Goal: Transaction & Acquisition: Purchase product/service

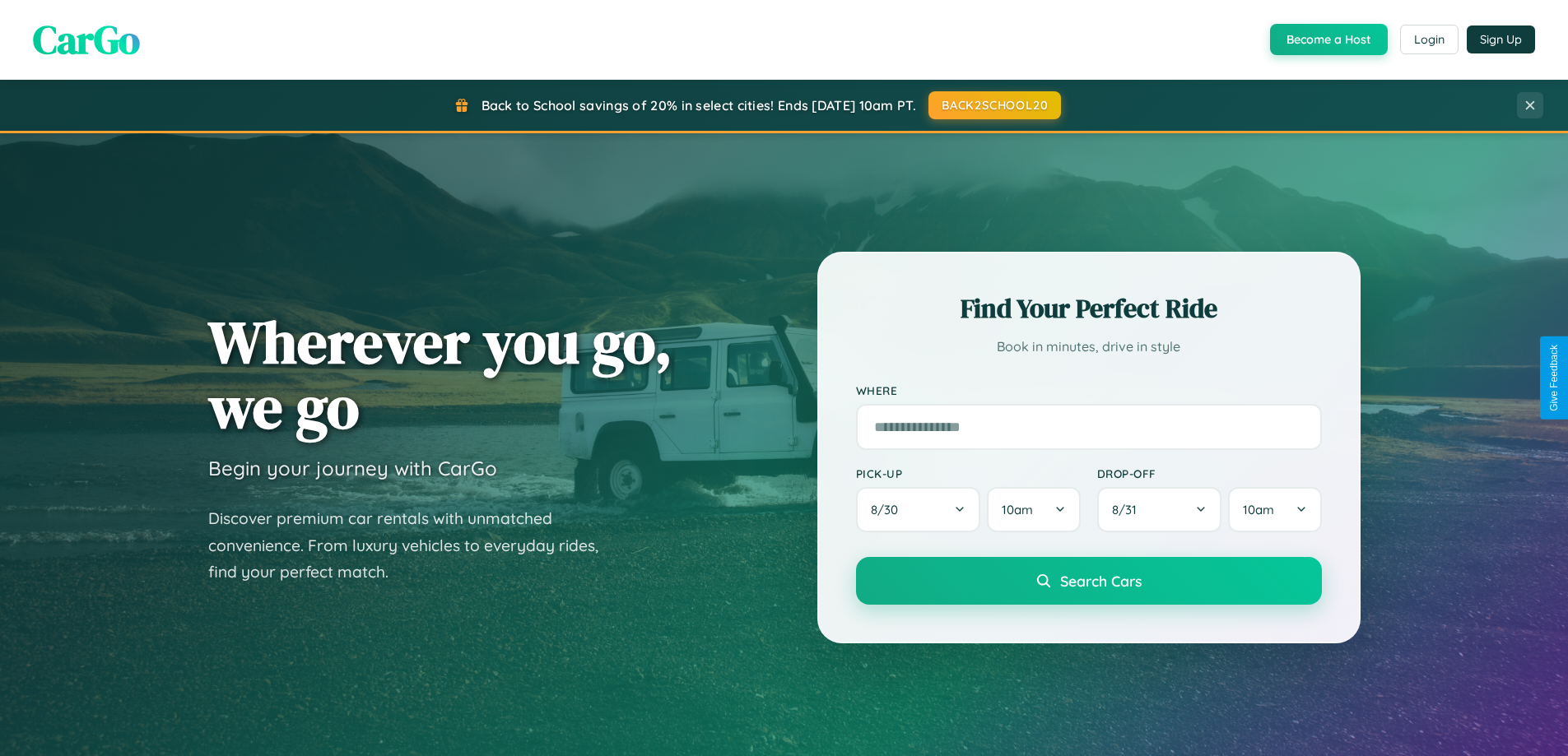
scroll to position [710, 0]
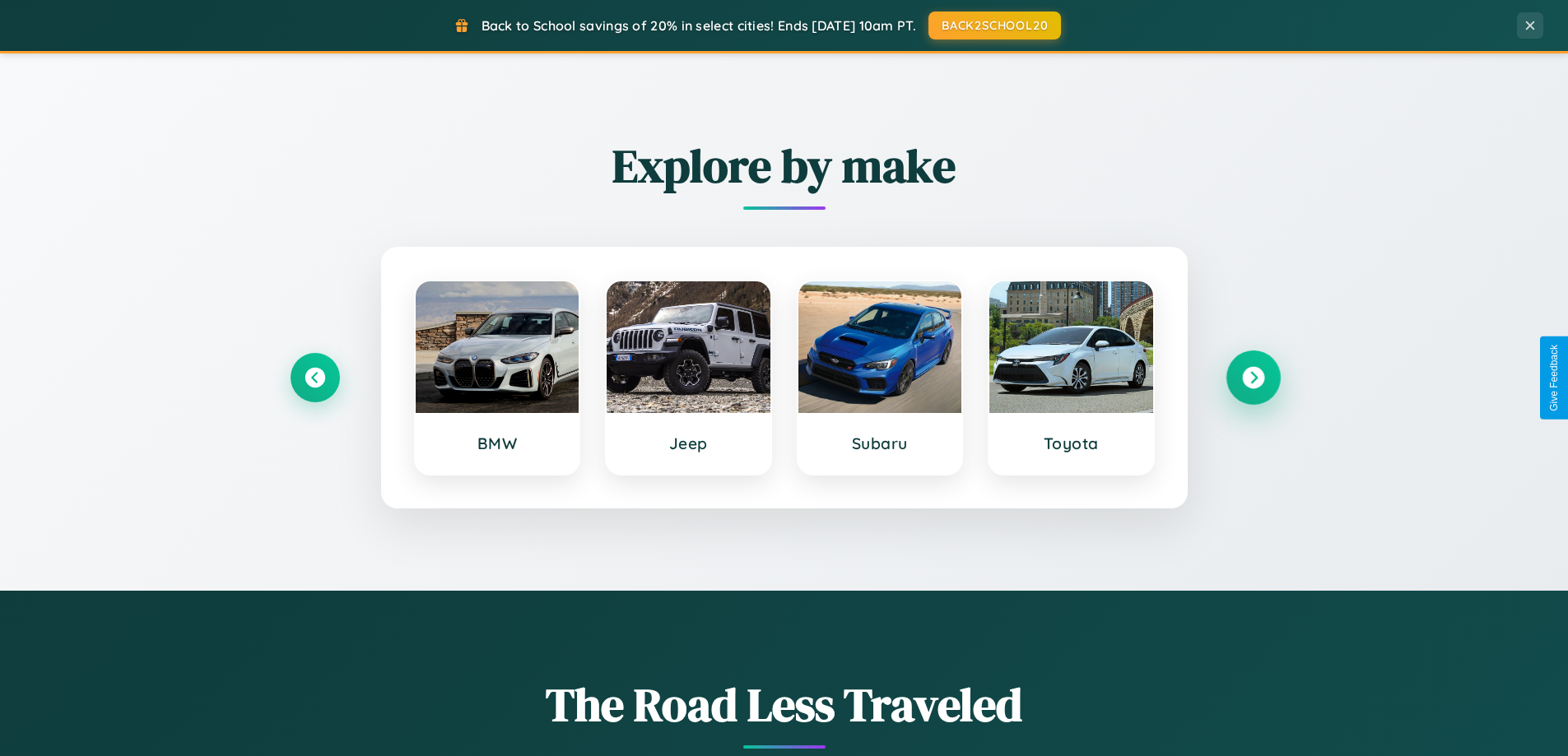
click at [1252, 378] on icon at bounding box center [1252, 378] width 22 height 22
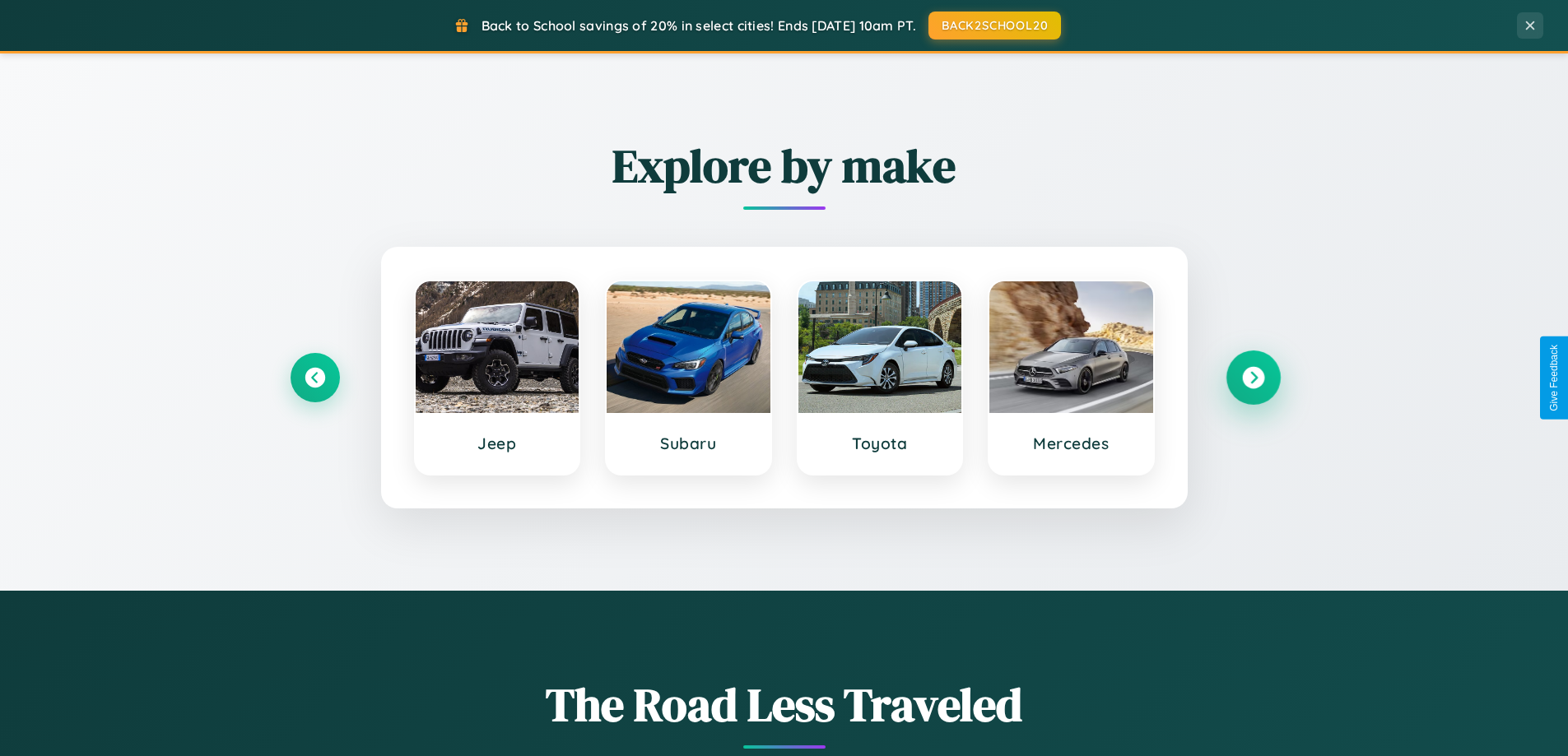
click at [1252, 378] on icon at bounding box center [1252, 378] width 22 height 22
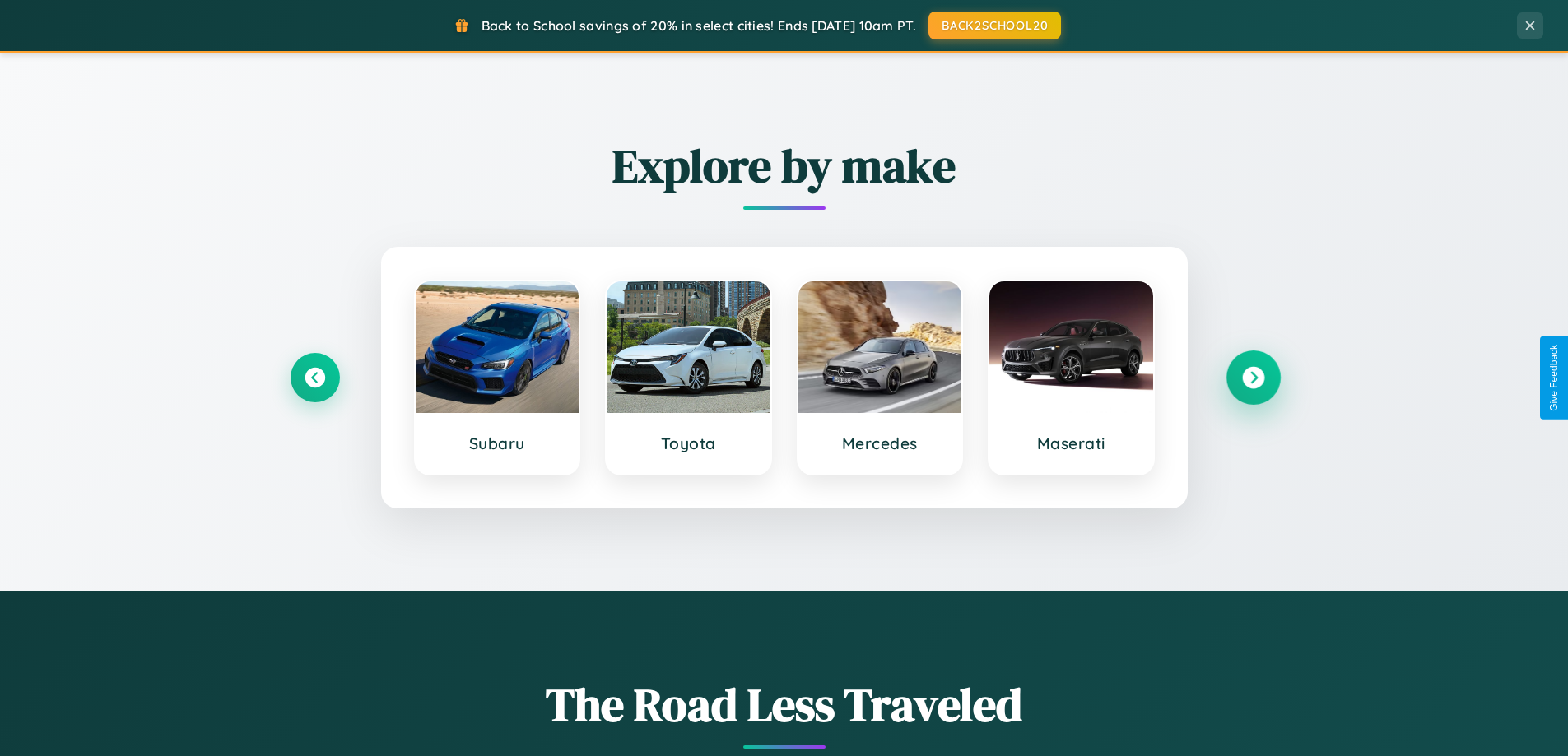
click at [1252, 378] on icon at bounding box center [1252, 378] width 22 height 22
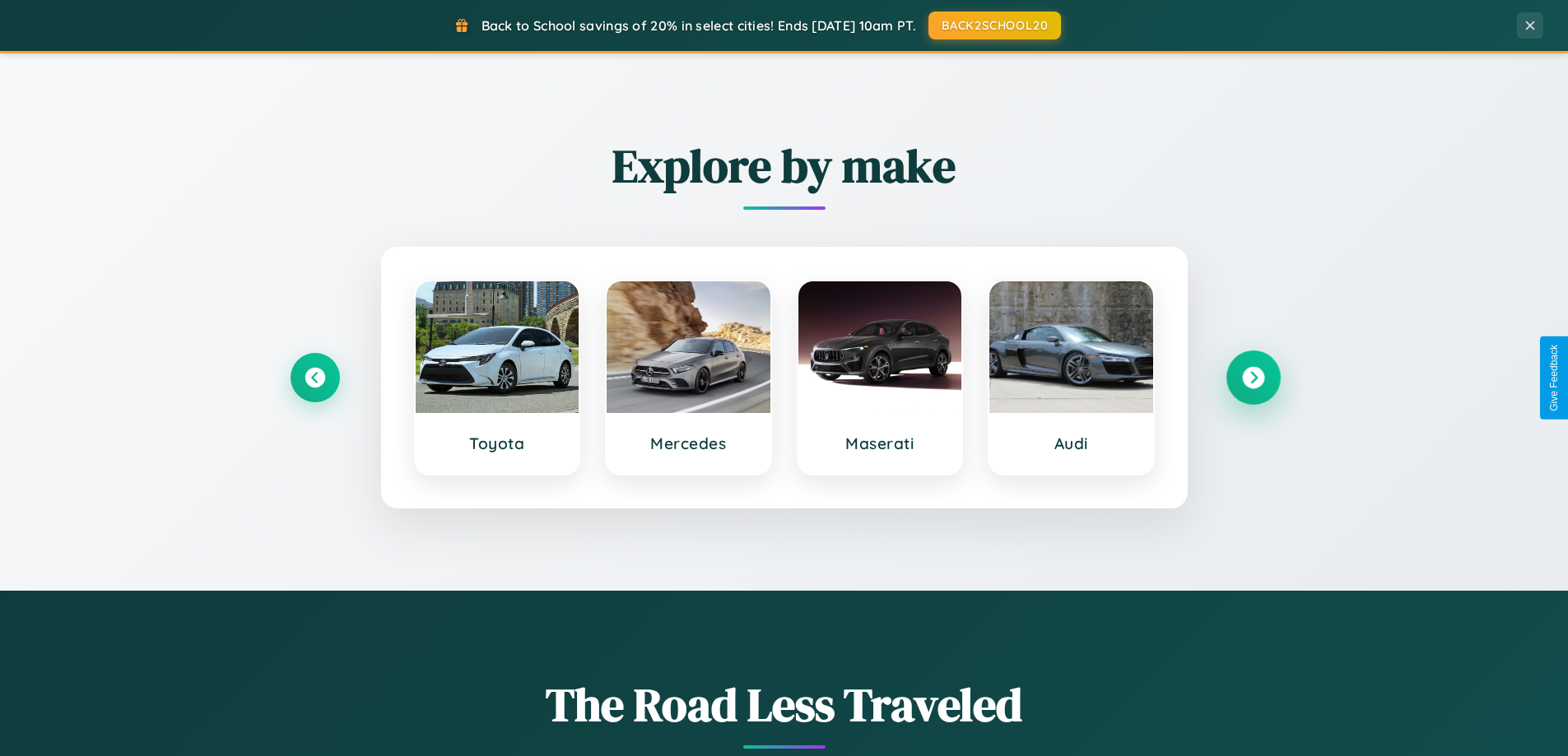
click at [1252, 378] on icon at bounding box center [1252, 378] width 22 height 22
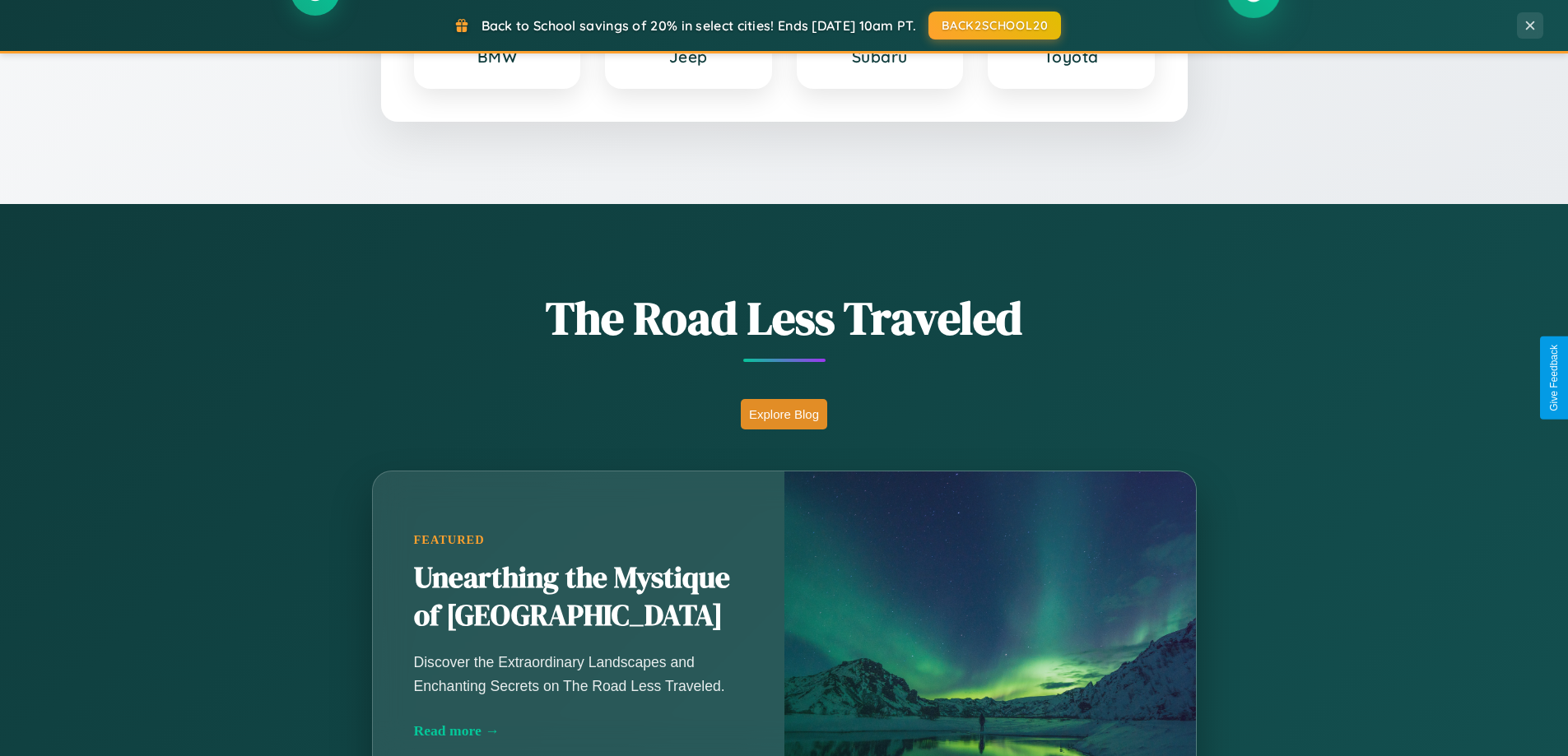
scroll to position [1133, 0]
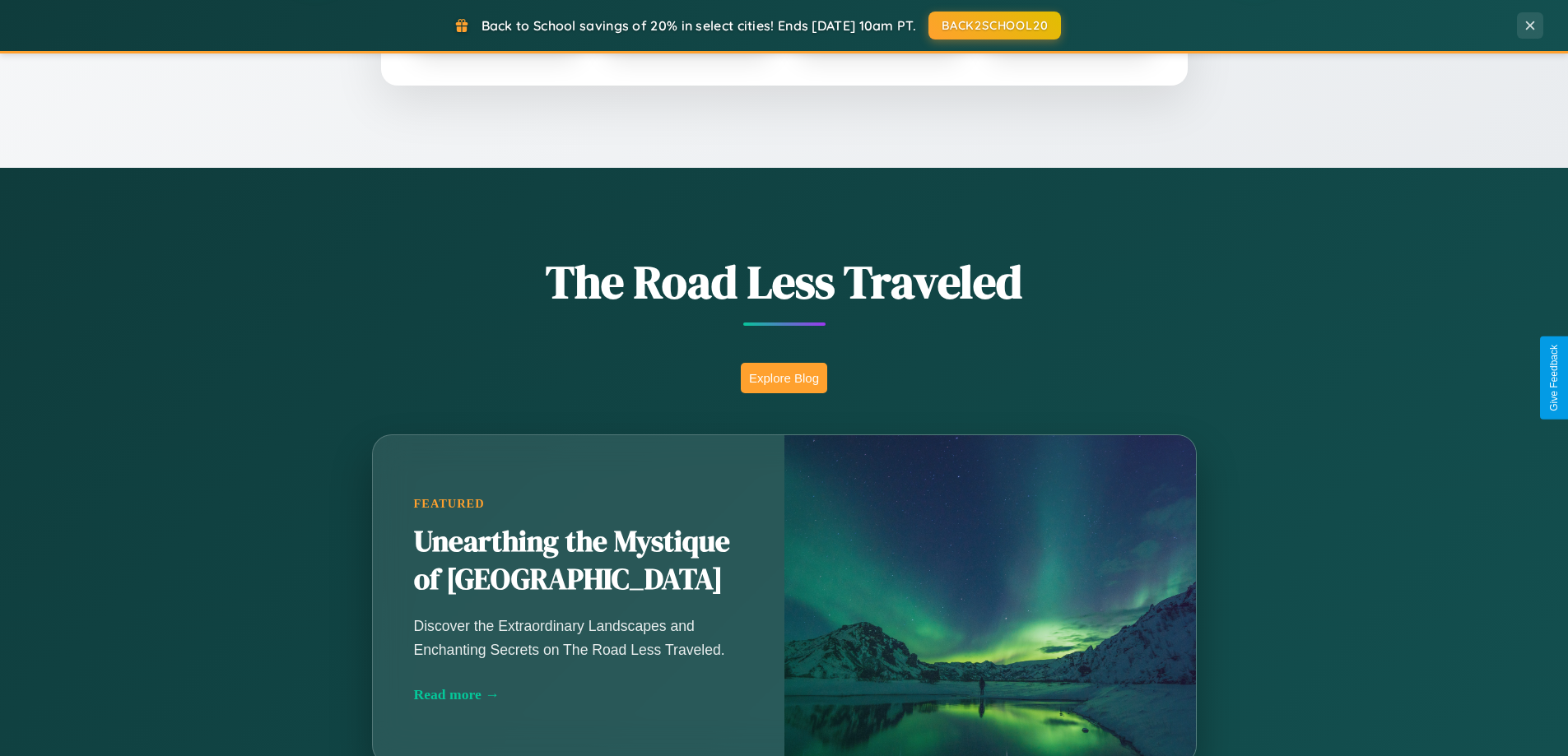
click at [784, 378] on button "Explore Blog" at bounding box center [784, 378] width 86 height 30
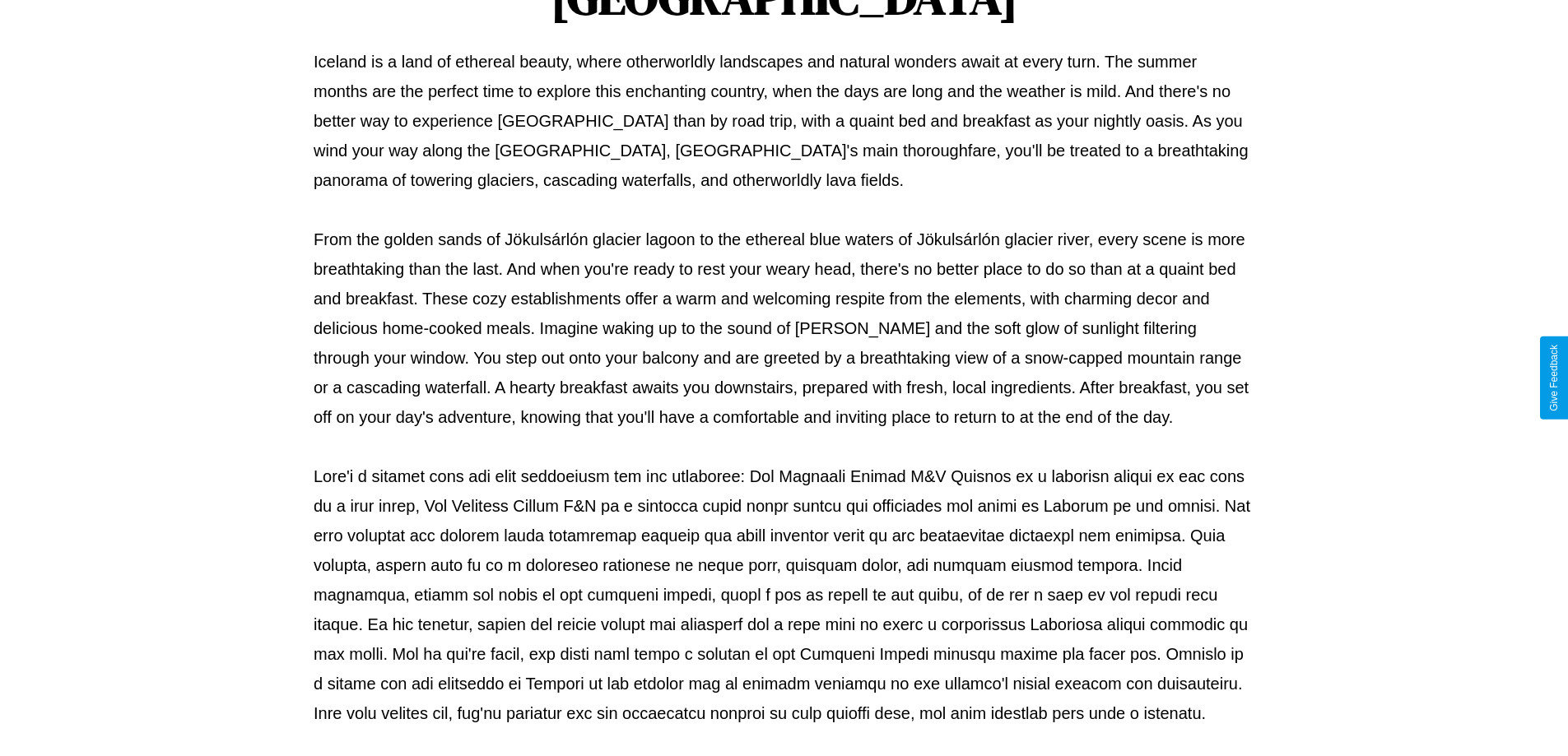
scroll to position [532, 0]
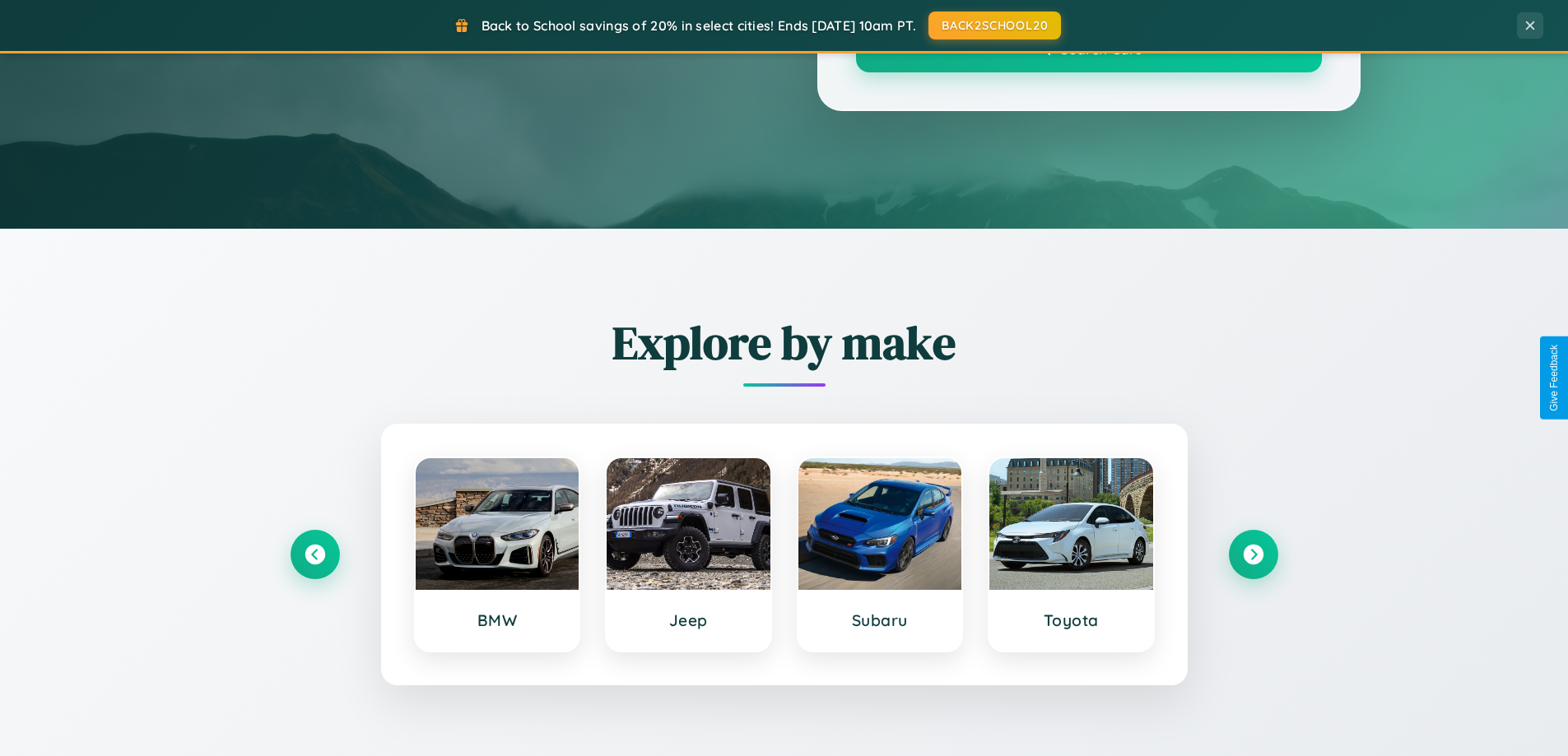
scroll to position [1133, 0]
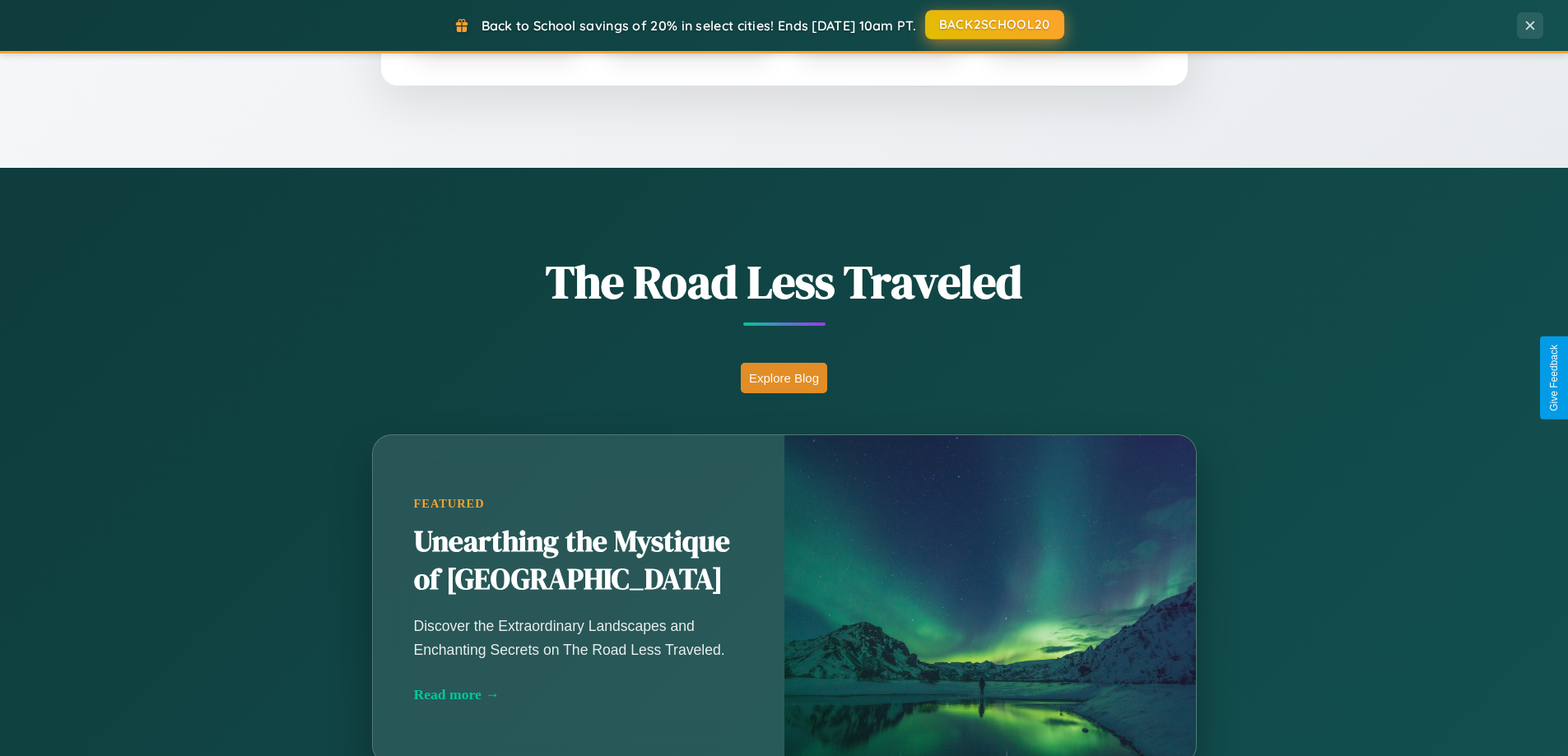
click at [993, 26] on button "BACK2SCHOOL20" at bounding box center [994, 24] width 139 height 29
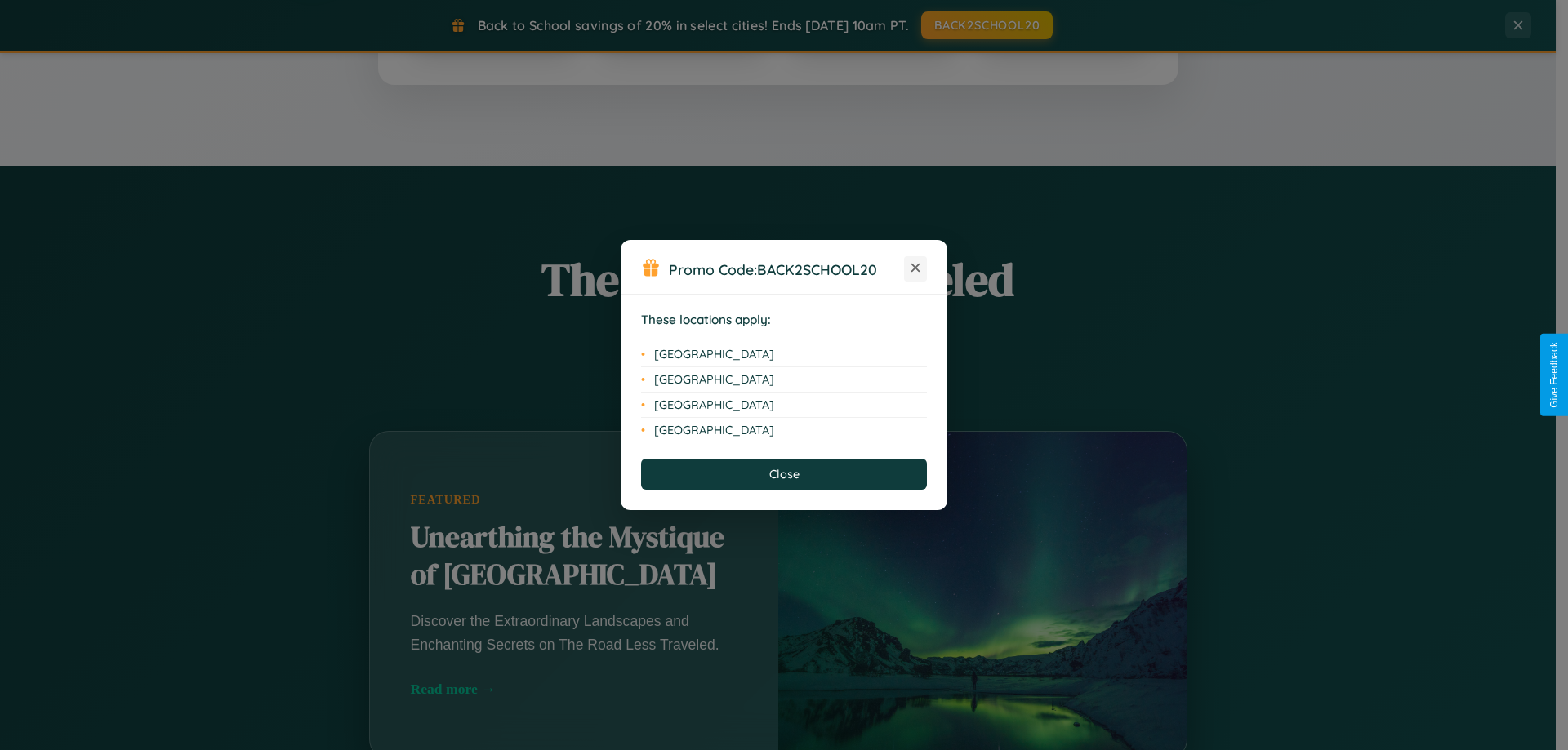
click at [916, 268] on icon at bounding box center [916, 268] width 9 height 9
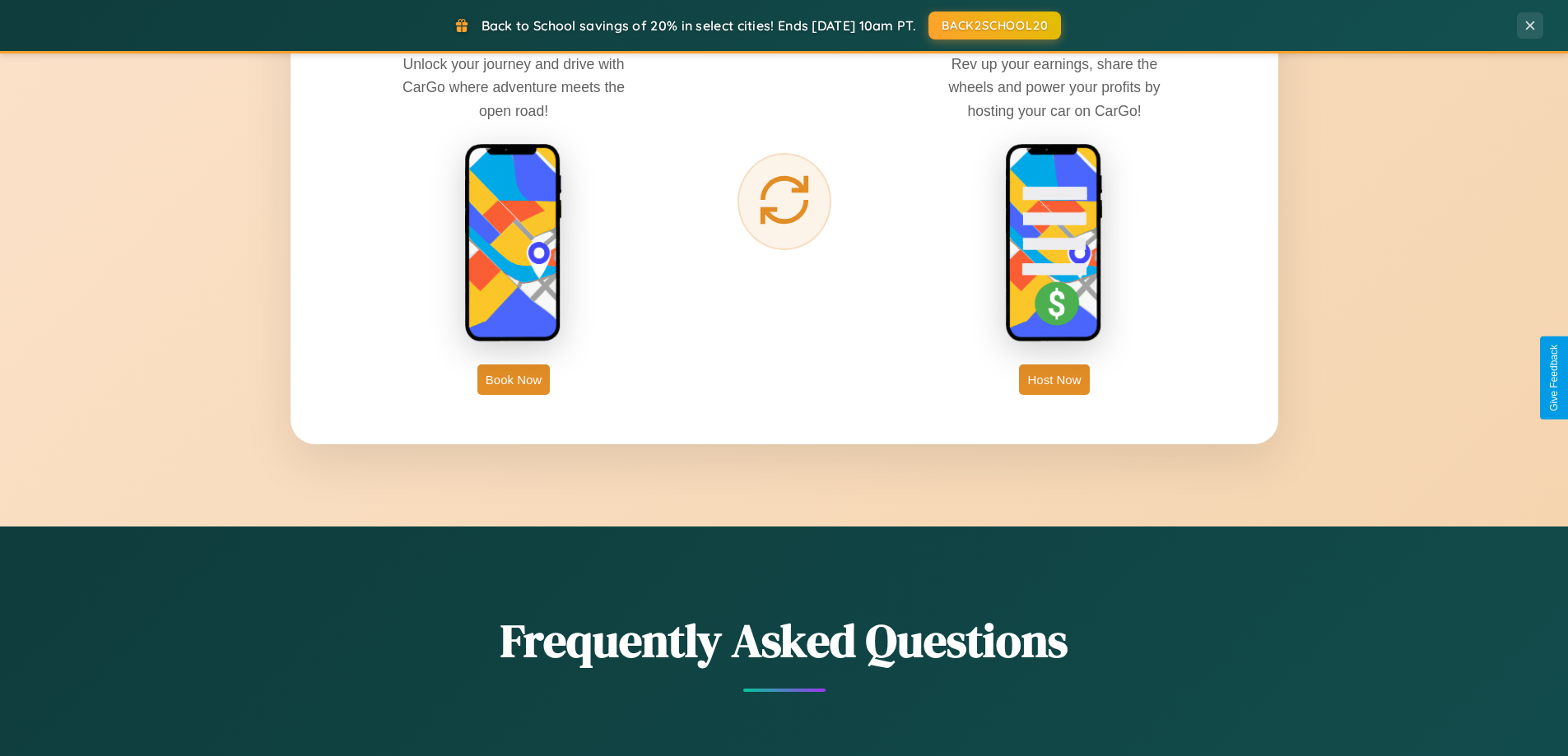
scroll to position [2644, 0]
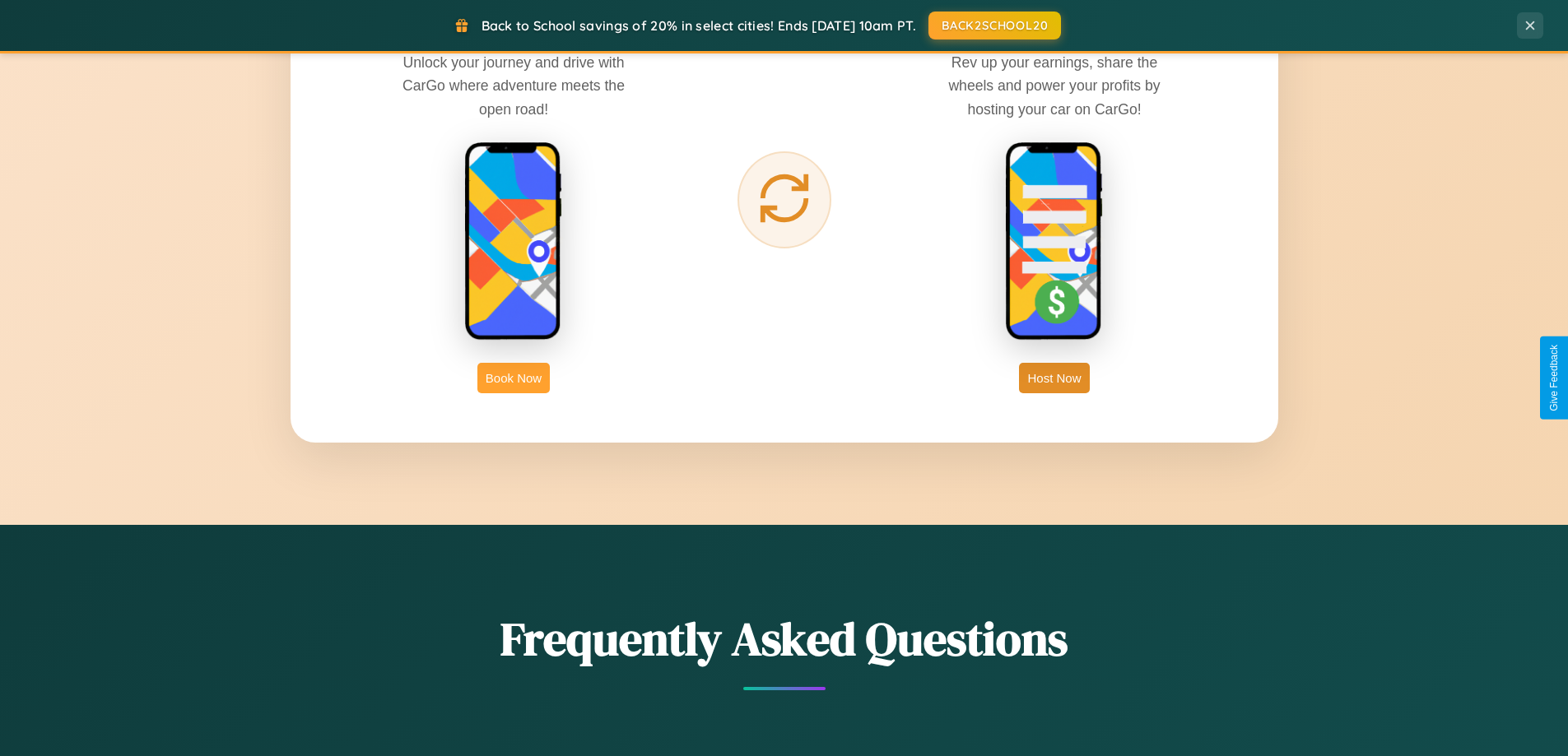
click at [513, 378] on button "Book Now" at bounding box center [513, 378] width 72 height 30
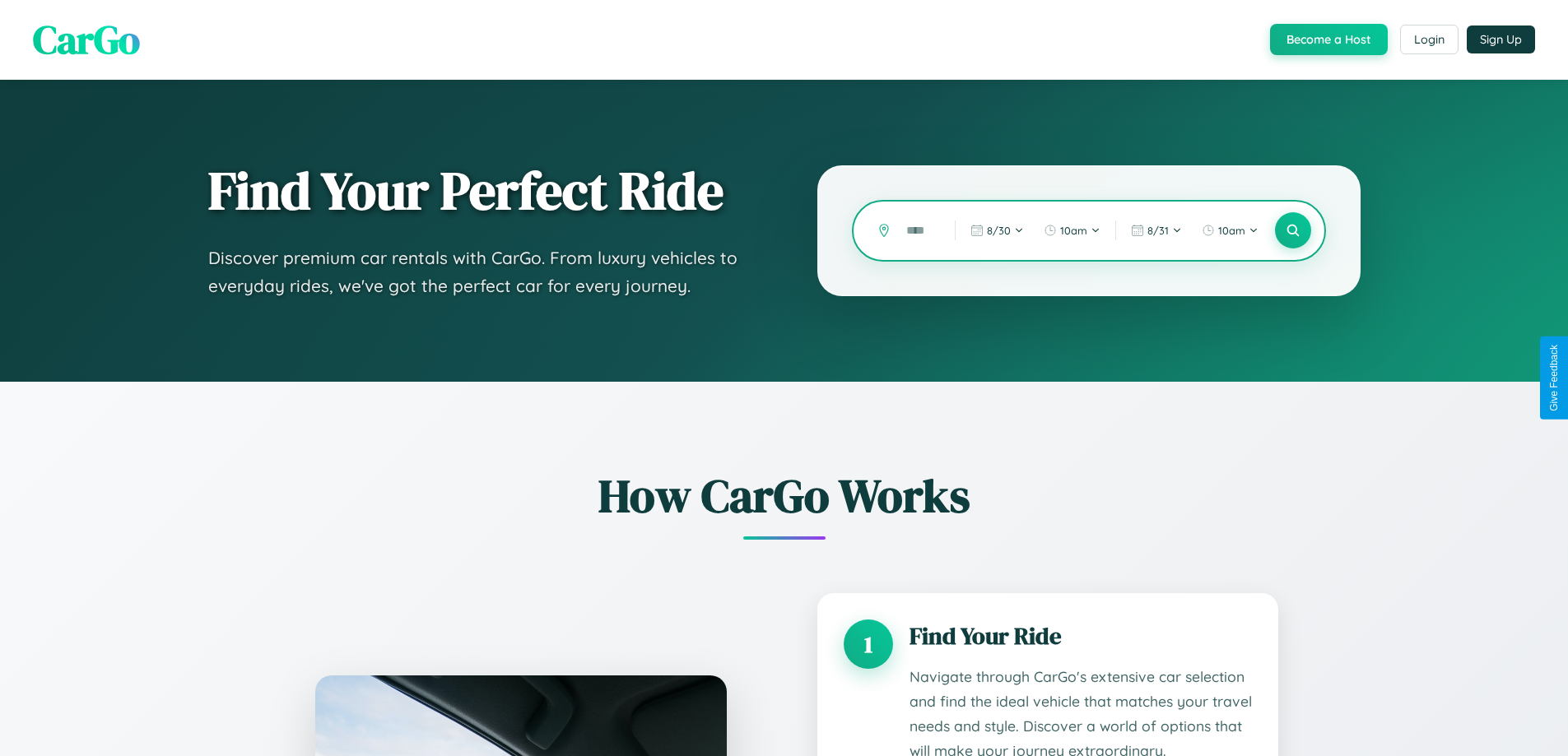
click at [918, 230] on input "text" at bounding box center [917, 230] width 41 height 28
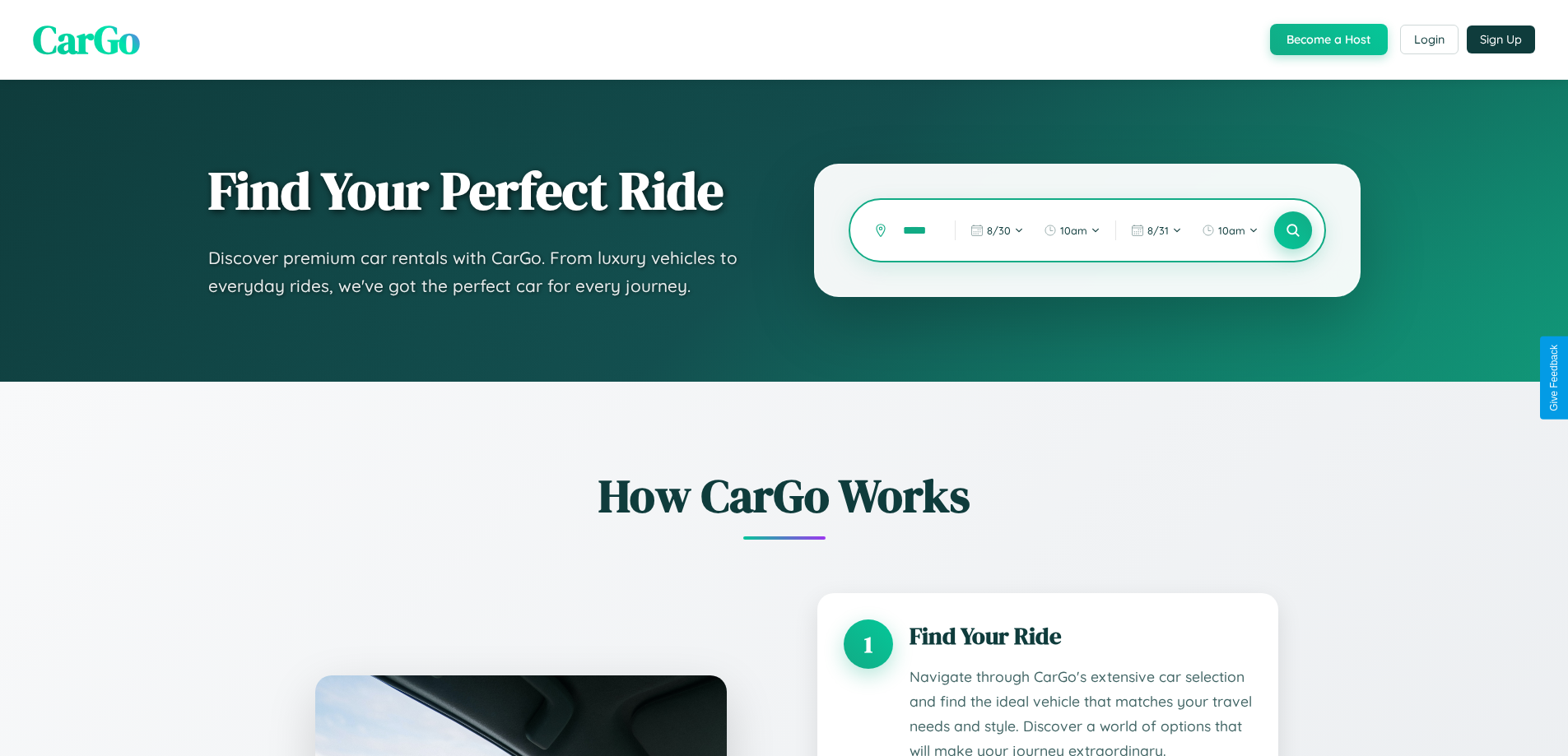
type input "*****"
click at [1292, 230] on icon at bounding box center [1292, 230] width 15 height 15
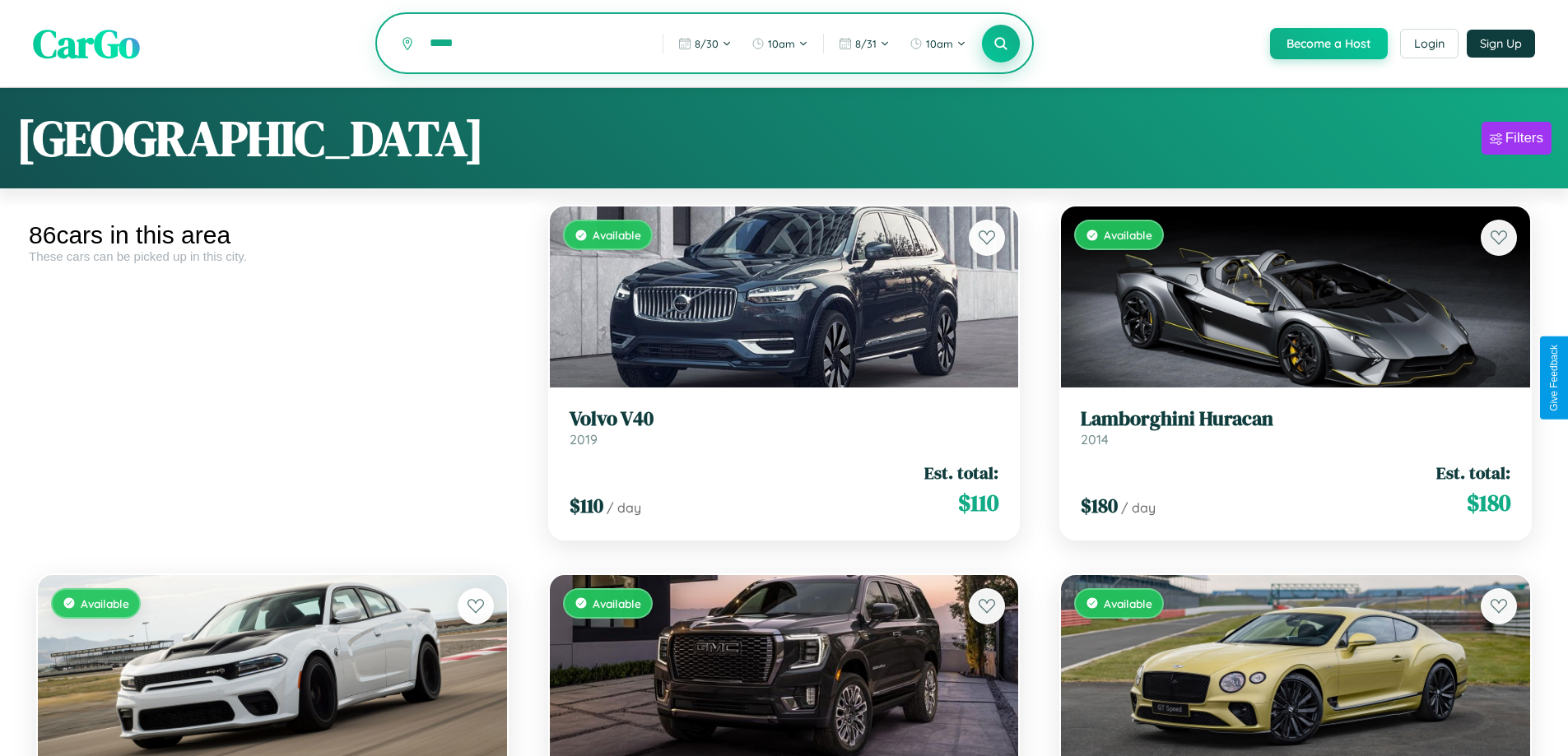
type input "*****"
click at [1000, 45] on icon at bounding box center [1001, 43] width 15 height 15
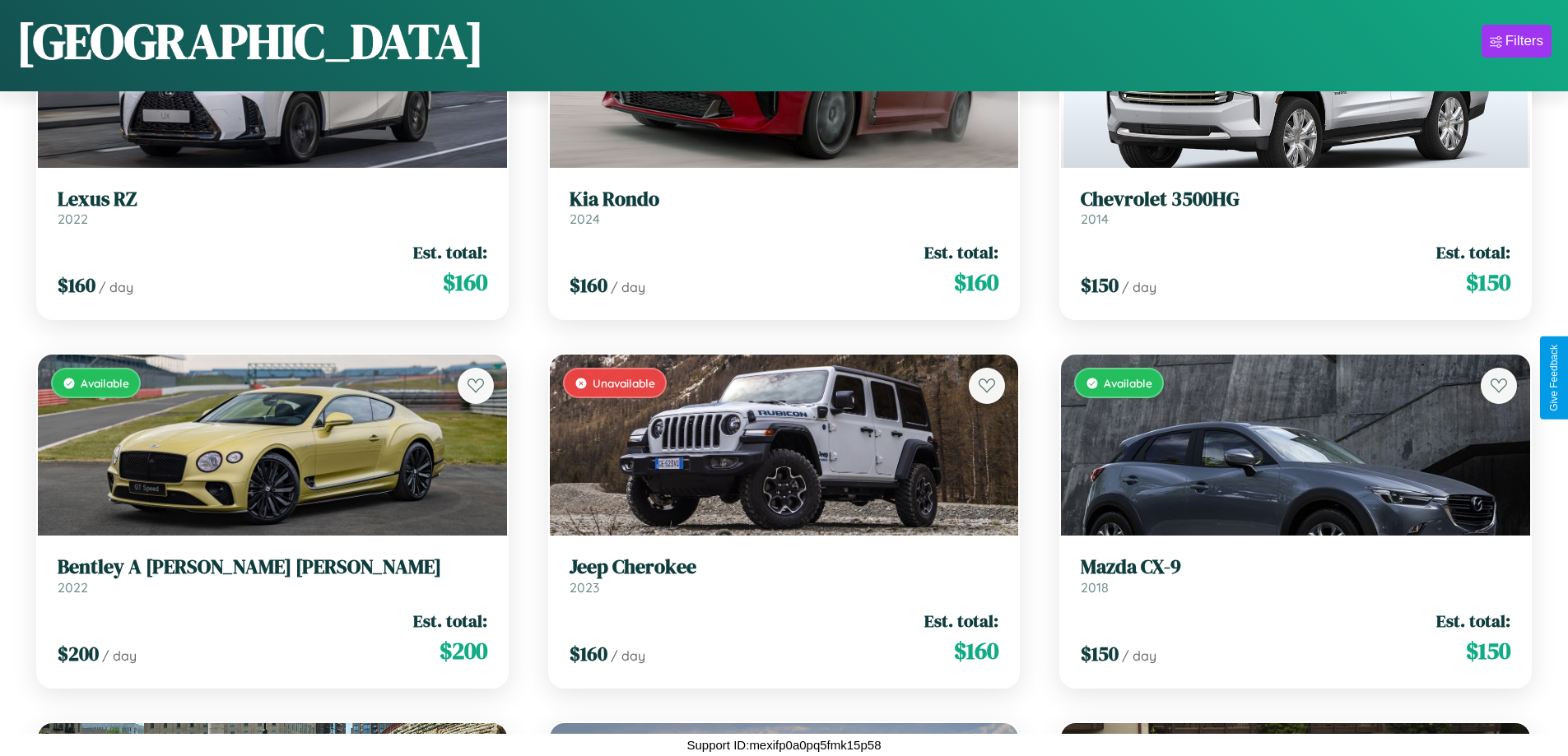
scroll to position [7233, 0]
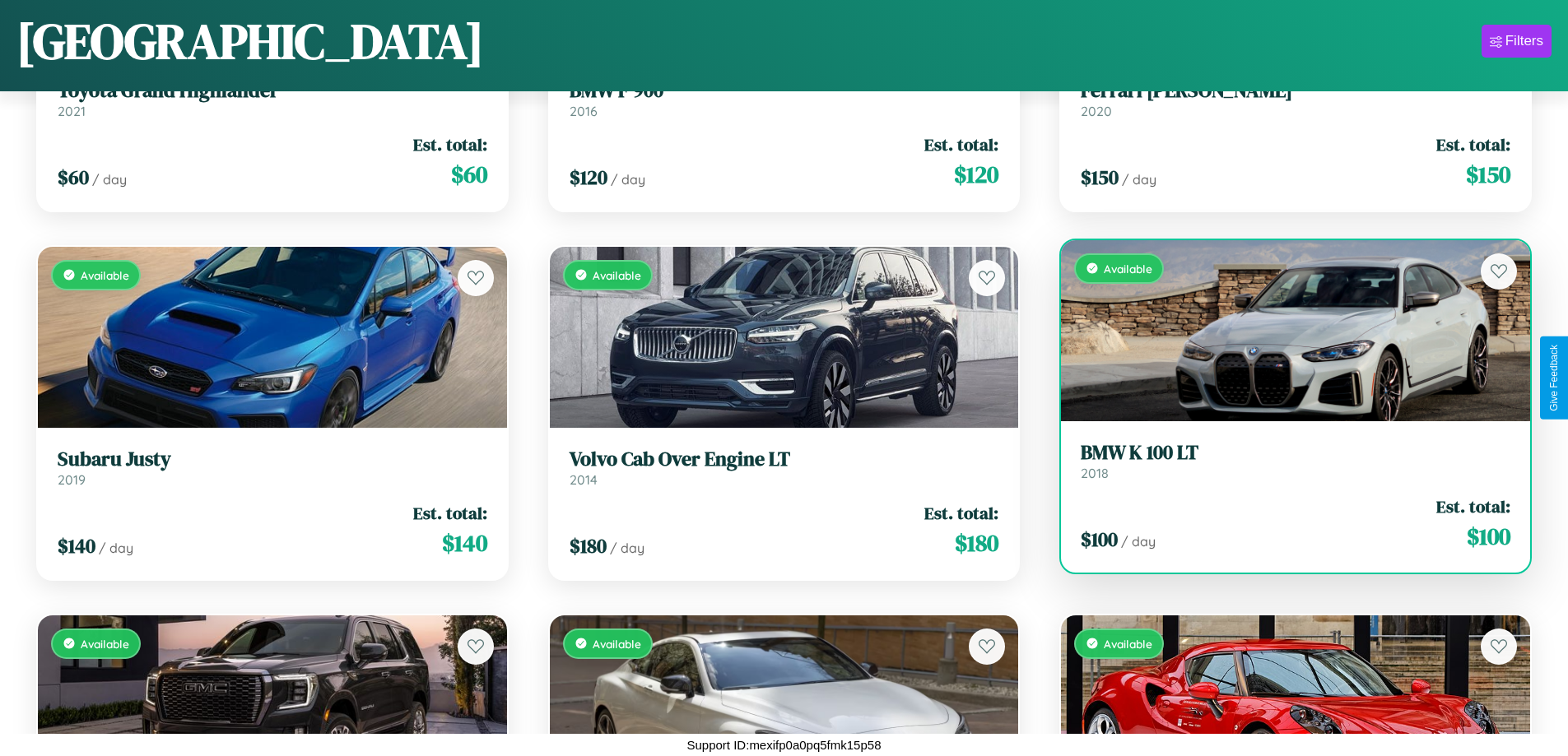
click at [1284, 462] on h3 "BMW K 100 LT" at bounding box center [1295, 452] width 430 height 24
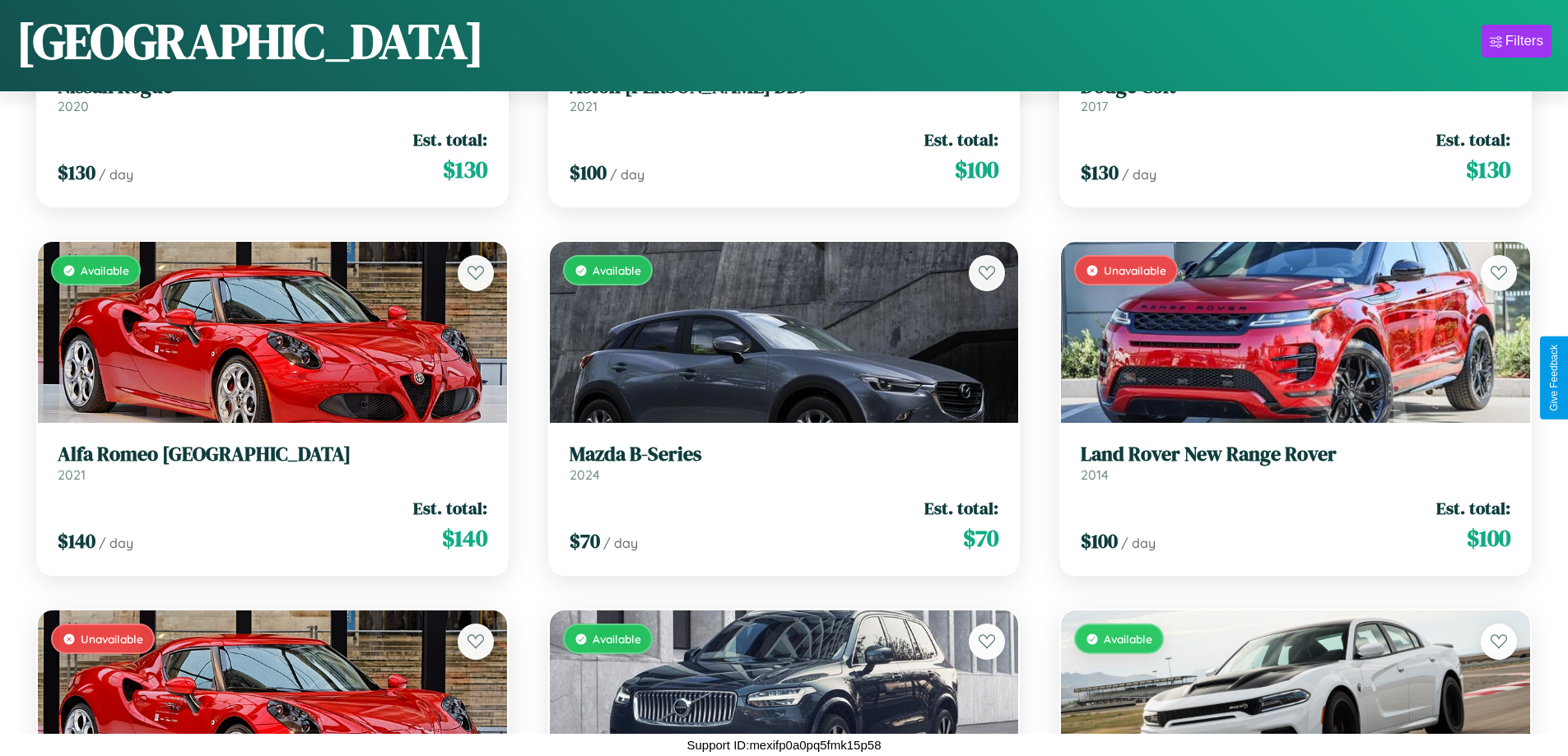
scroll to position [599, 0]
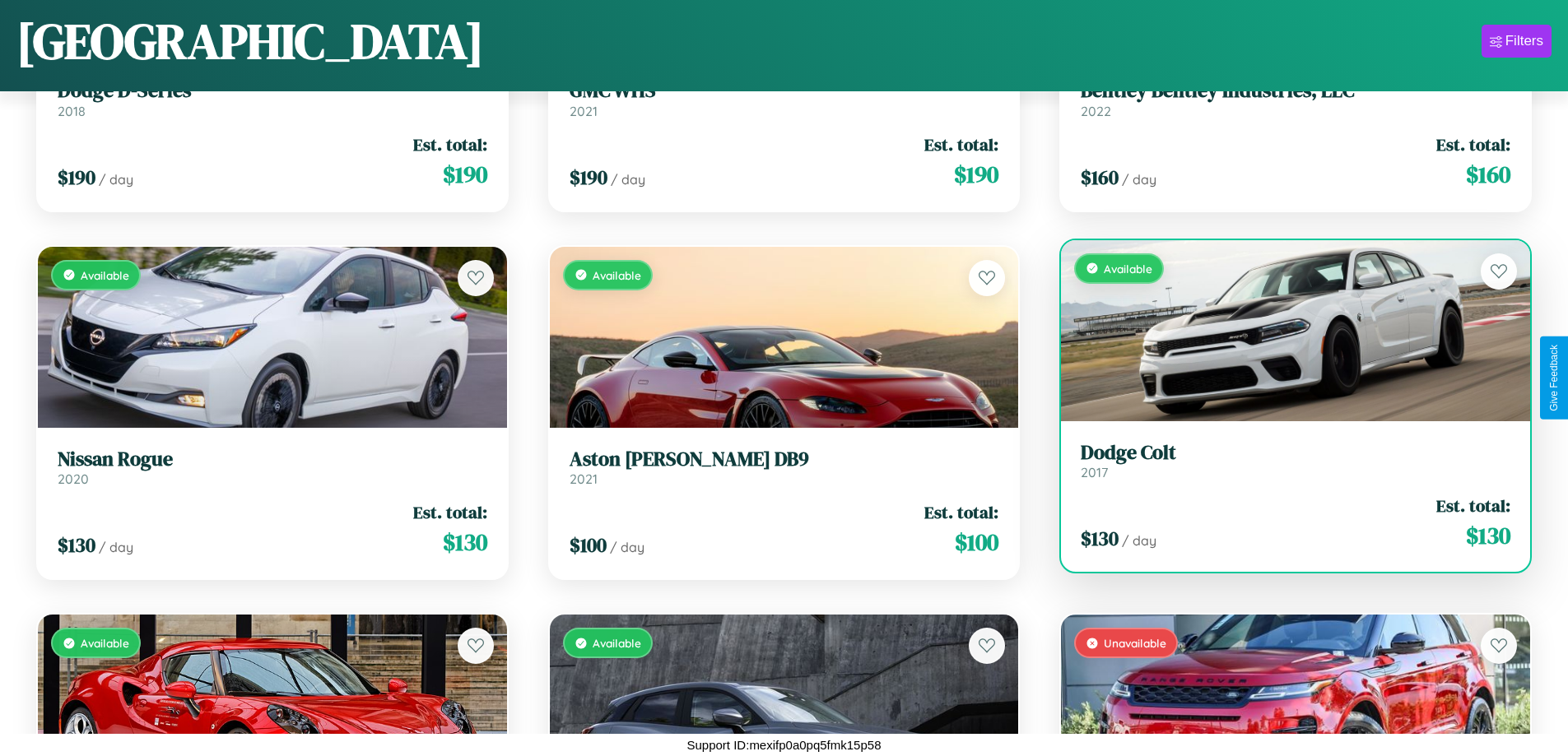
click at [1284, 526] on div "$ 130 / day Est. total: $ 130" at bounding box center [1295, 524] width 430 height 59
click at [1284, 523] on div "$ 130 / day Est. total: $ 130" at bounding box center [1295, 524] width 430 height 59
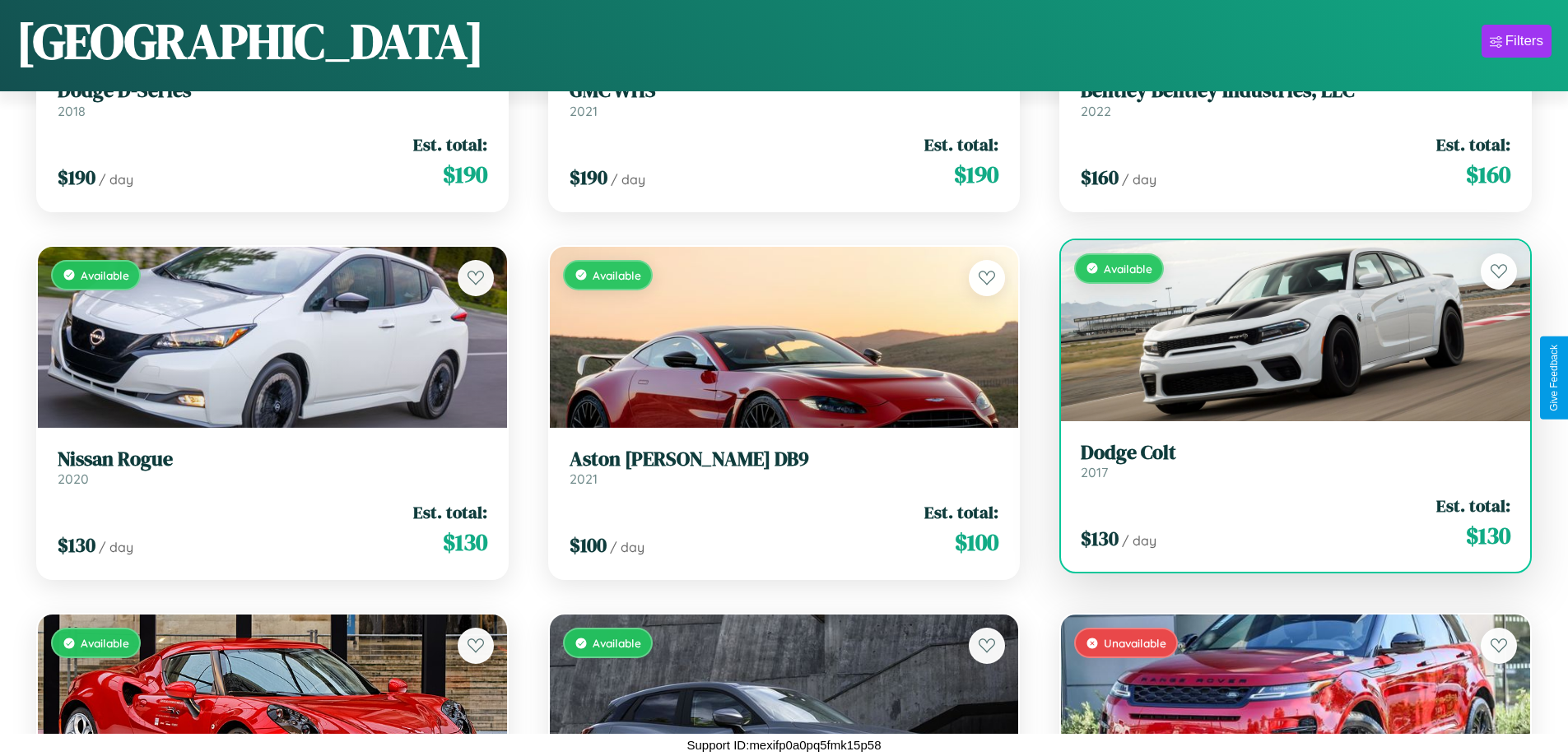
click at [1284, 523] on div "$ 130 / day Est. total: $ 130" at bounding box center [1295, 524] width 430 height 59
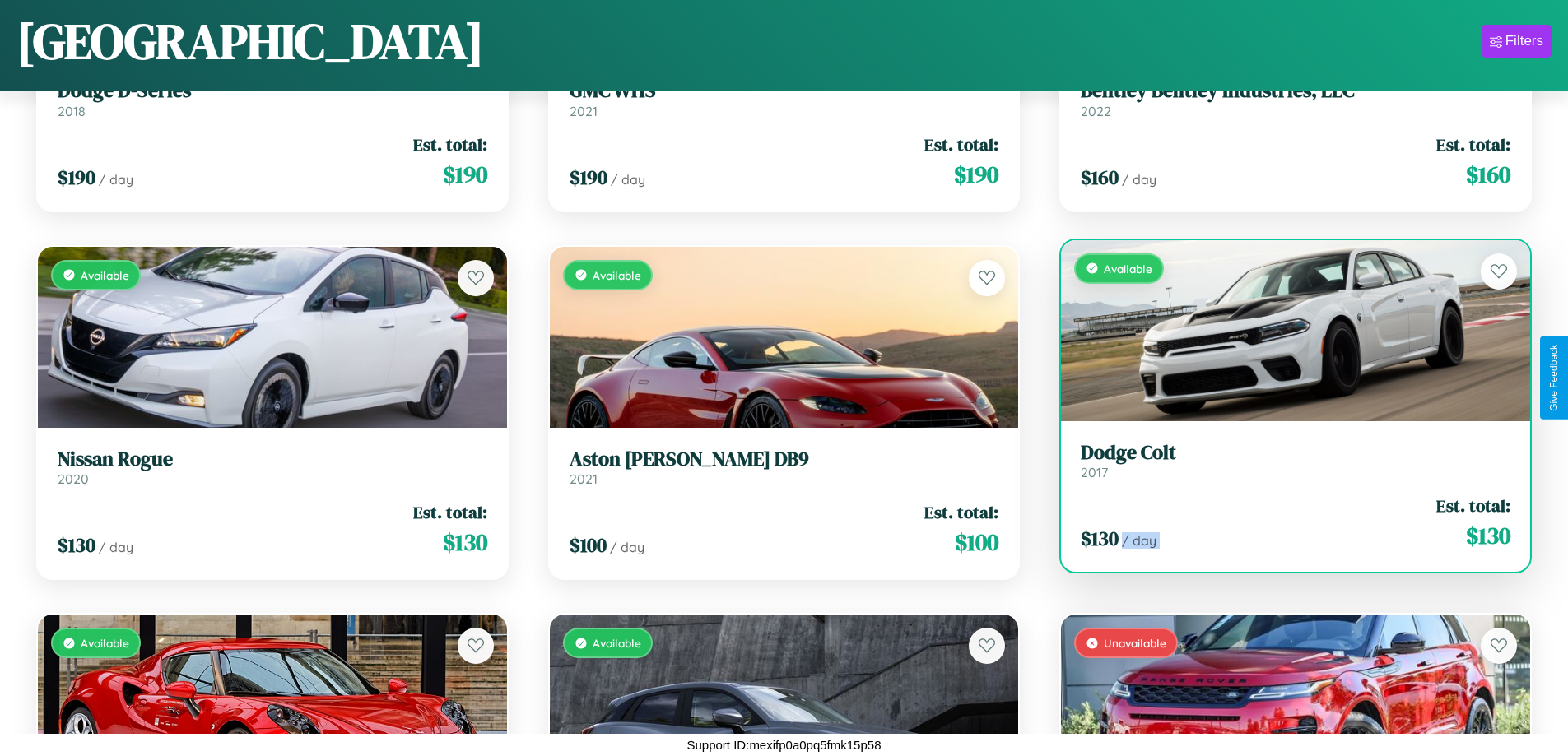
click at [1284, 523] on div "$ 130 / day Est. total: $ 130" at bounding box center [1295, 524] width 430 height 59
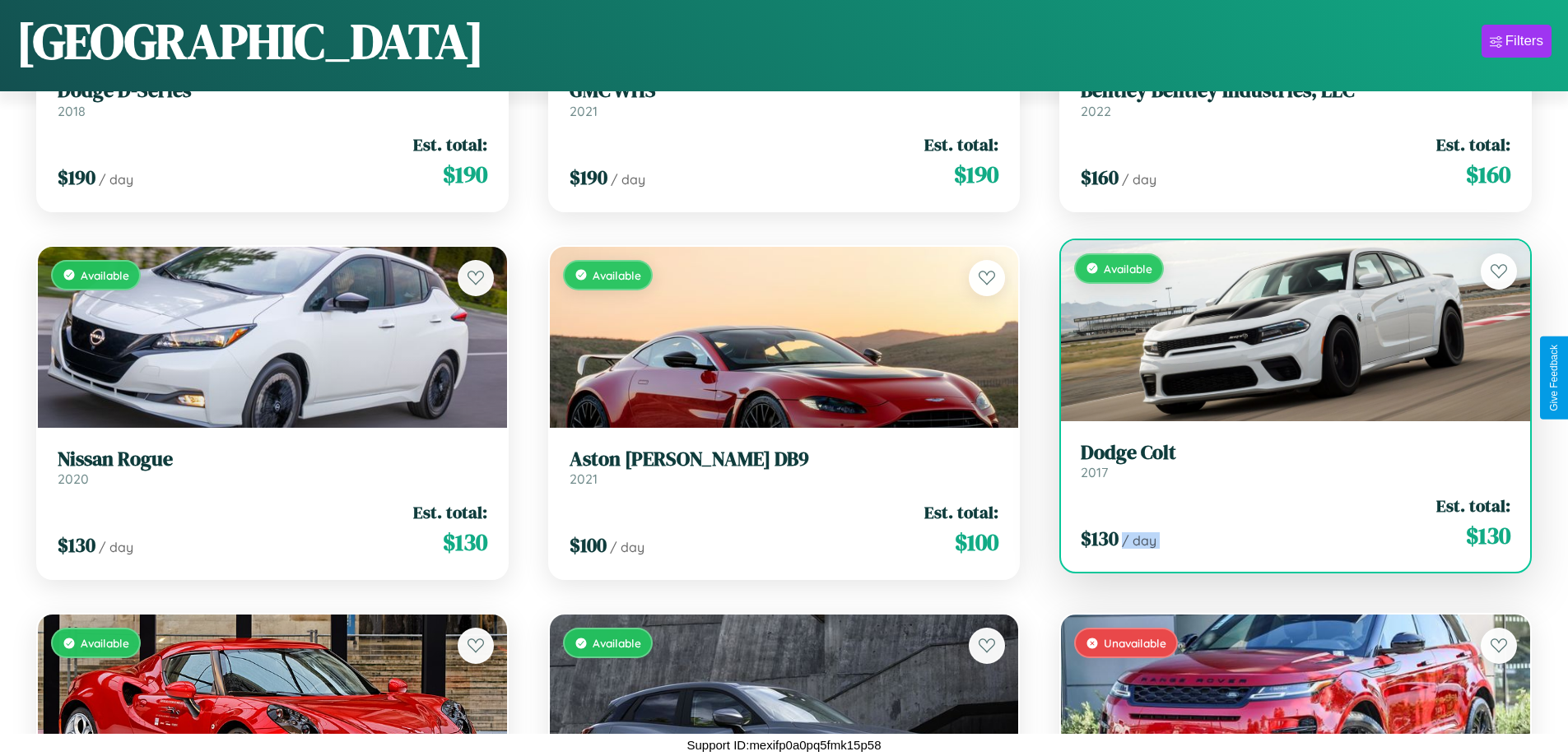
click at [1284, 523] on div "$ 130 / day Est. total: $ 130" at bounding box center [1295, 524] width 430 height 59
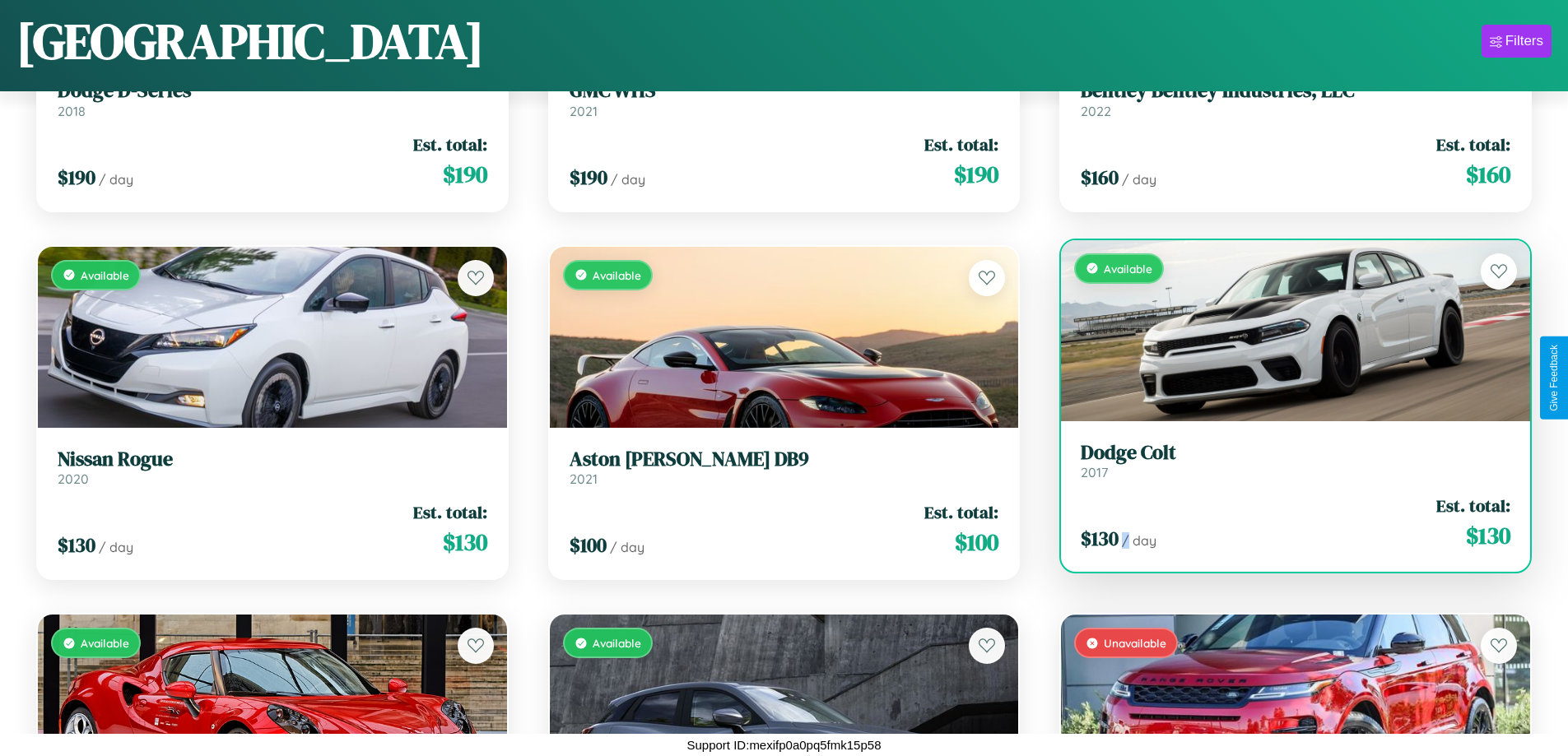
click at [1284, 523] on div "$ 130 / day Est. total: $ 130" at bounding box center [1295, 524] width 430 height 59
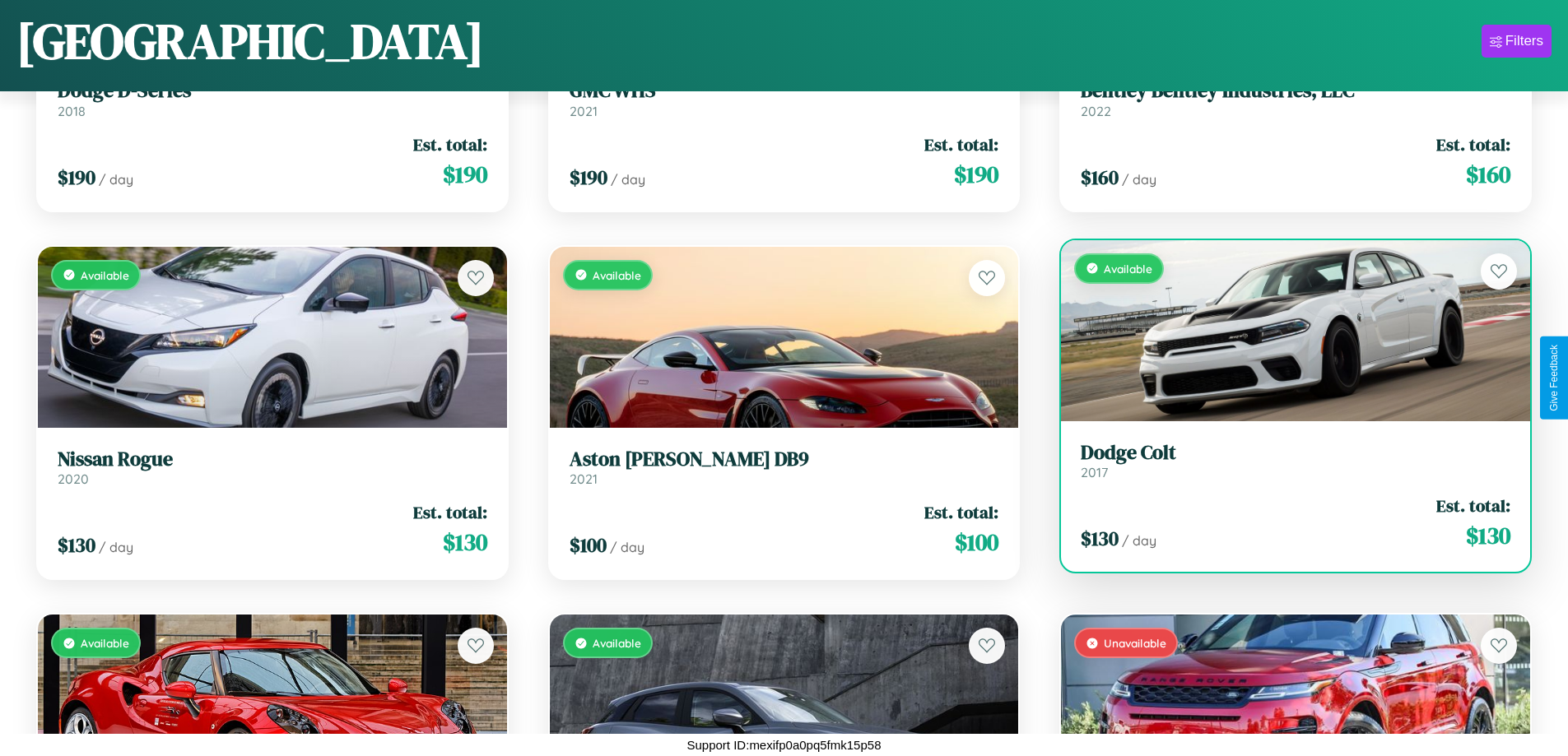
click at [1284, 460] on h3 "Dodge Colt" at bounding box center [1295, 452] width 430 height 24
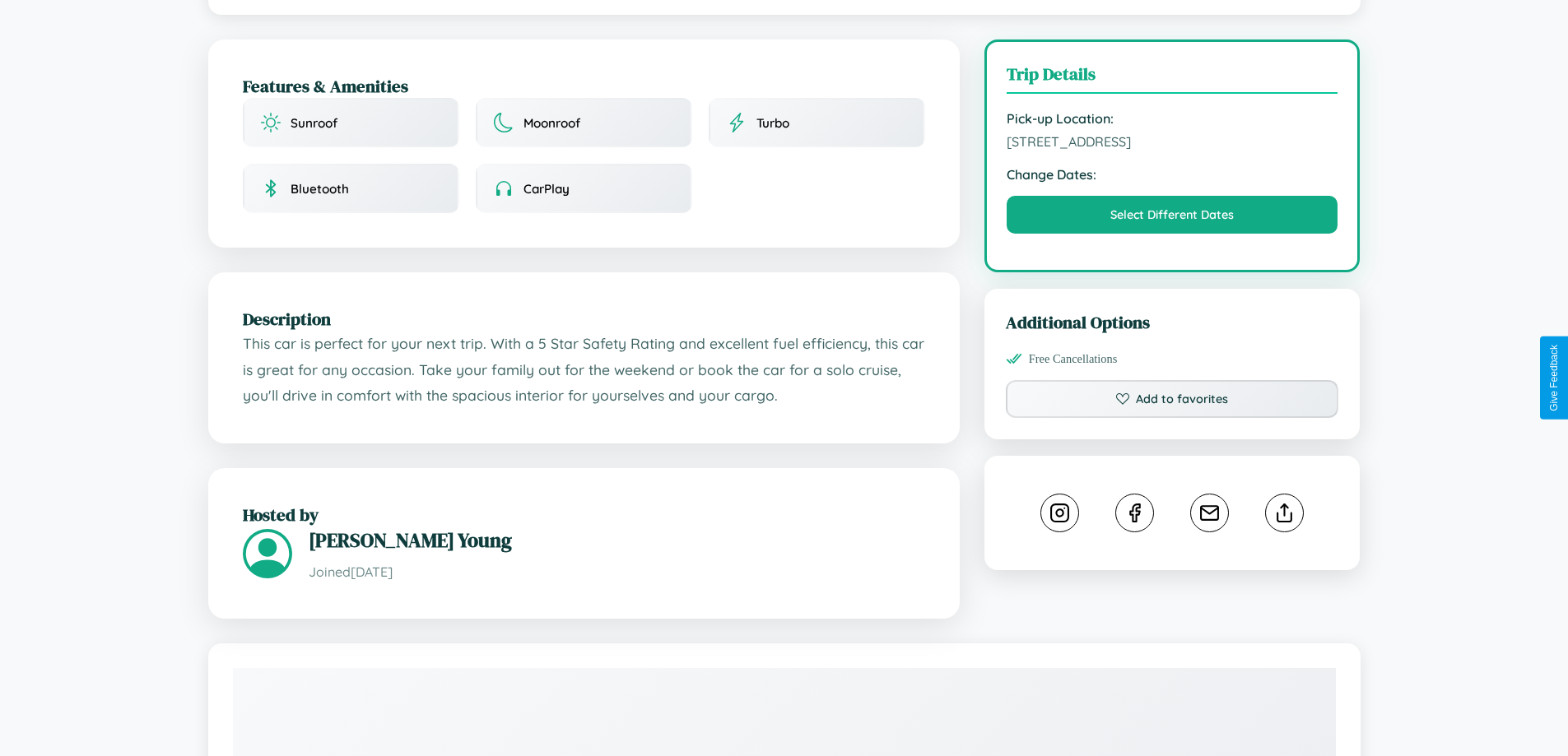
scroll to position [427, 0]
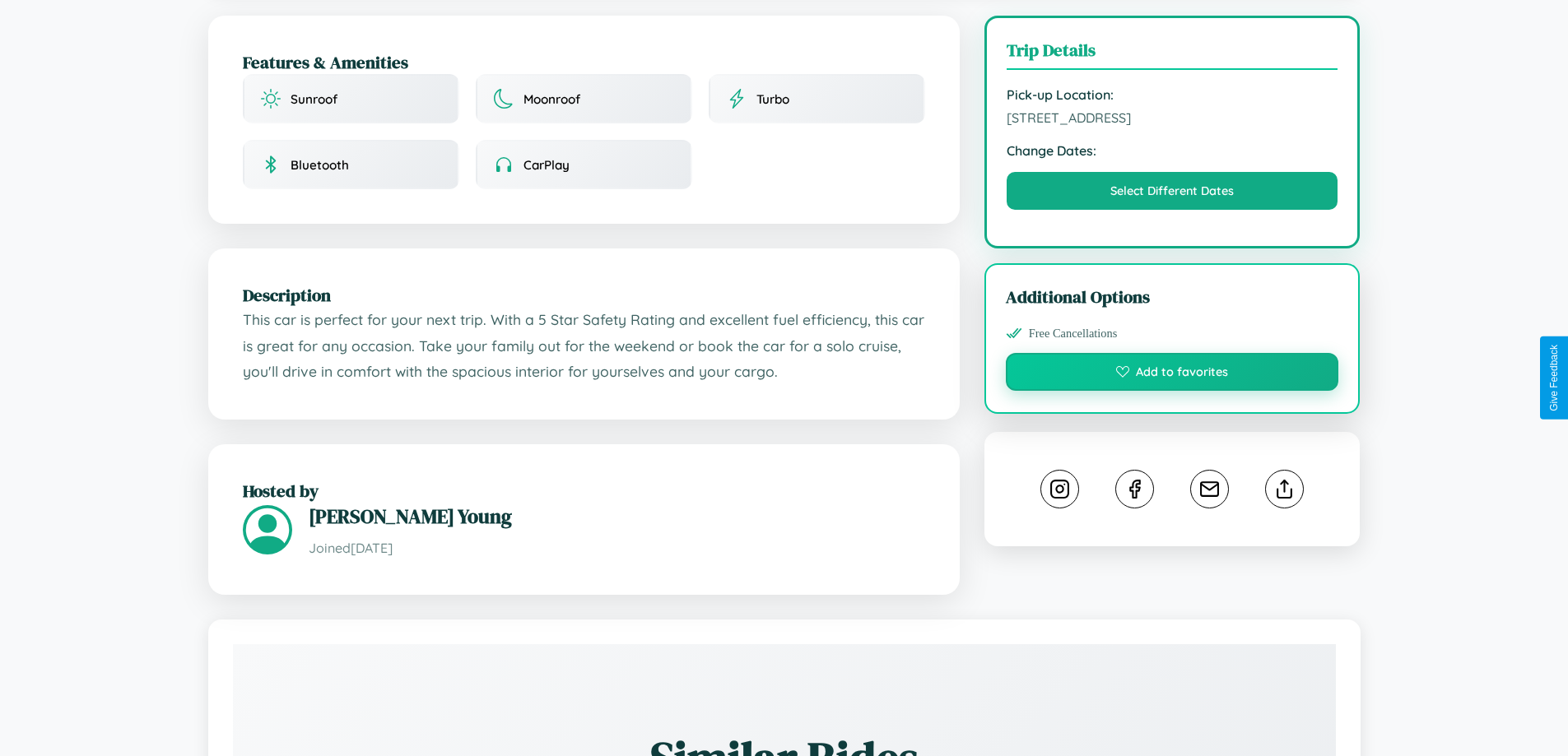
click at [1171, 375] on button "Add to favorites" at bounding box center [1171, 372] width 333 height 38
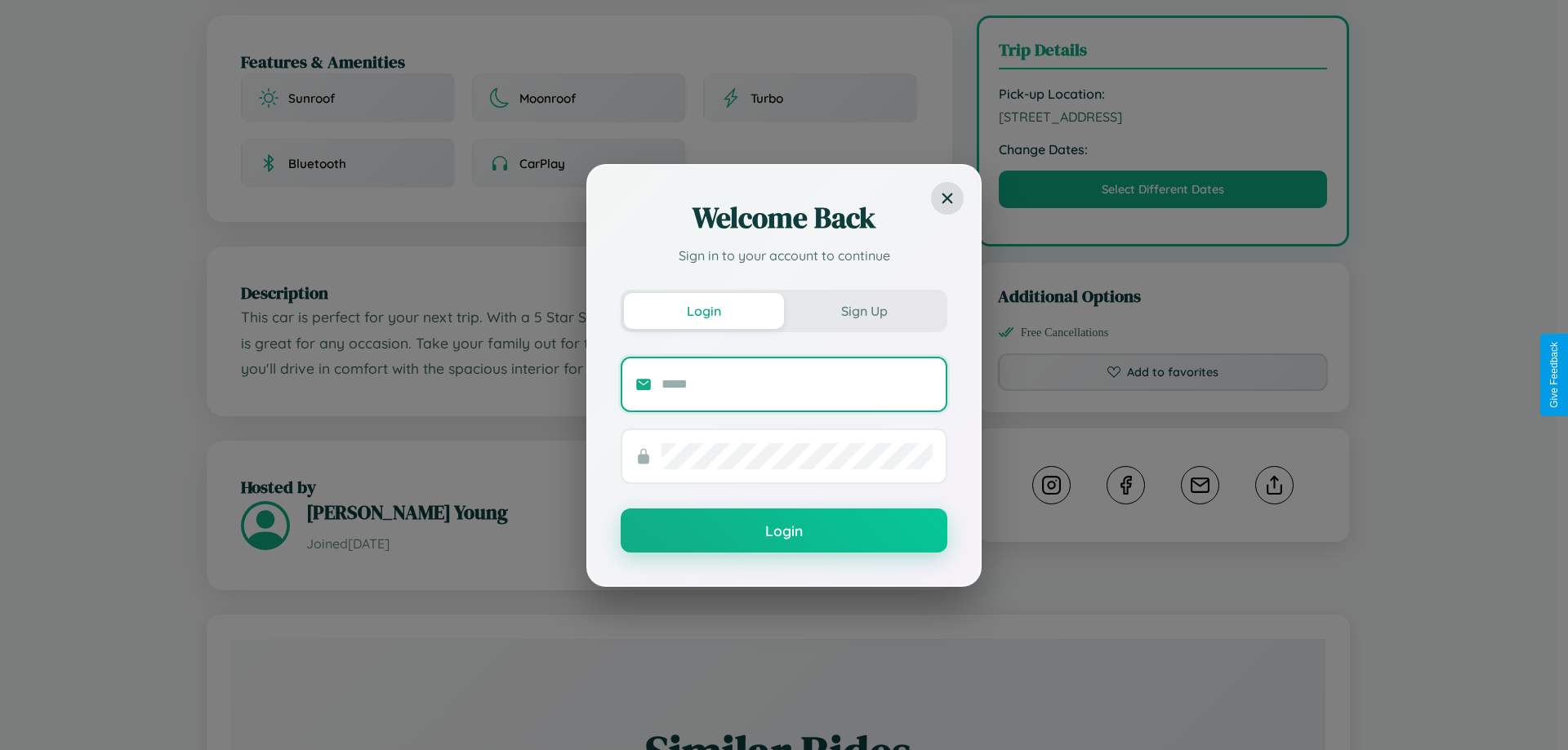
click at [797, 384] on input "text" at bounding box center [797, 385] width 271 height 26
type input "**********"
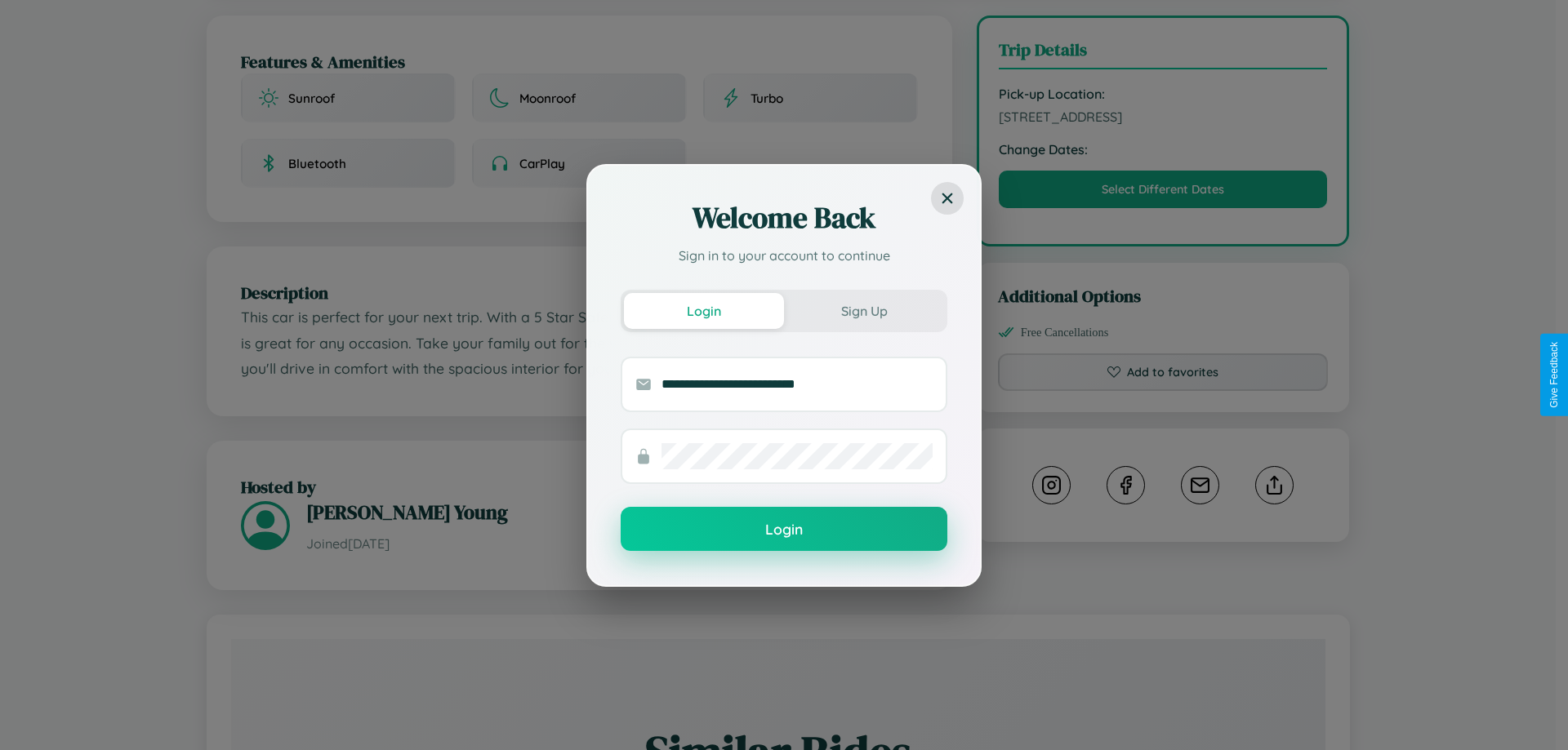
click at [784, 530] on button "Login" at bounding box center [783, 529] width 327 height 44
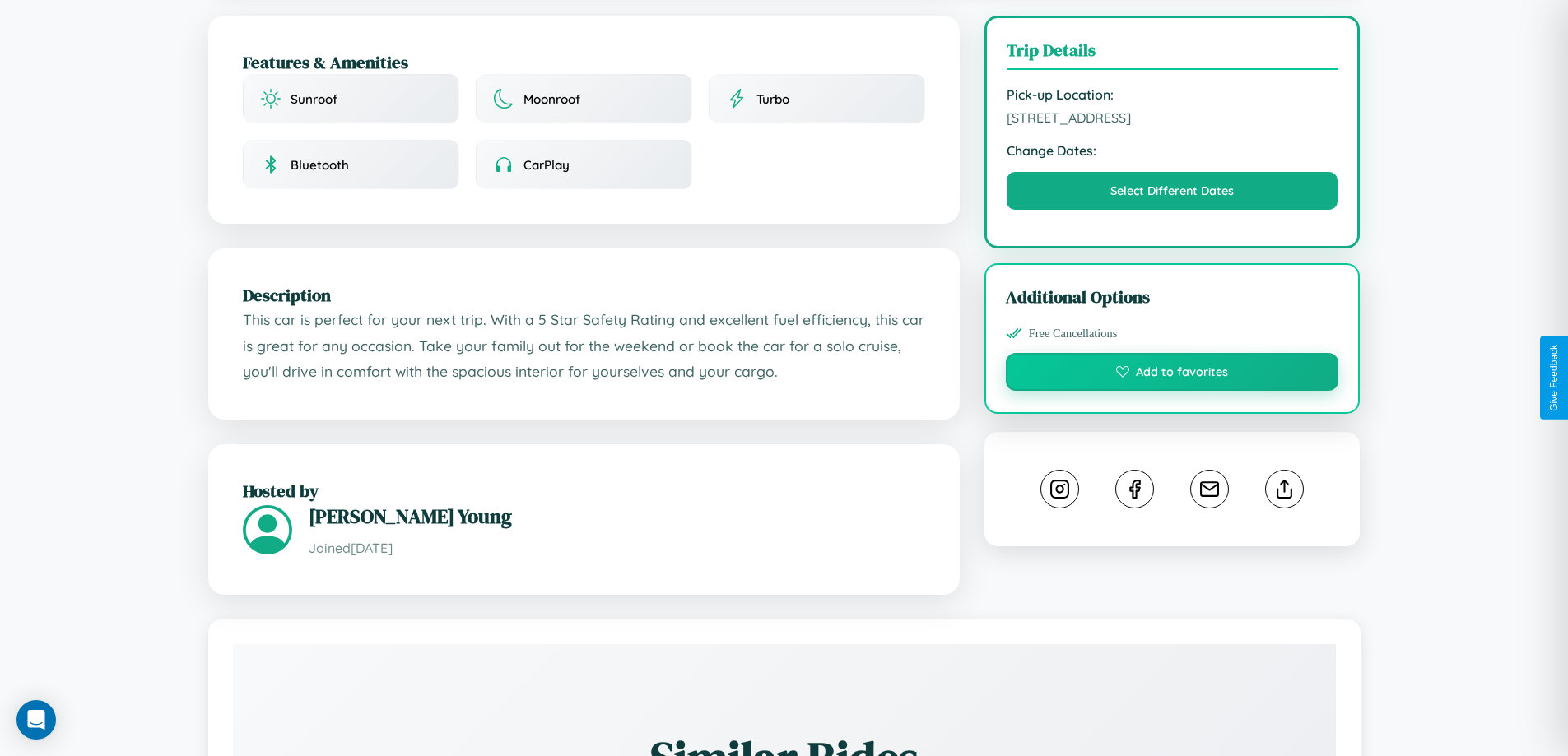
click at [1171, 376] on button "Add to favorites" at bounding box center [1171, 372] width 333 height 38
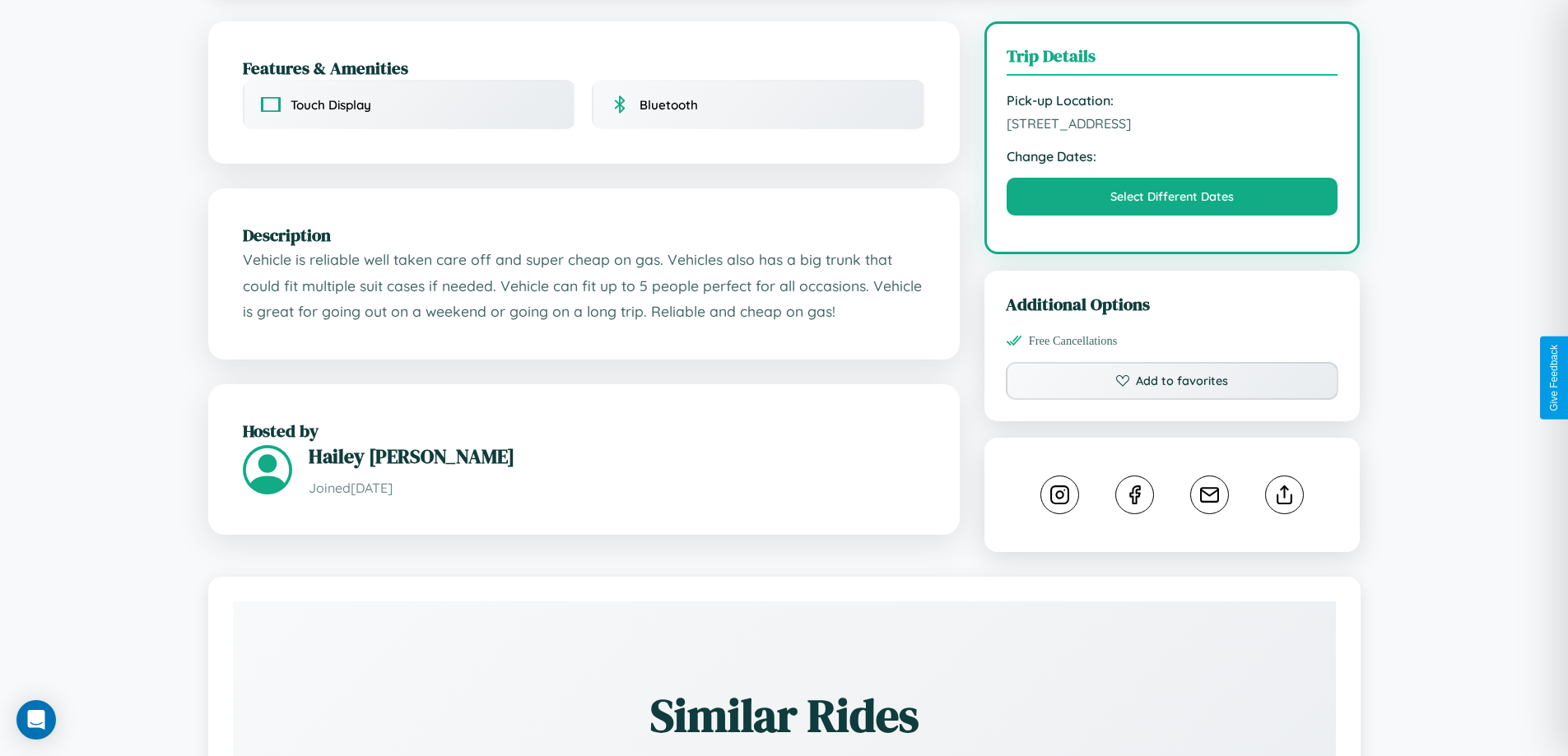
scroll to position [427, 0]
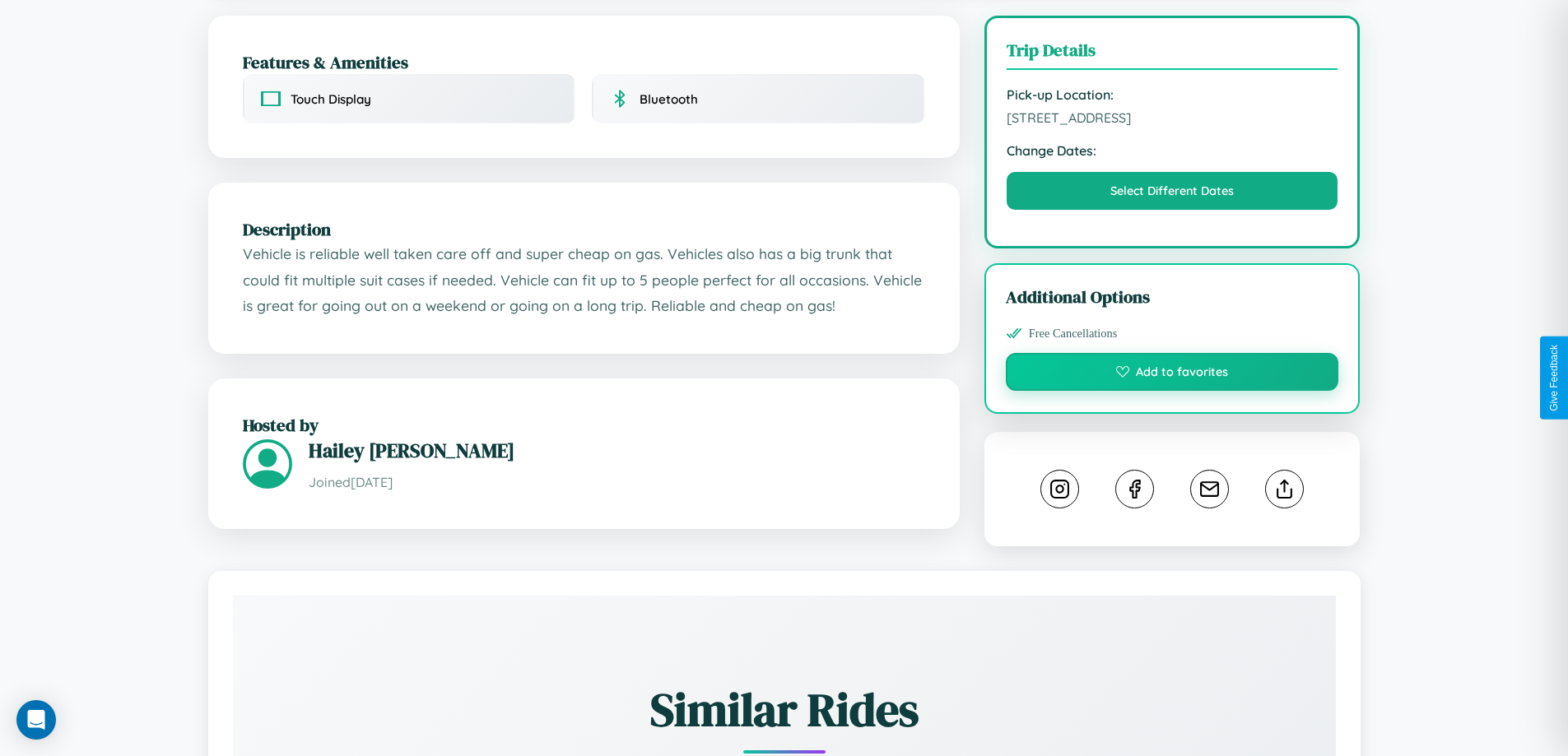
click at [1171, 375] on button "Add to favorites" at bounding box center [1171, 372] width 333 height 38
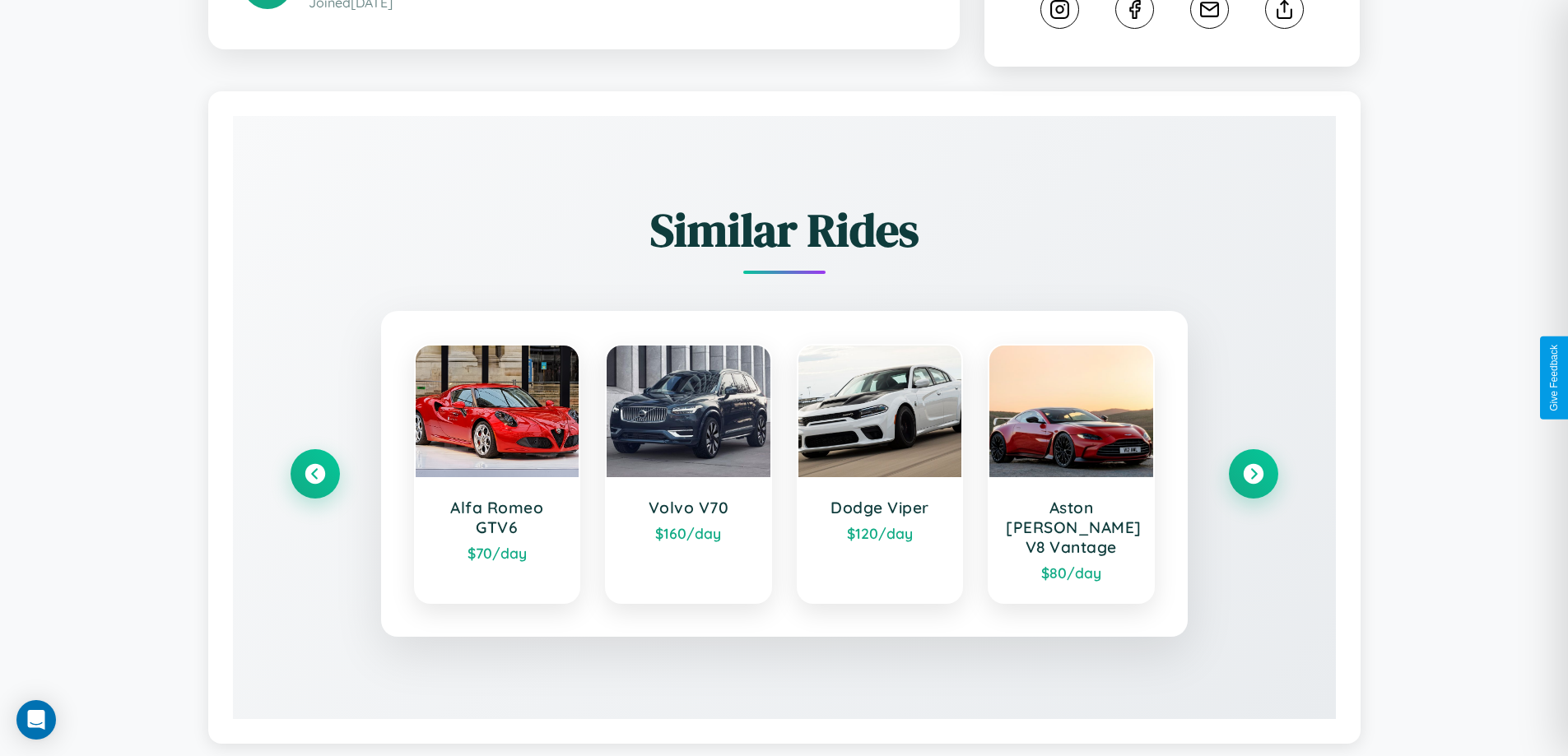
scroll to position [916, 0]
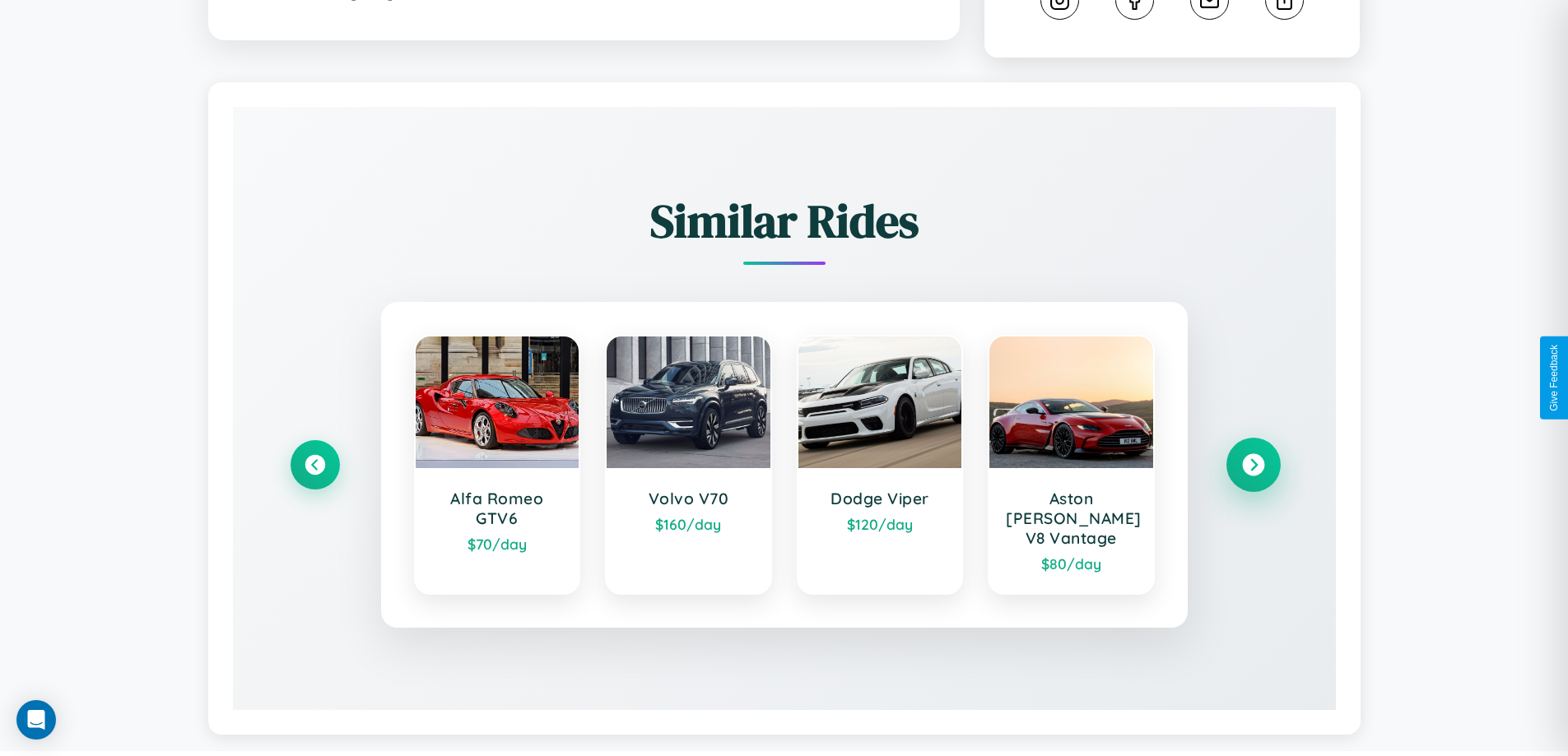
click at [1252, 457] on icon at bounding box center [1252, 465] width 22 height 22
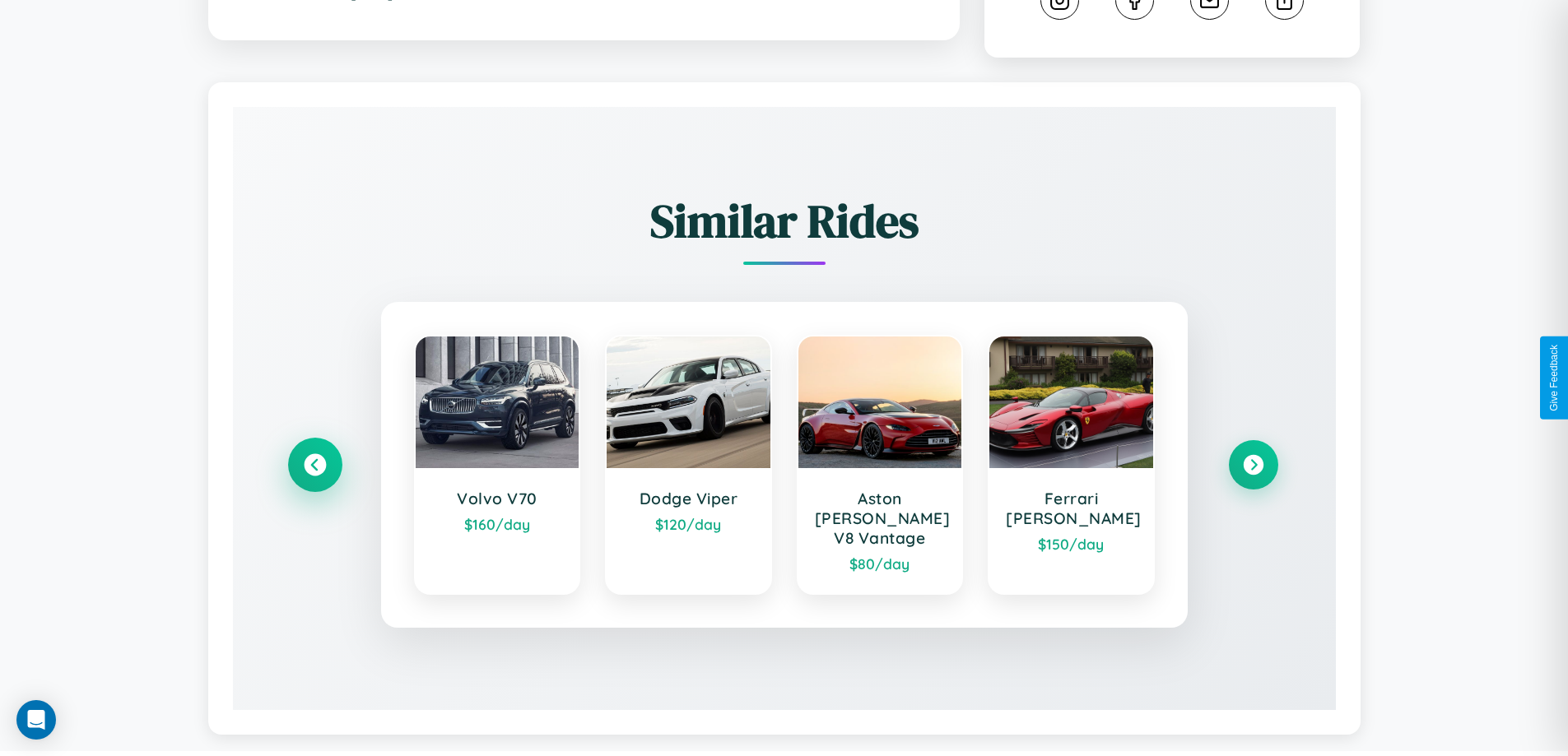
click at [314, 457] on icon at bounding box center [314, 465] width 22 height 22
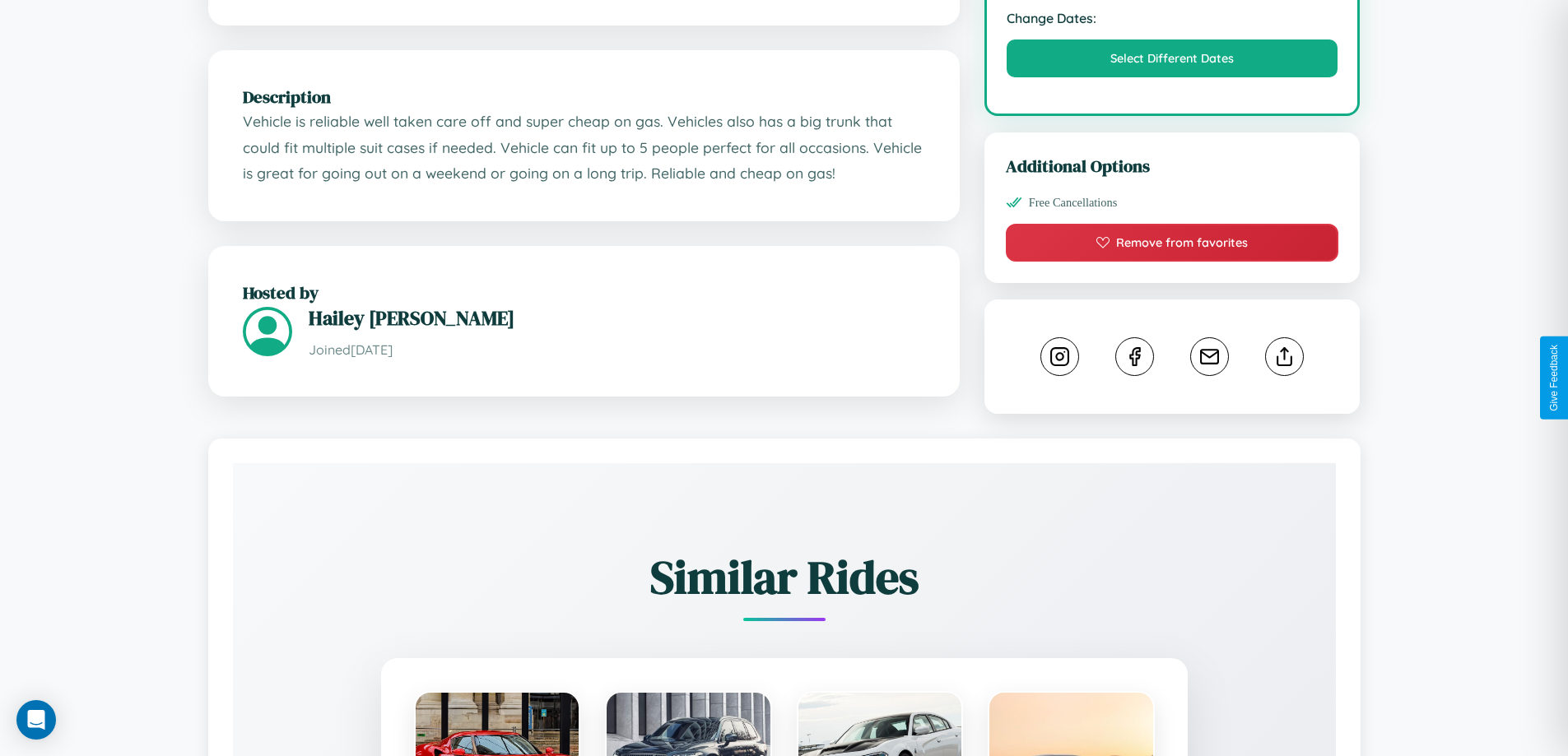
scroll to position [541, 0]
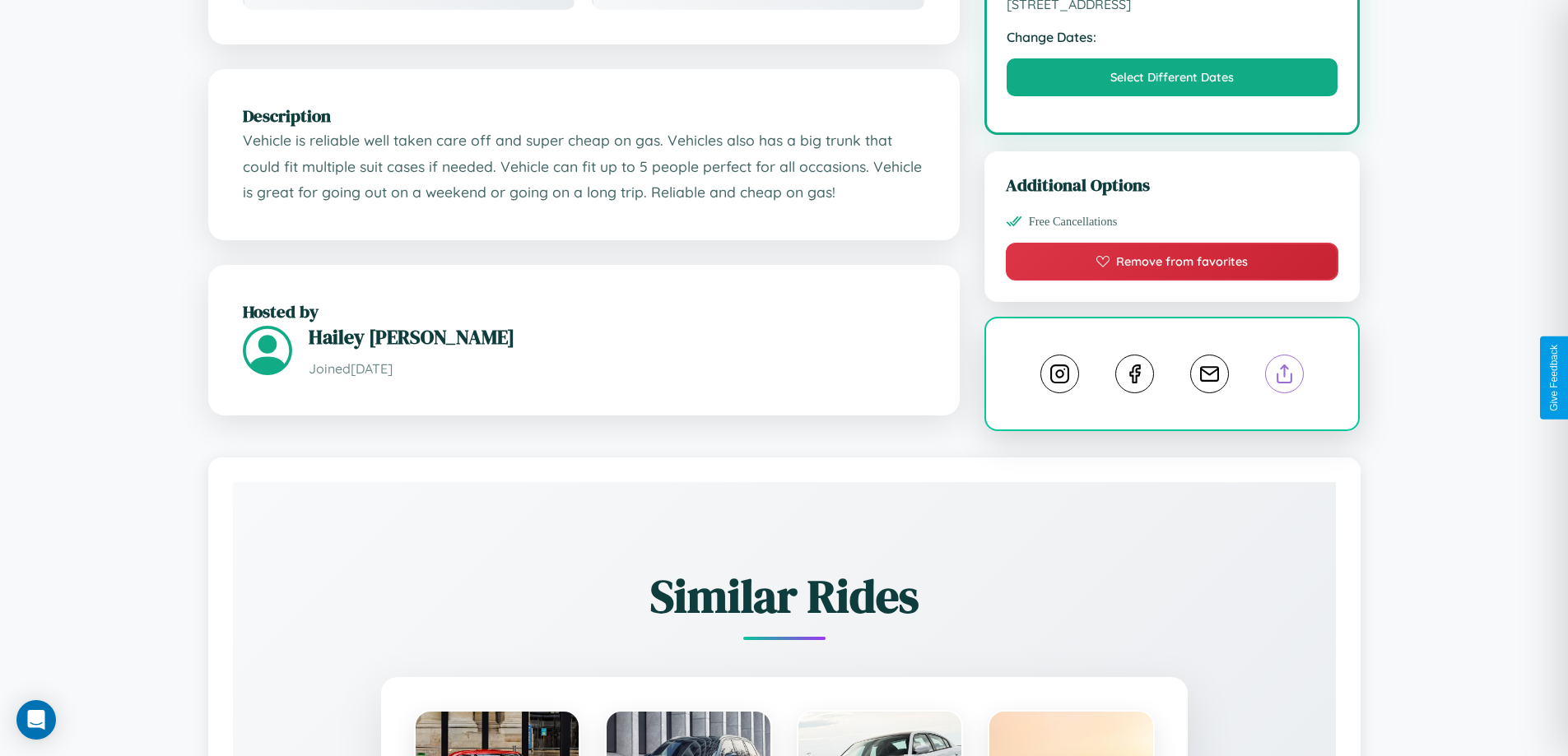
click at [1284, 377] on line at bounding box center [1284, 371] width 0 height 11
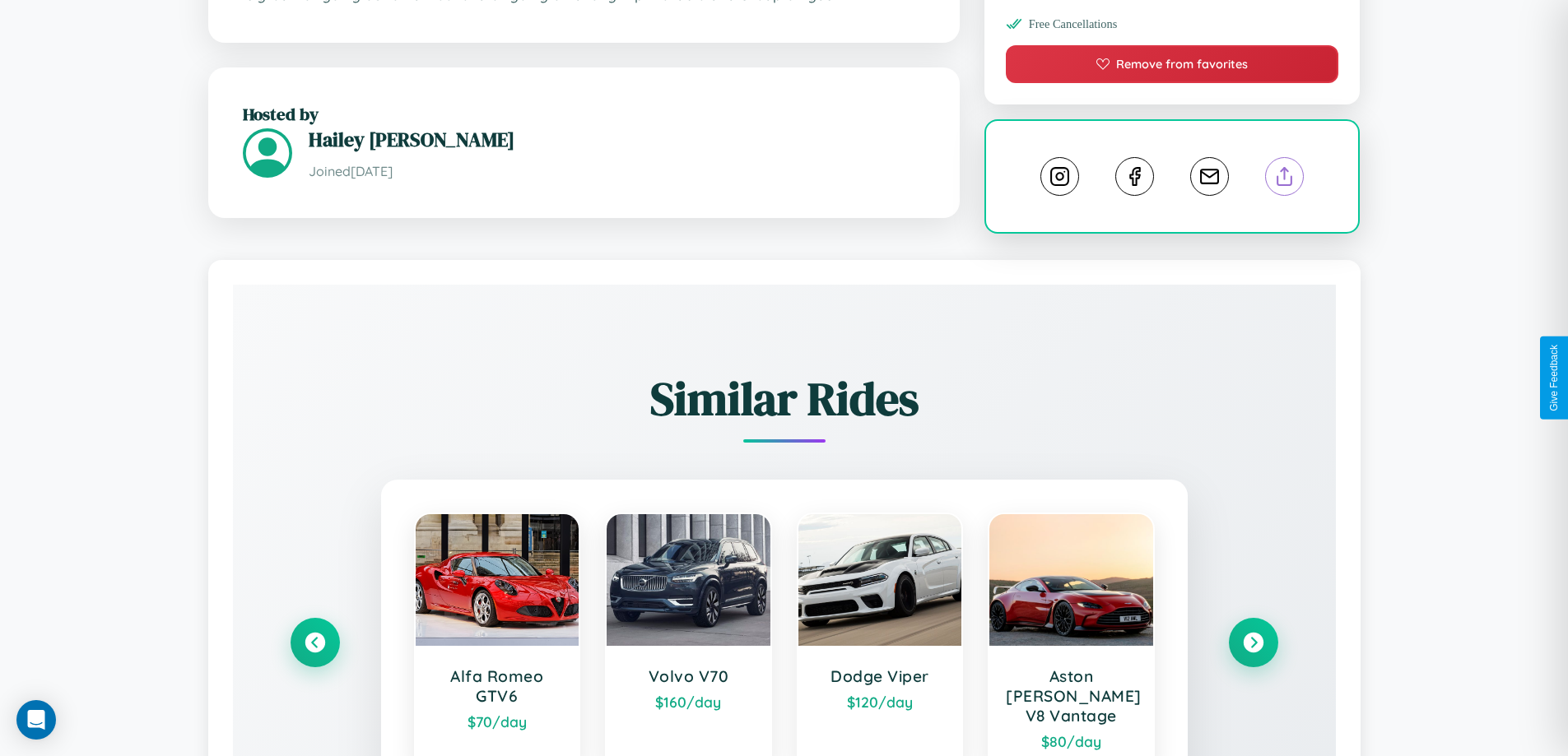
scroll to position [916, 0]
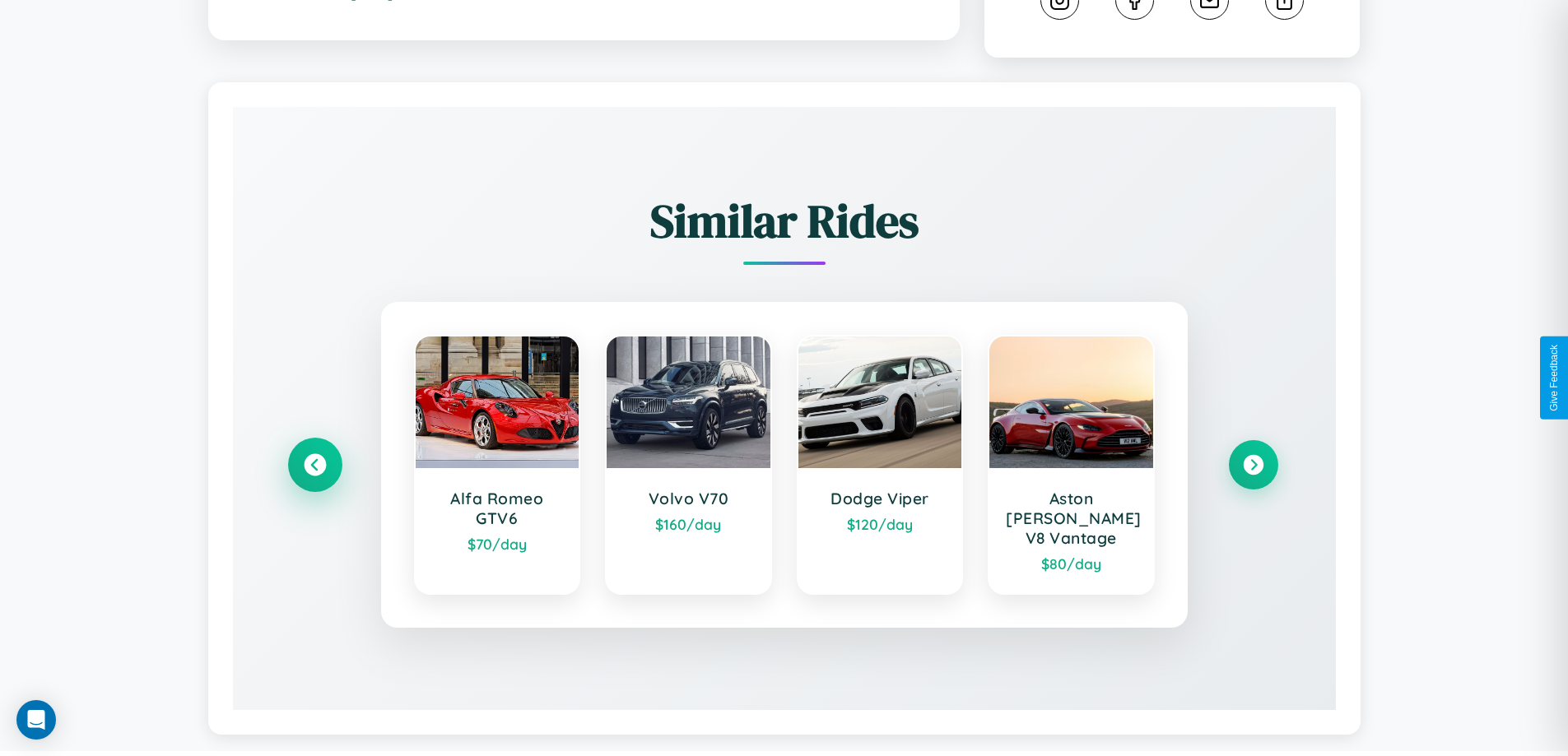
click at [314, 457] on icon at bounding box center [314, 465] width 22 height 22
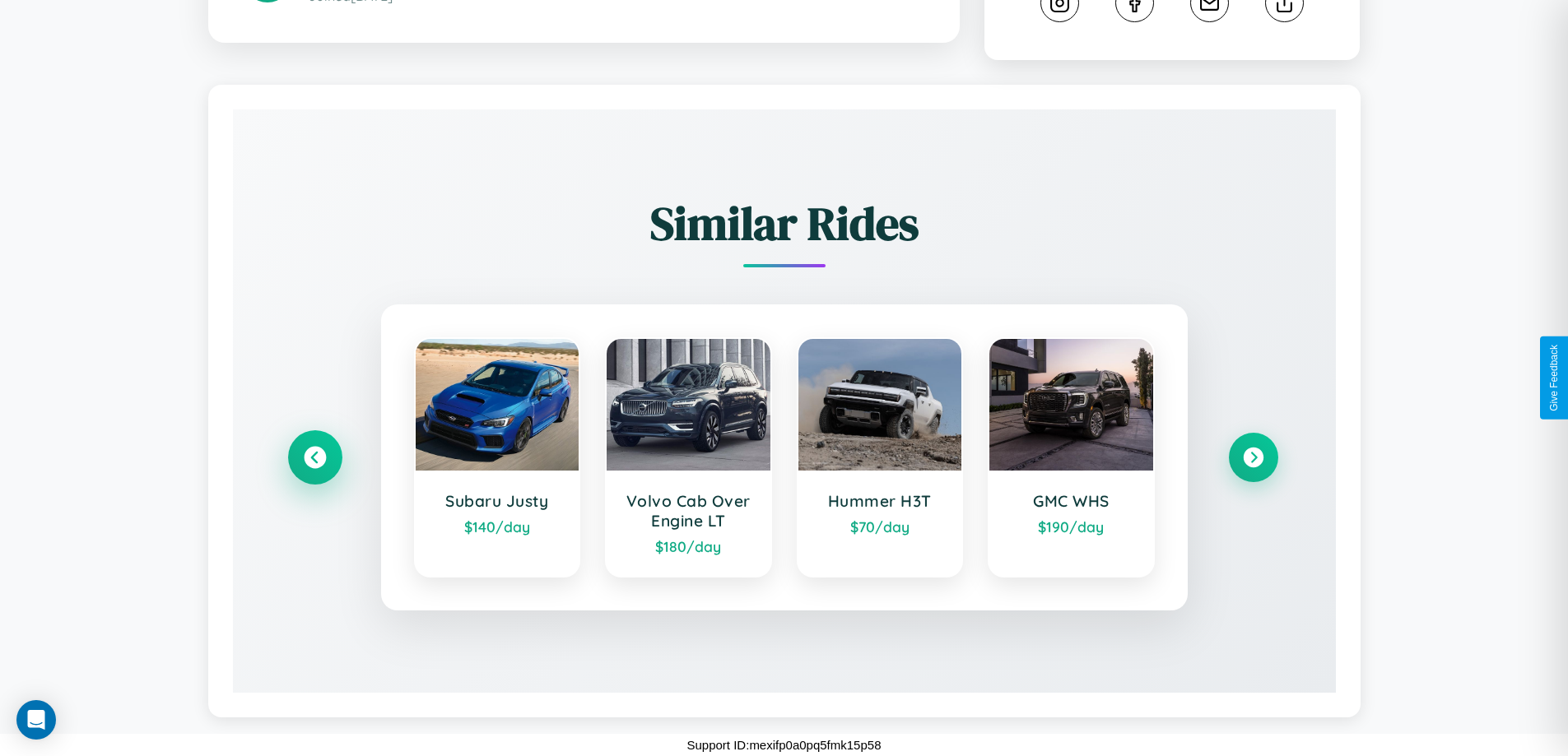
click at [314, 457] on icon at bounding box center [314, 457] width 22 height 22
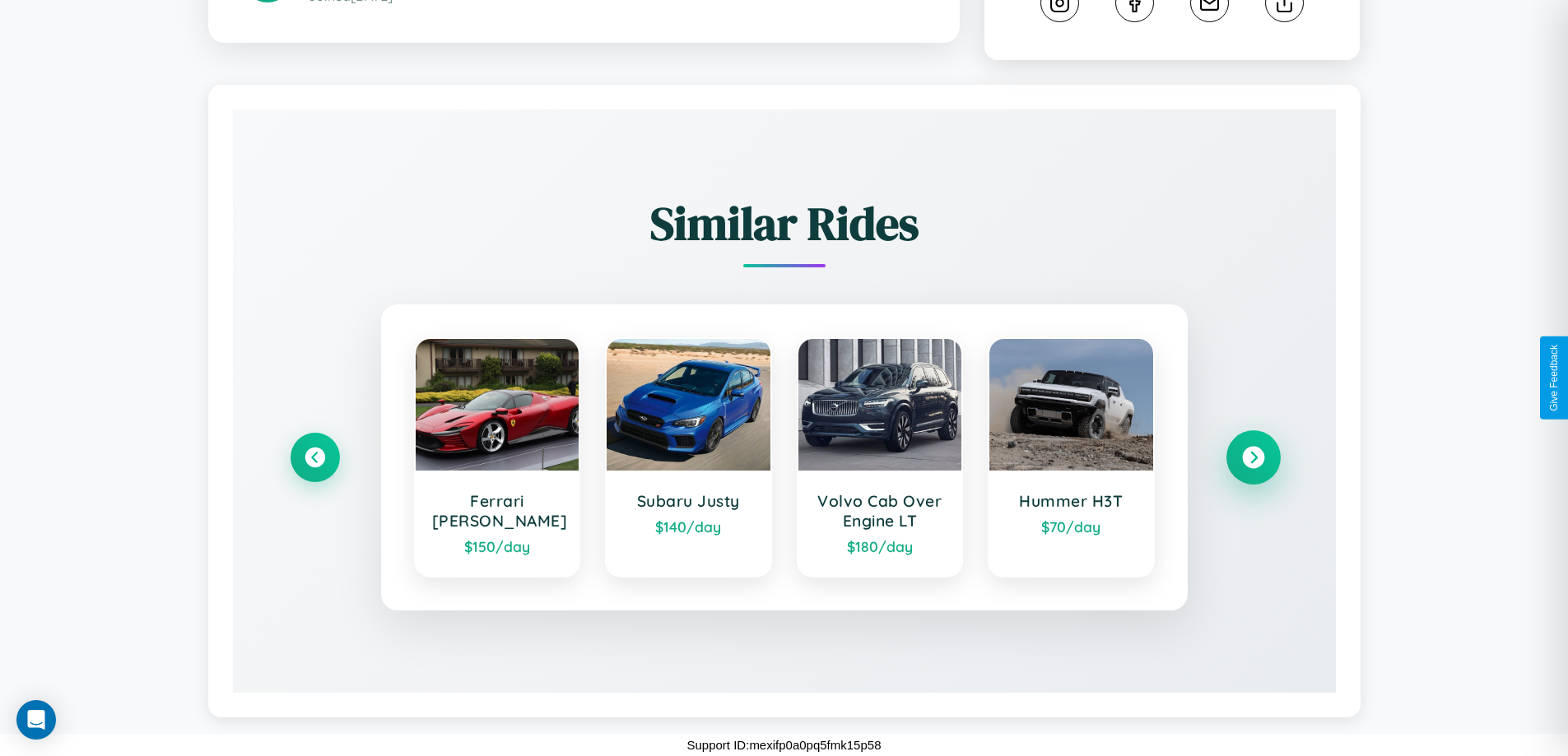
click at [1252, 456] on icon at bounding box center [1252, 457] width 22 height 22
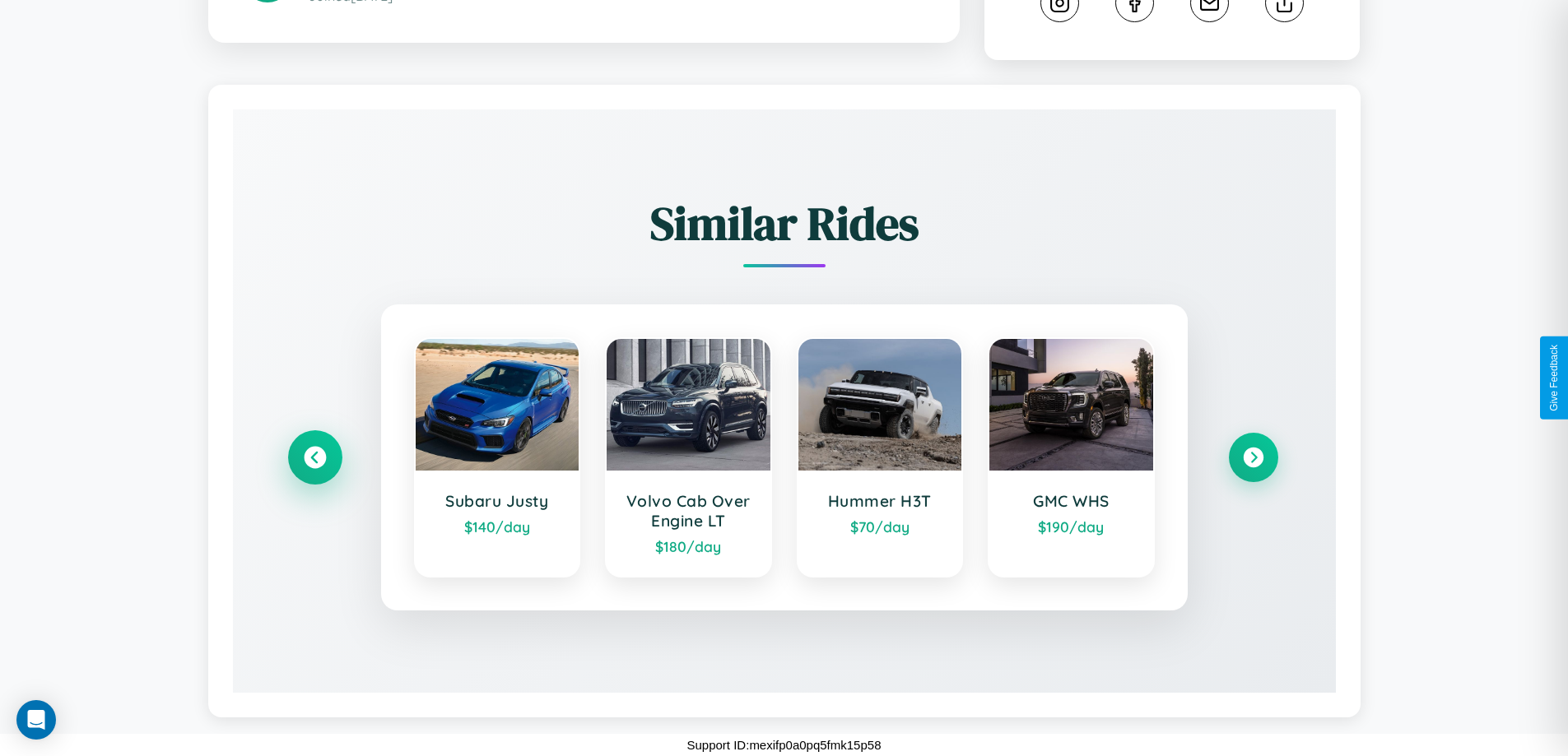
click at [314, 457] on icon at bounding box center [314, 457] width 22 height 22
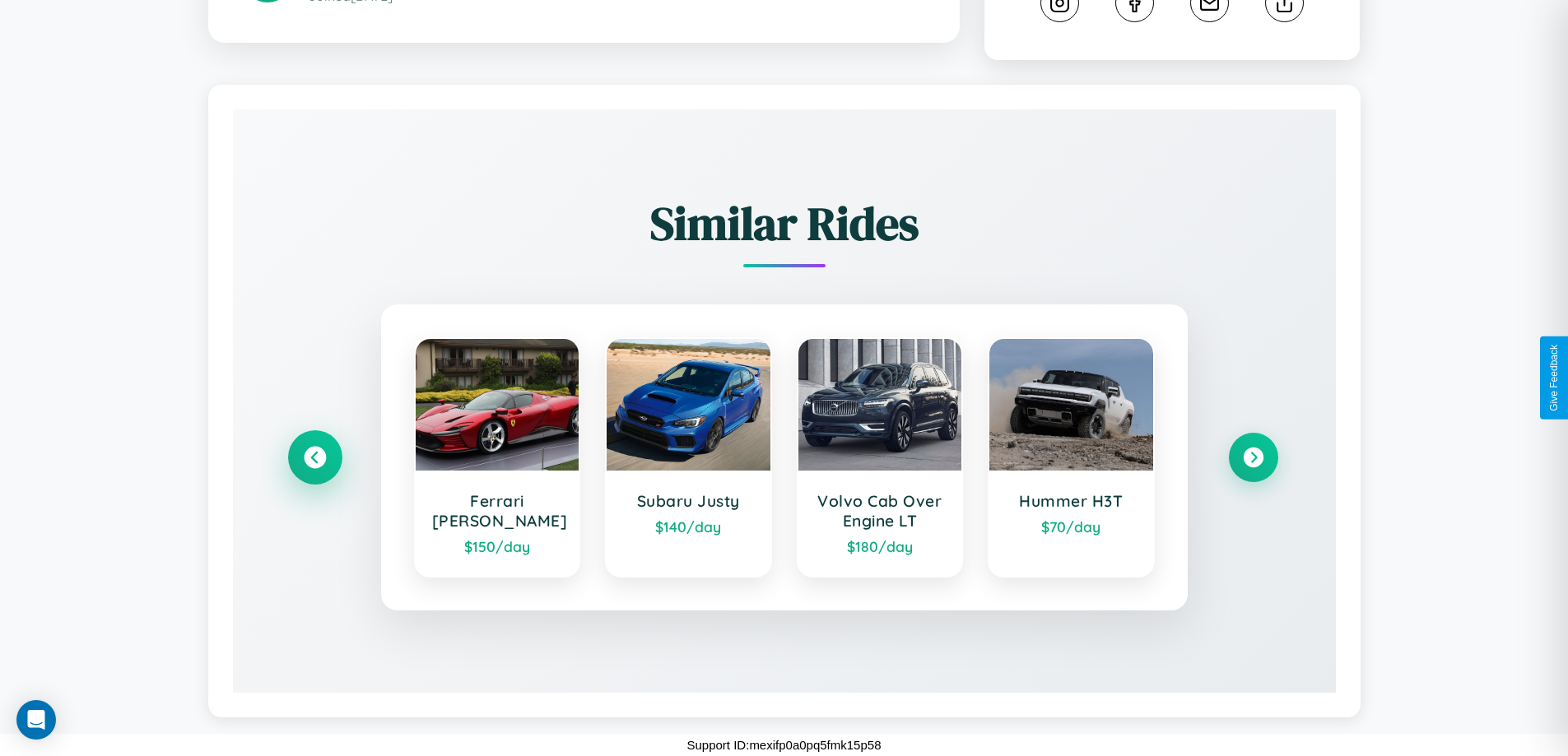
click at [314, 457] on icon at bounding box center [314, 457] width 22 height 22
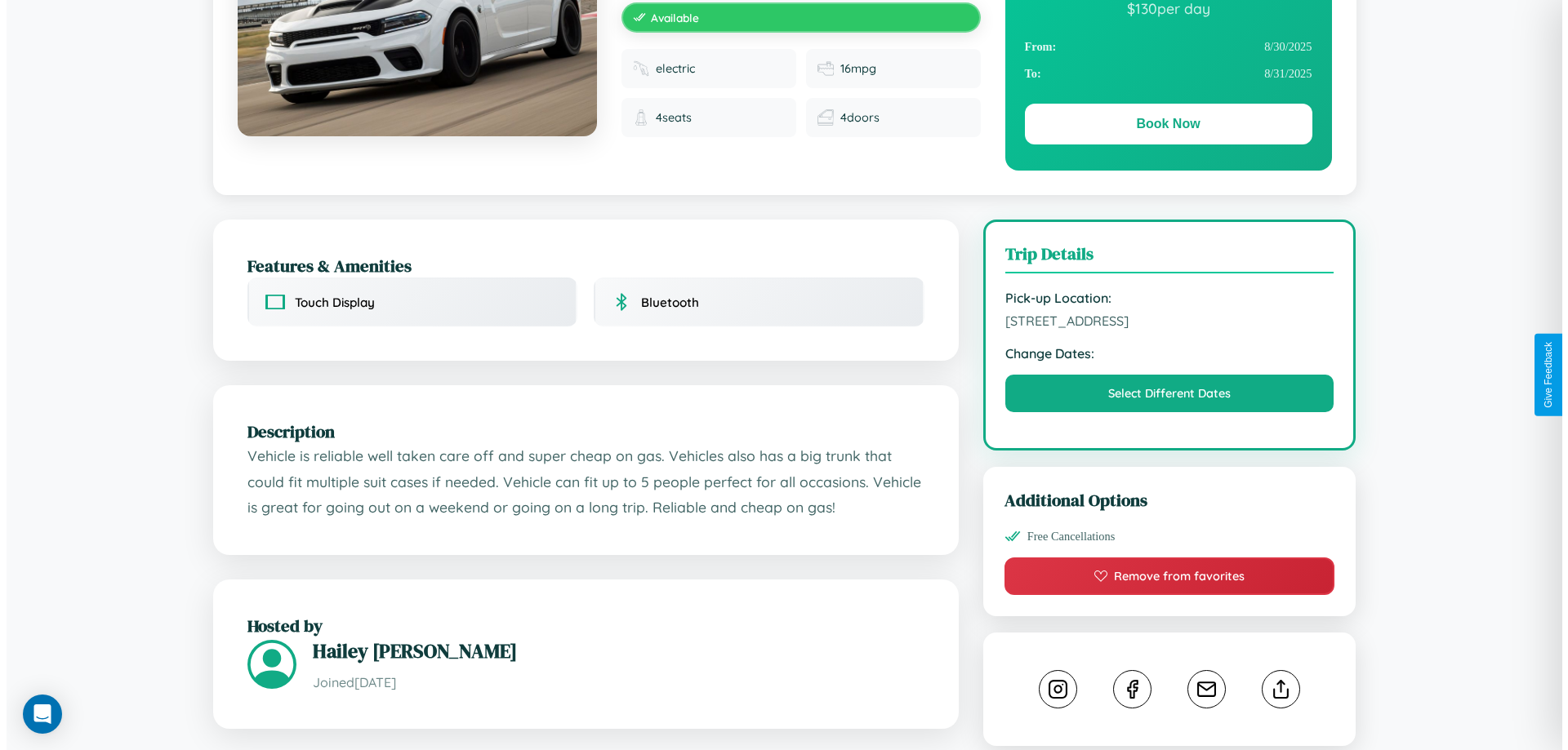
scroll to position [0, 0]
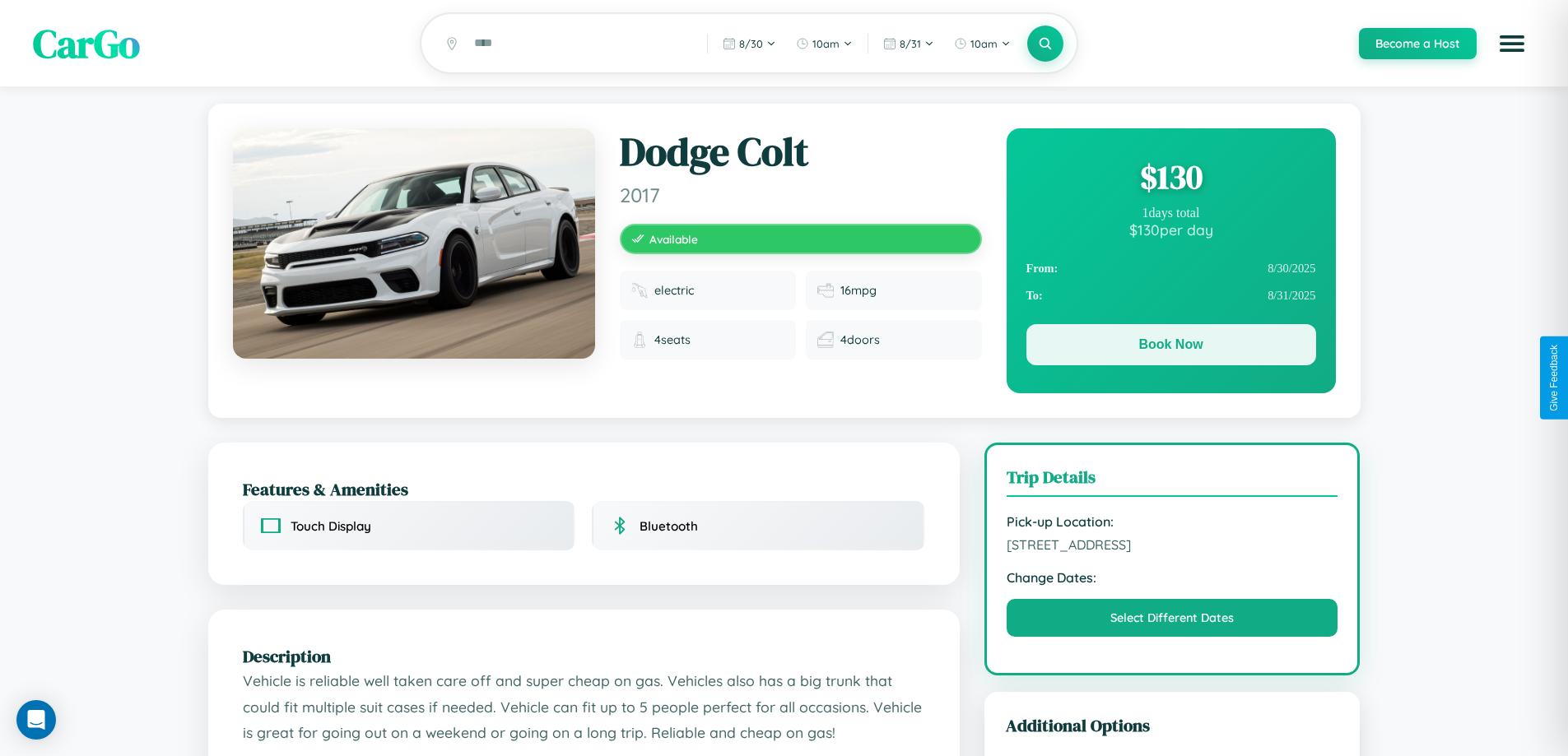
click at [1171, 347] on button "Book Now" at bounding box center [1171, 344] width 289 height 41
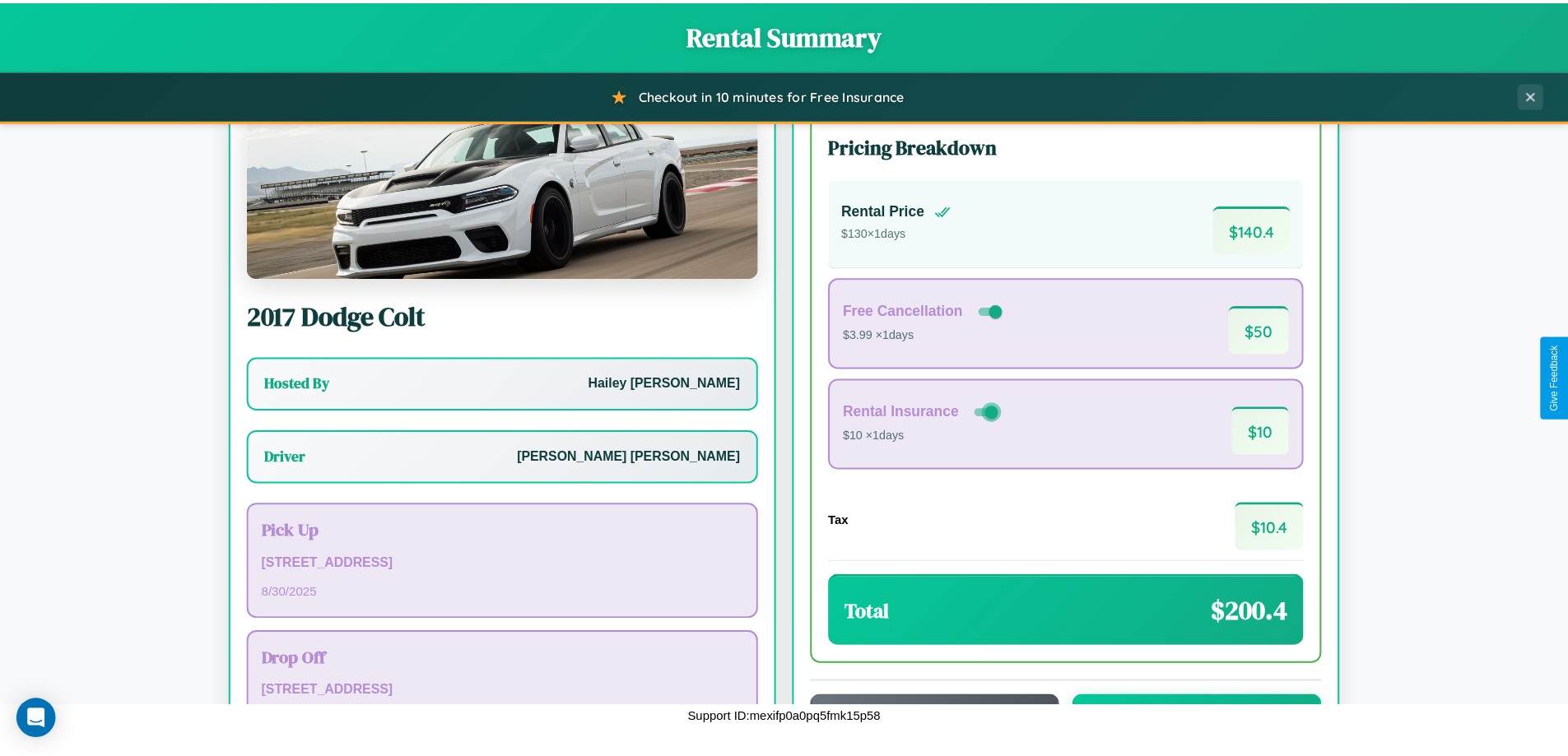
scroll to position [119, 0]
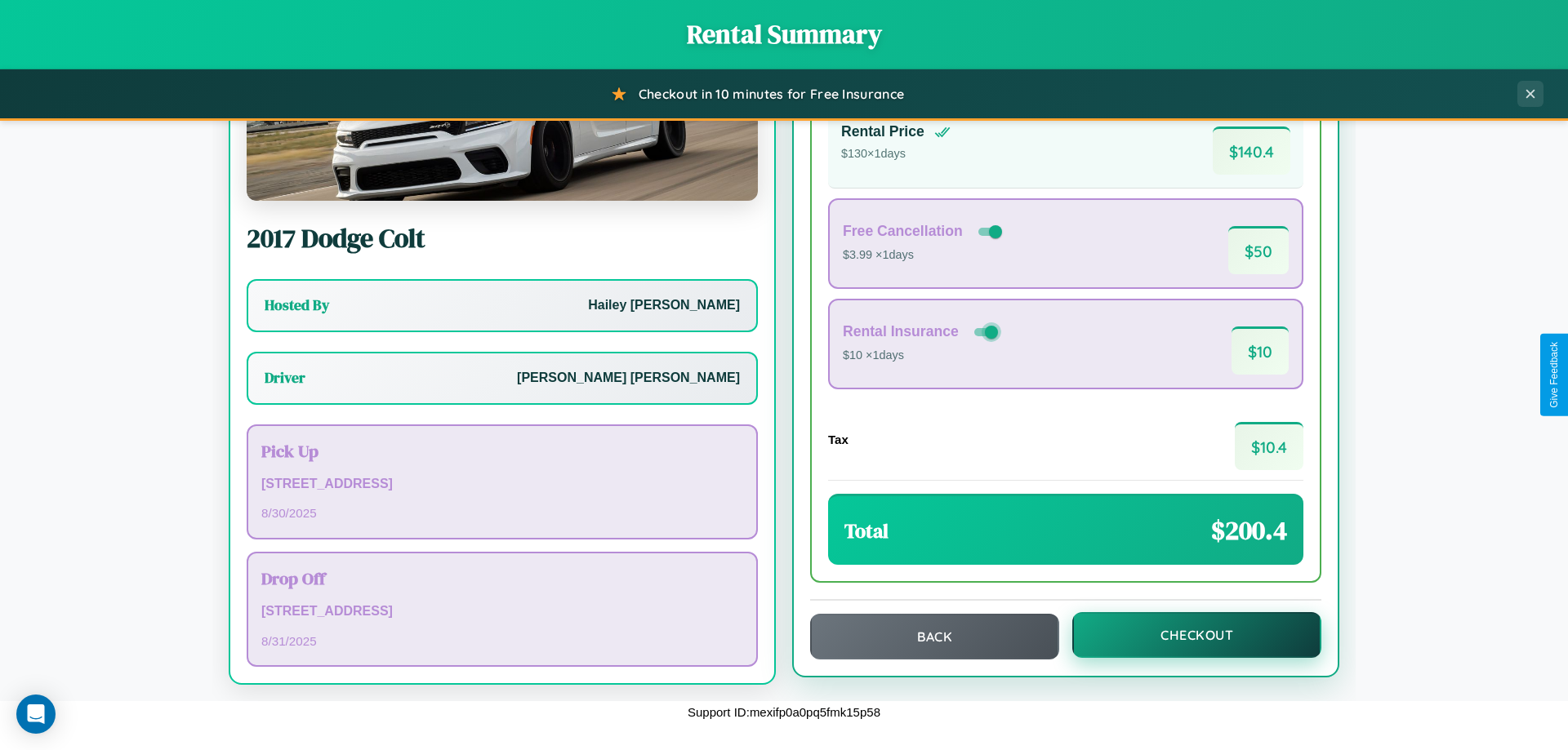
click at [1186, 635] on button "Checkout" at bounding box center [1196, 635] width 249 height 46
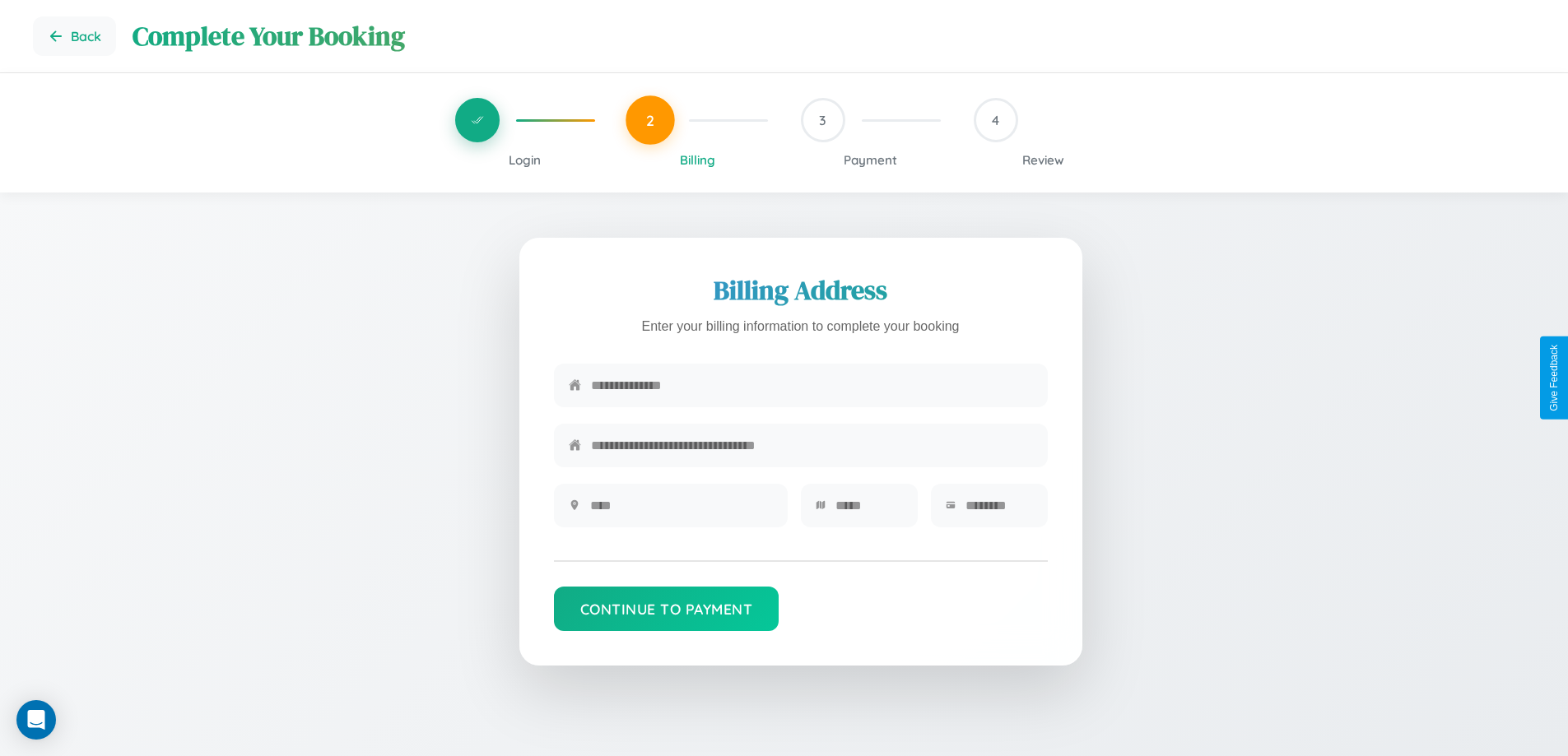
click at [811, 386] on input "text" at bounding box center [812, 385] width 442 height 41
type input "**********"
click at [680, 511] on input "text" at bounding box center [681, 506] width 183 height 41
type input "********"
click at [868, 511] on input "text" at bounding box center [869, 506] width 67 height 41
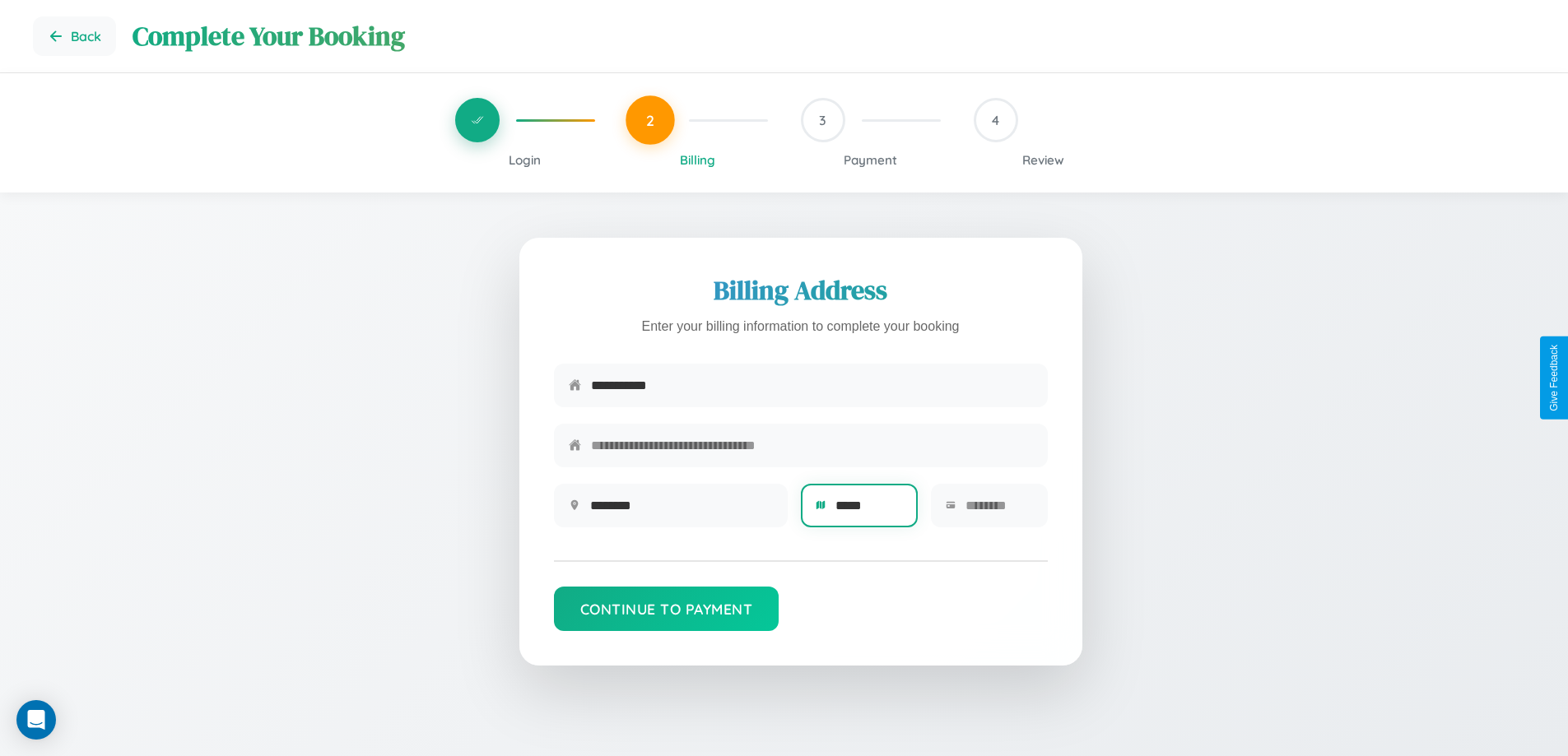
type input "*****"
click at [998, 511] on input "text" at bounding box center [999, 506] width 67 height 41
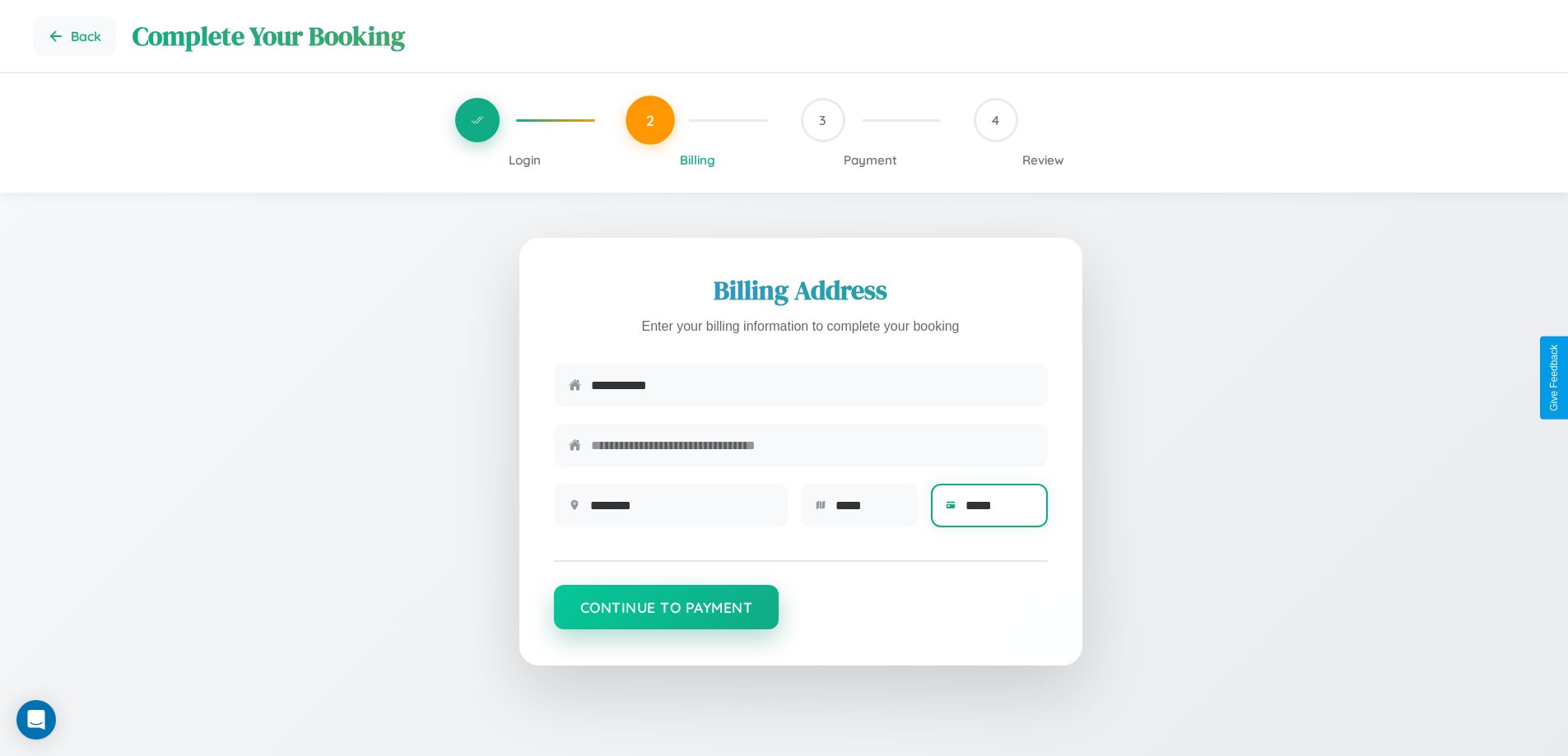
type input "*****"
click at [666, 616] on button "Continue to Payment" at bounding box center [667, 607] width 226 height 45
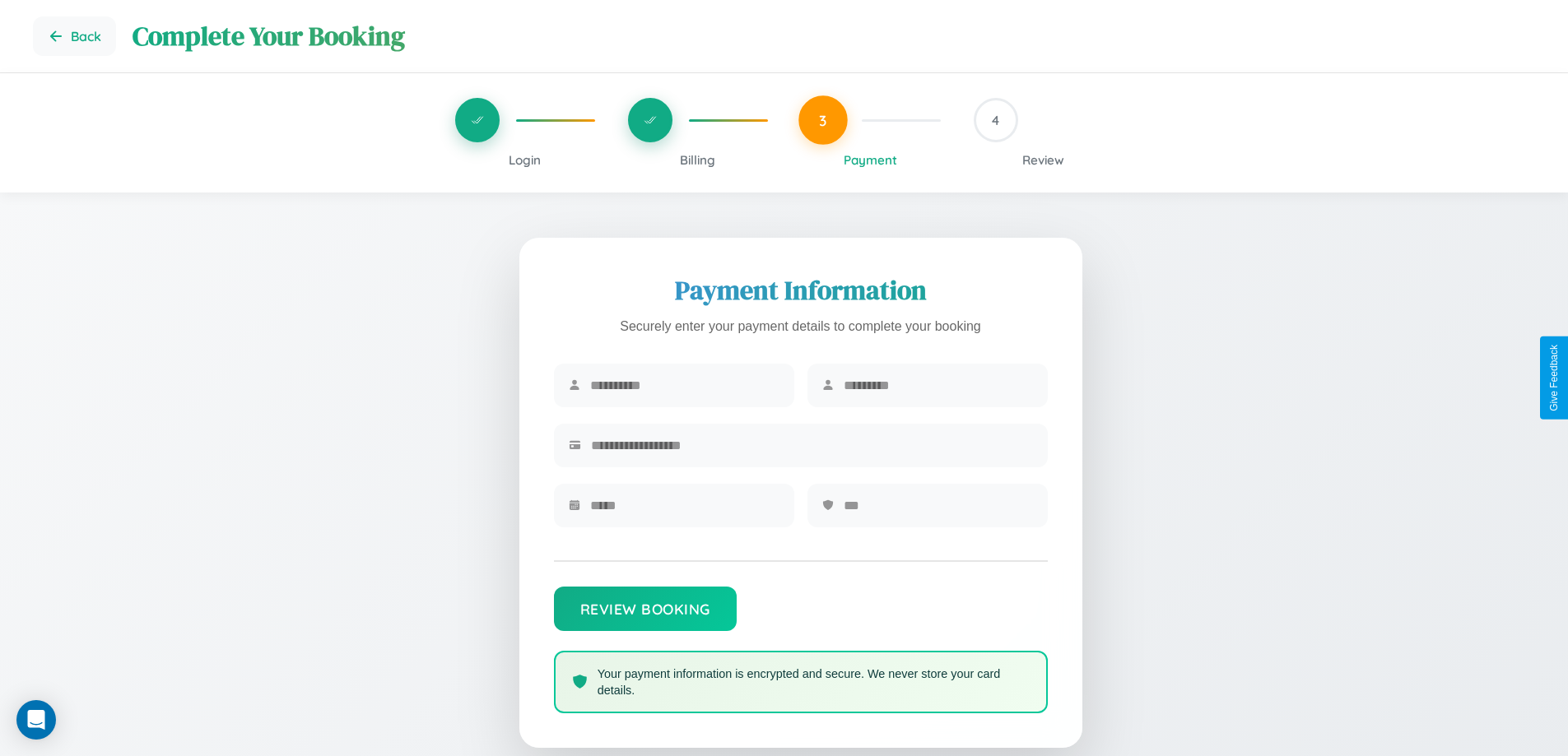
click at [684, 386] on input "text" at bounding box center [685, 385] width 190 height 41
type input "*********"
click at [937, 386] on input "text" at bounding box center [938, 385] width 190 height 41
type input "******"
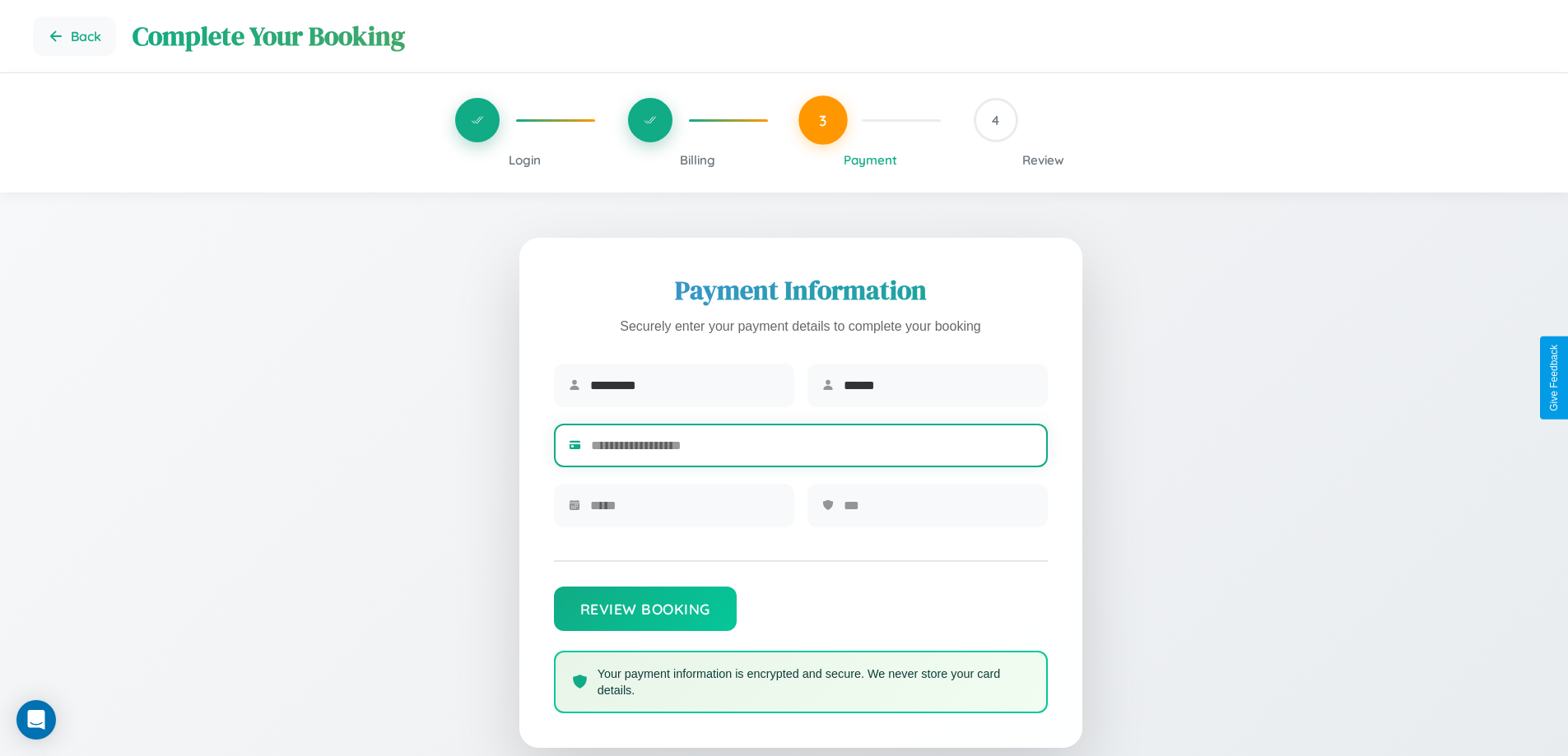
click at [811, 449] on input "text" at bounding box center [812, 446] width 442 height 41
type input "**********"
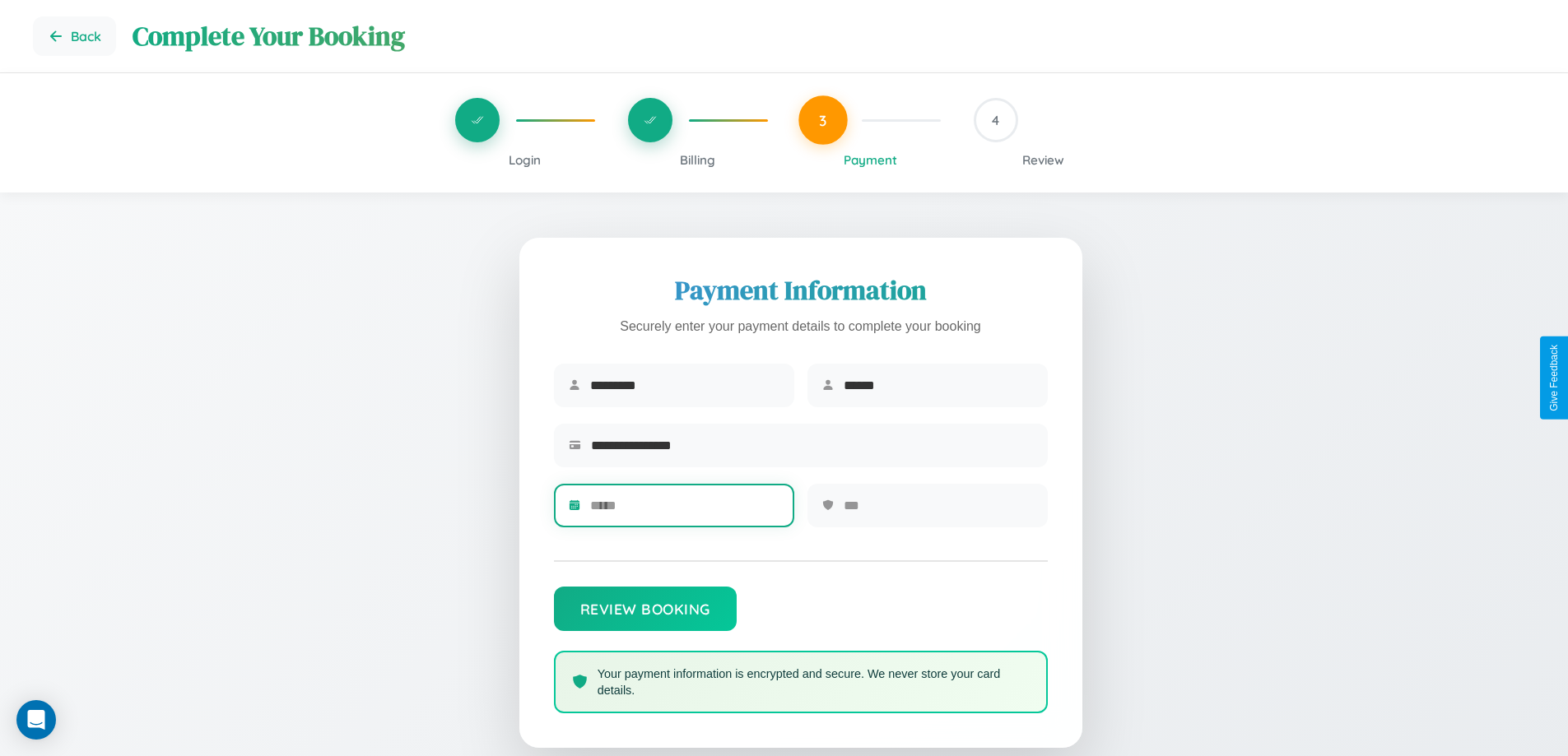
click at [684, 511] on input "text" at bounding box center [685, 506] width 190 height 41
type input "*****"
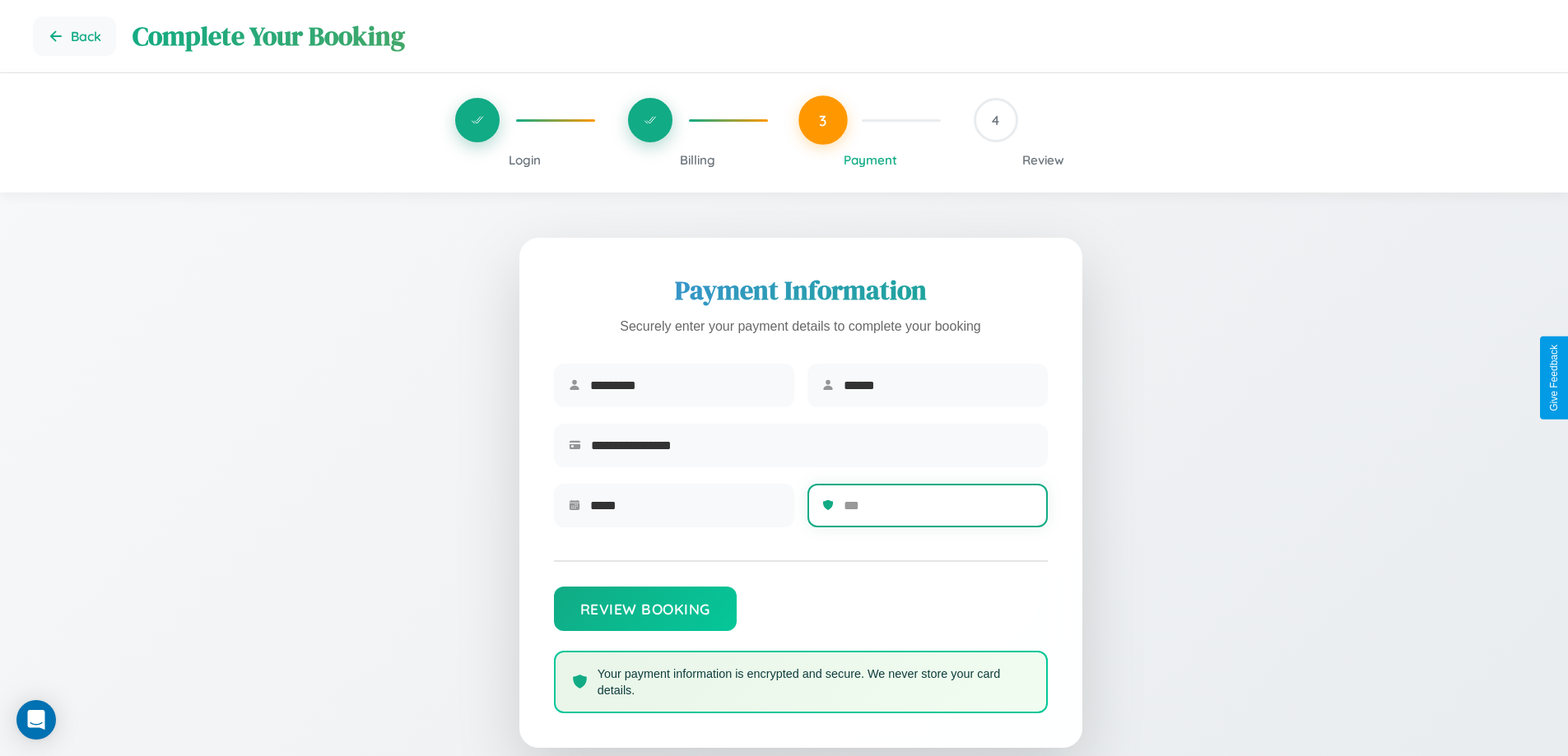
click at [937, 511] on input "text" at bounding box center [938, 506] width 190 height 41
type input "***"
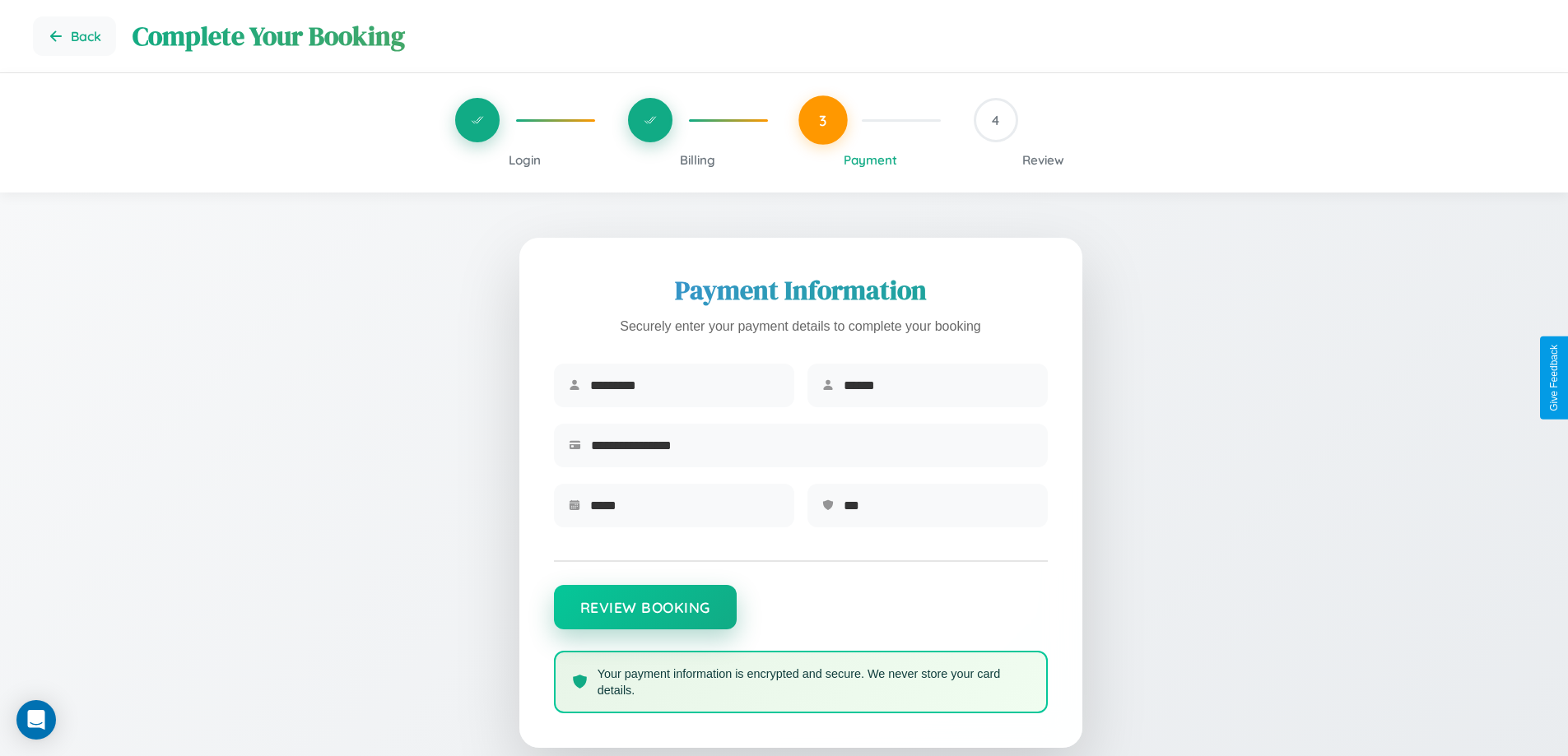
click at [644, 616] on button "Review Booking" at bounding box center [645, 607] width 183 height 45
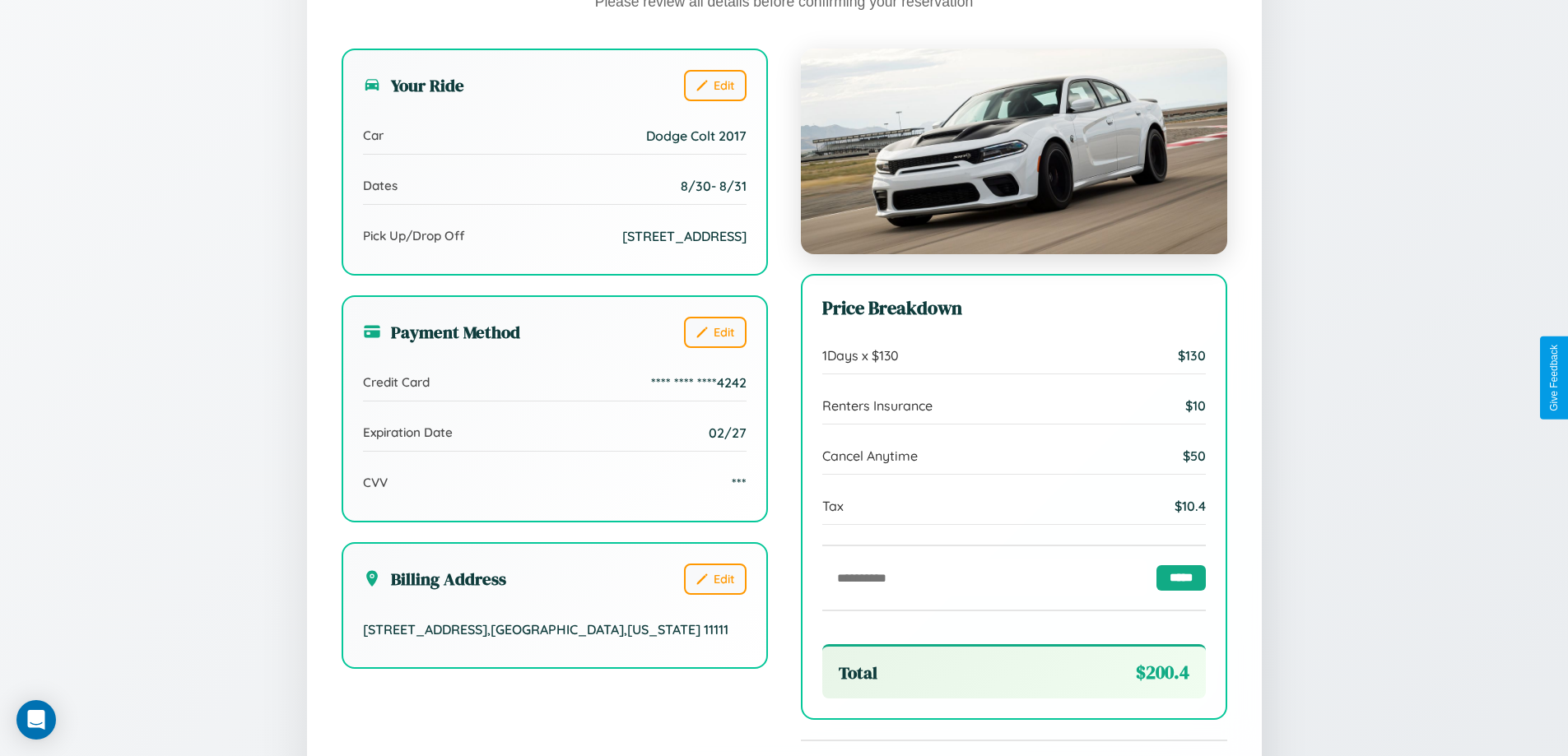
scroll to position [504, 0]
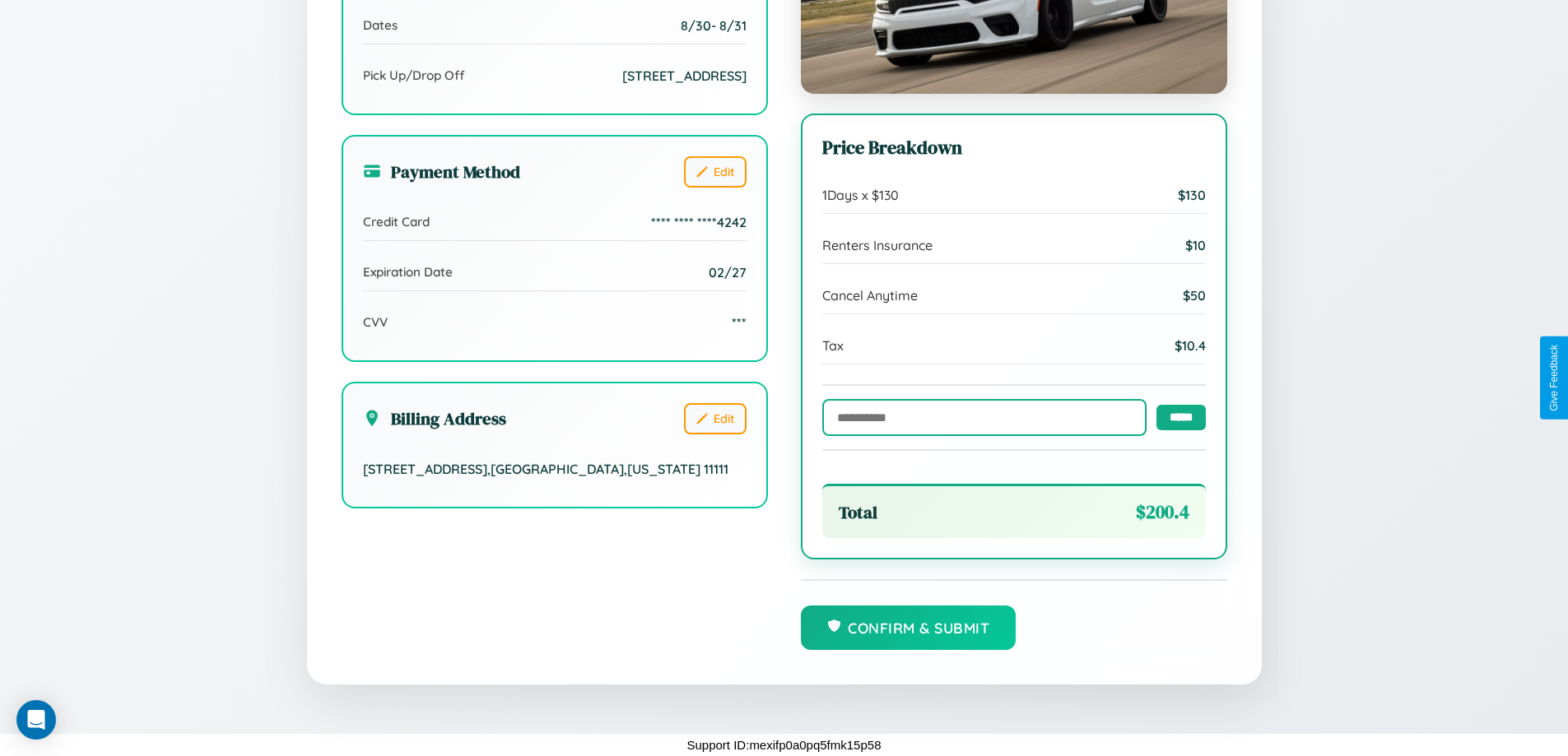
click at [979, 416] on input "text" at bounding box center [985, 417] width 324 height 37
type input "**********"
click at [1176, 415] on input "*****" at bounding box center [1181, 416] width 49 height 26
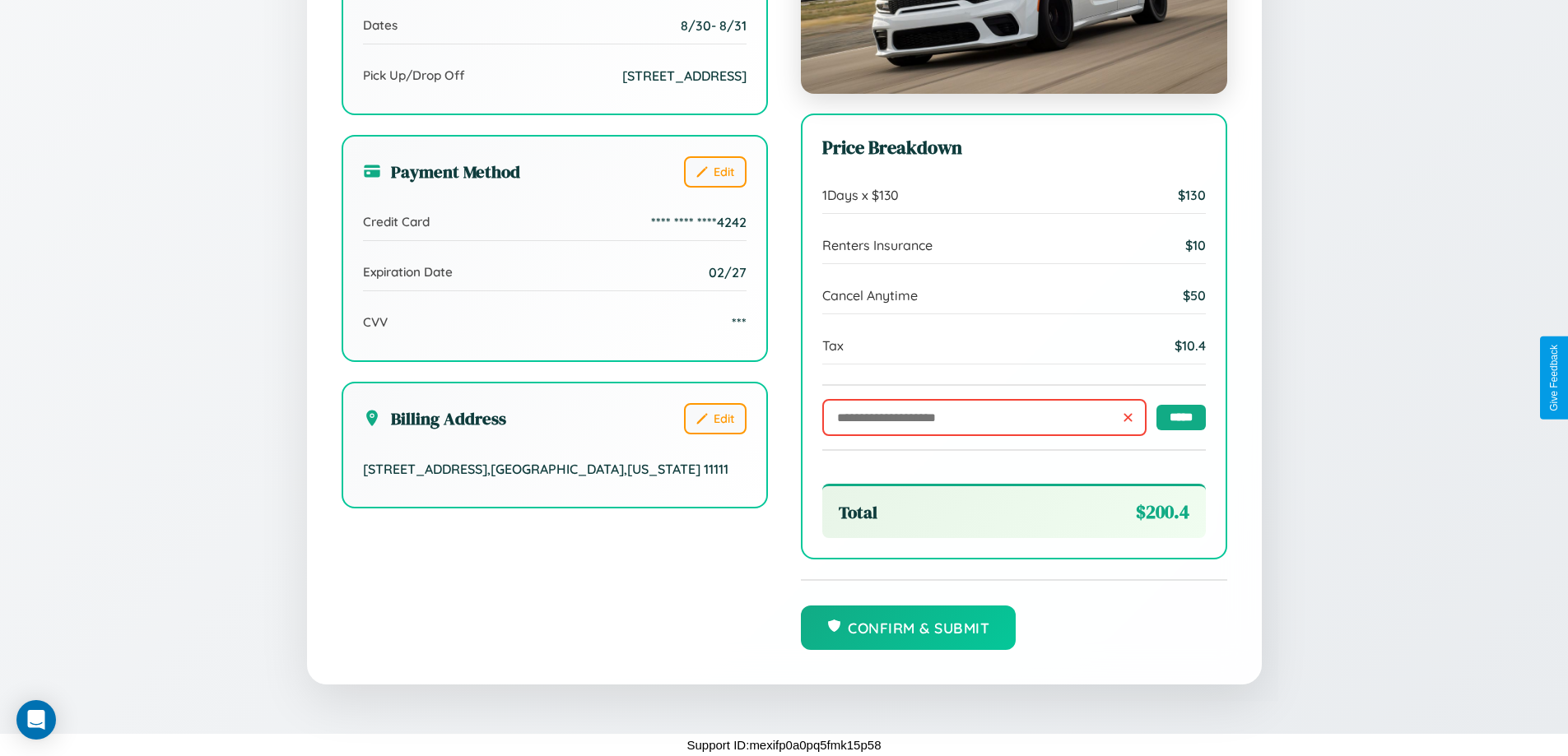
scroll to position [0, 0]
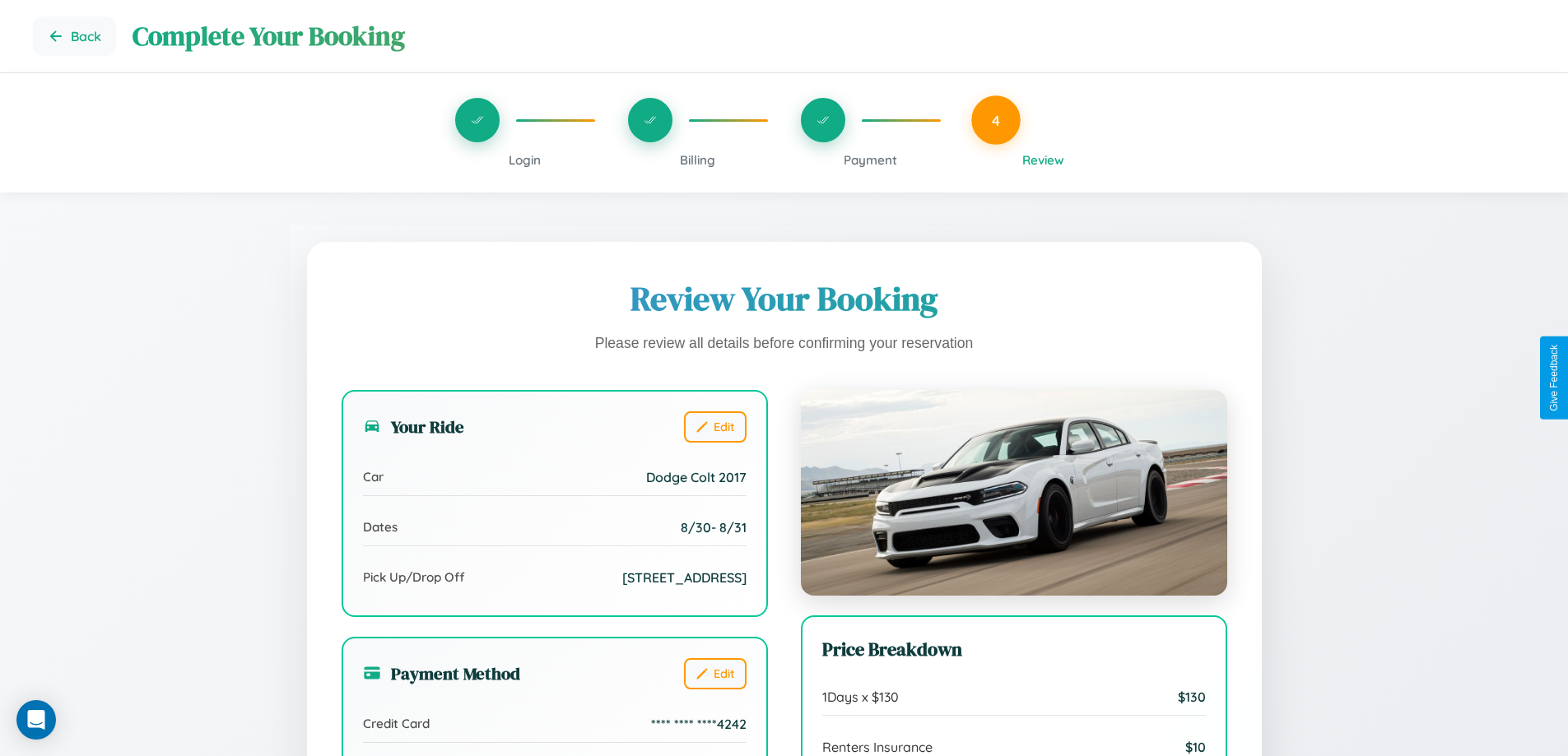
click at [870, 159] on span "Payment" at bounding box center [870, 159] width 53 height 15
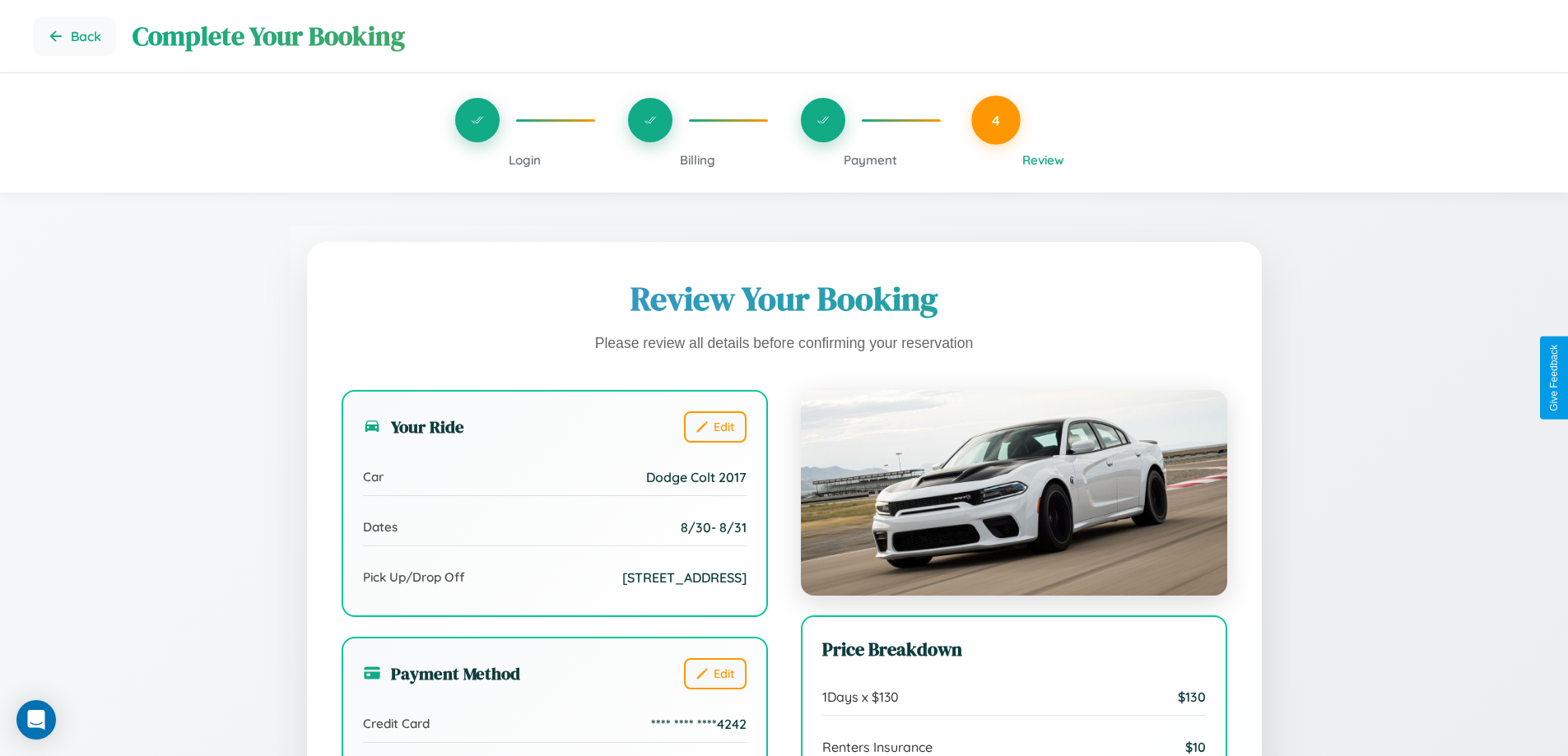
click at [870, 159] on span "Payment" at bounding box center [870, 159] width 53 height 15
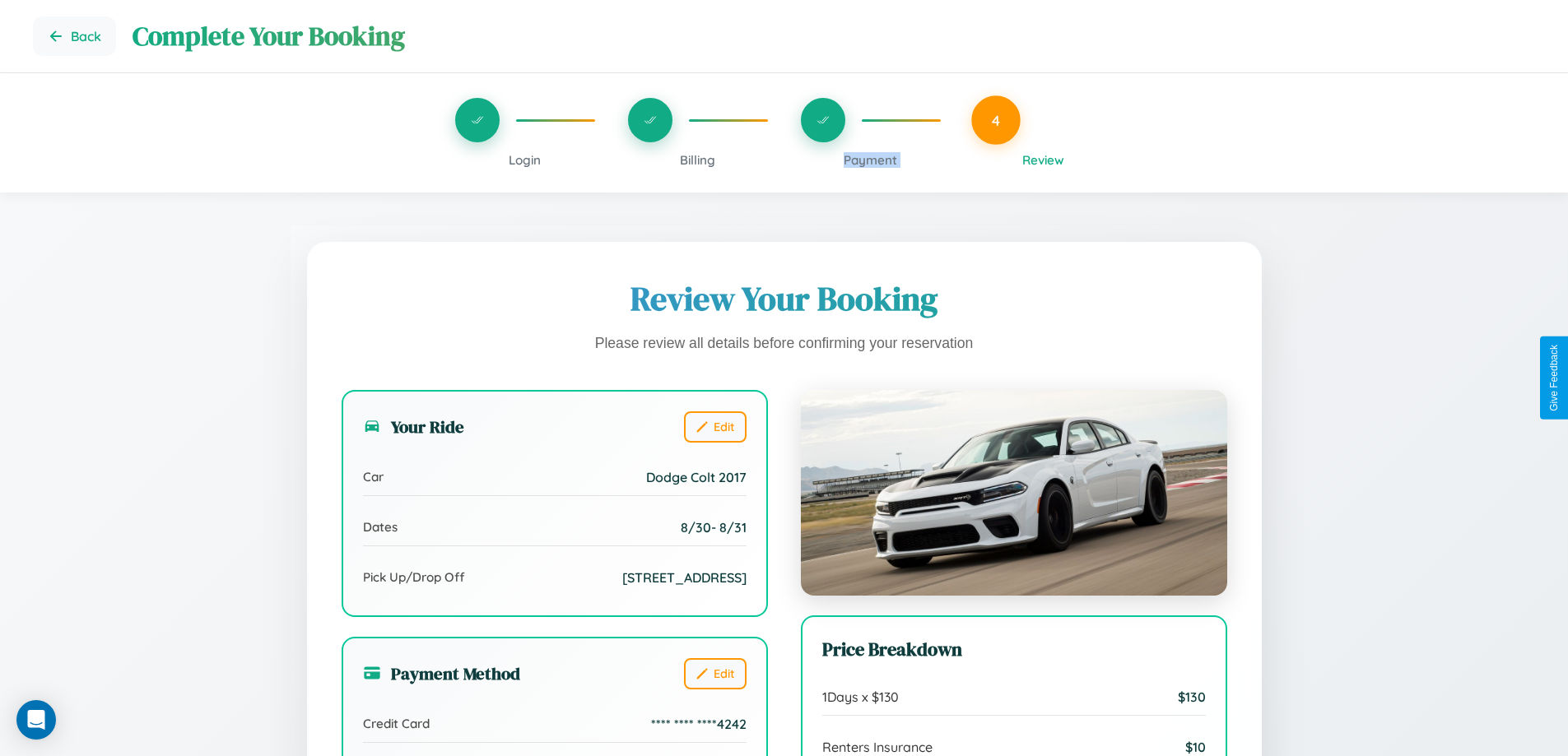
click at [870, 159] on span "Payment" at bounding box center [870, 159] width 53 height 15
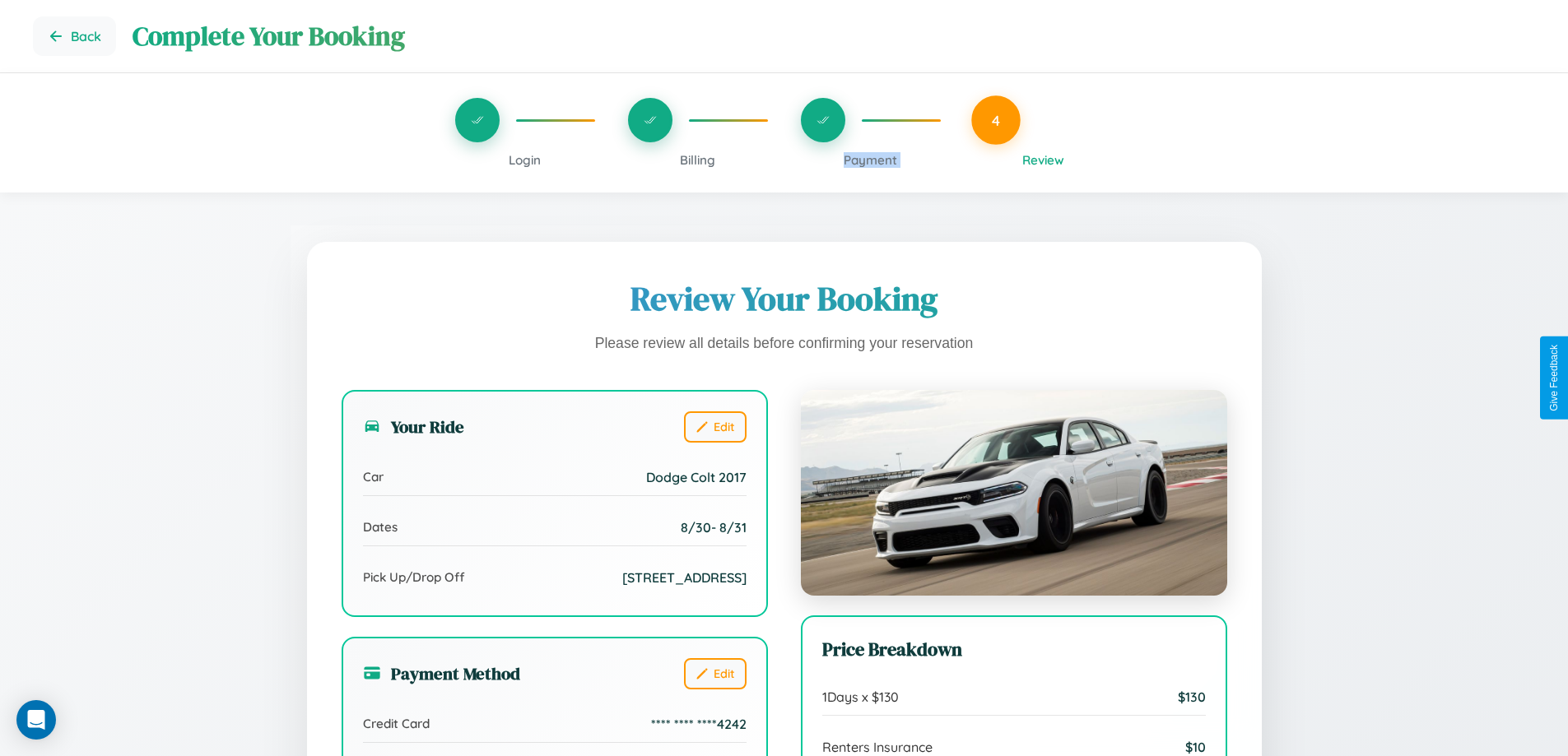
click at [870, 159] on span "Payment" at bounding box center [870, 159] width 53 height 15
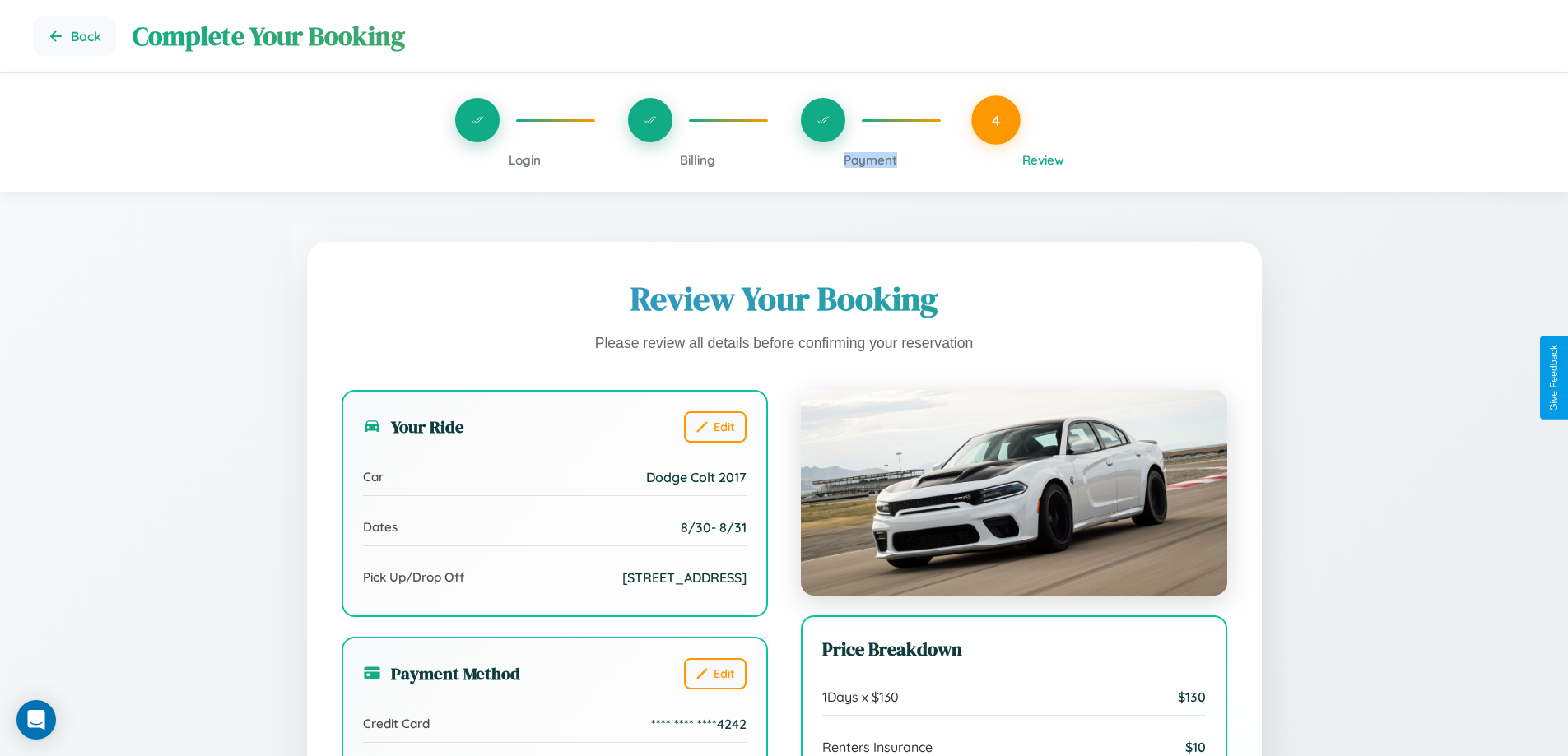
click at [870, 159] on span "Payment" at bounding box center [870, 159] width 53 height 15
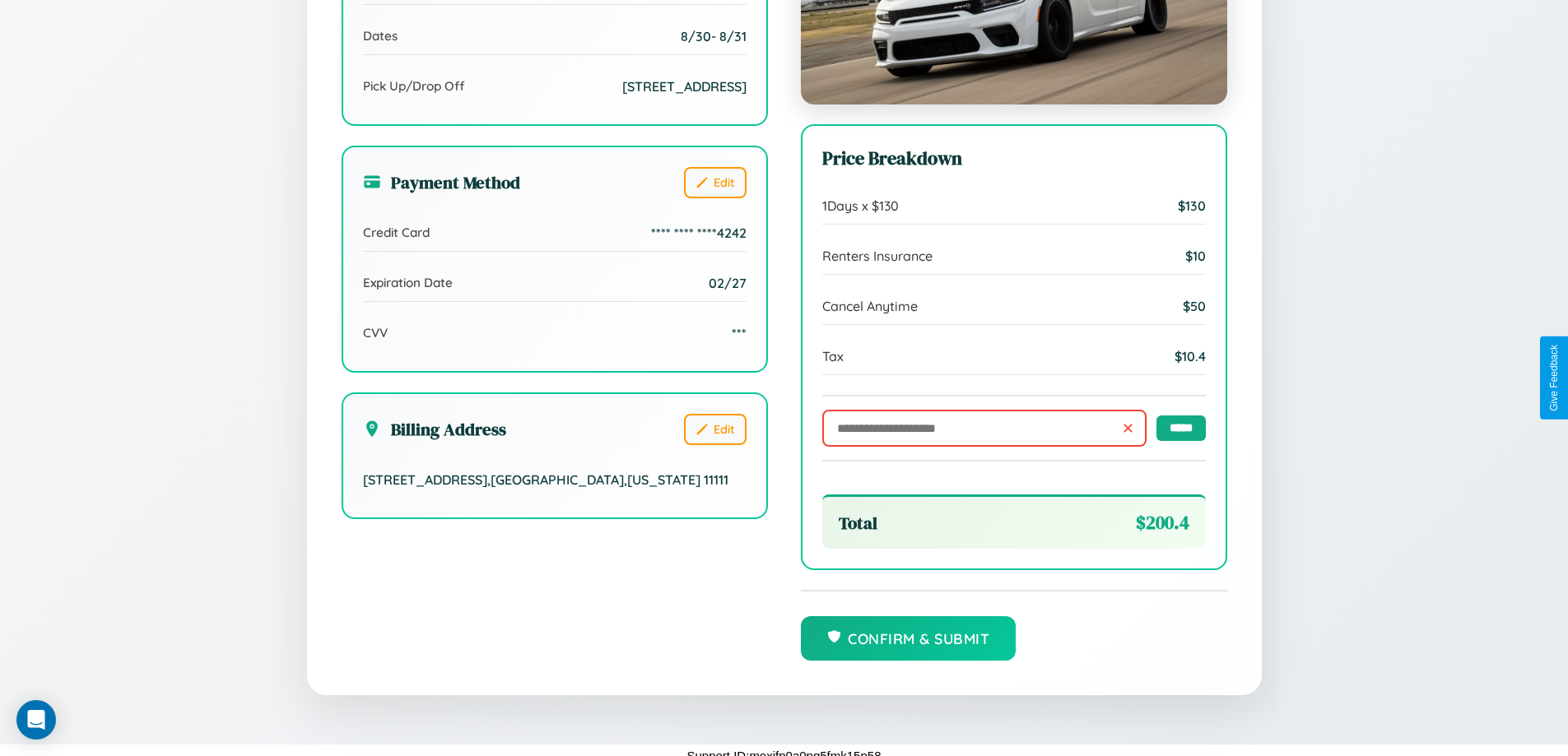
scroll to position [504, 0]
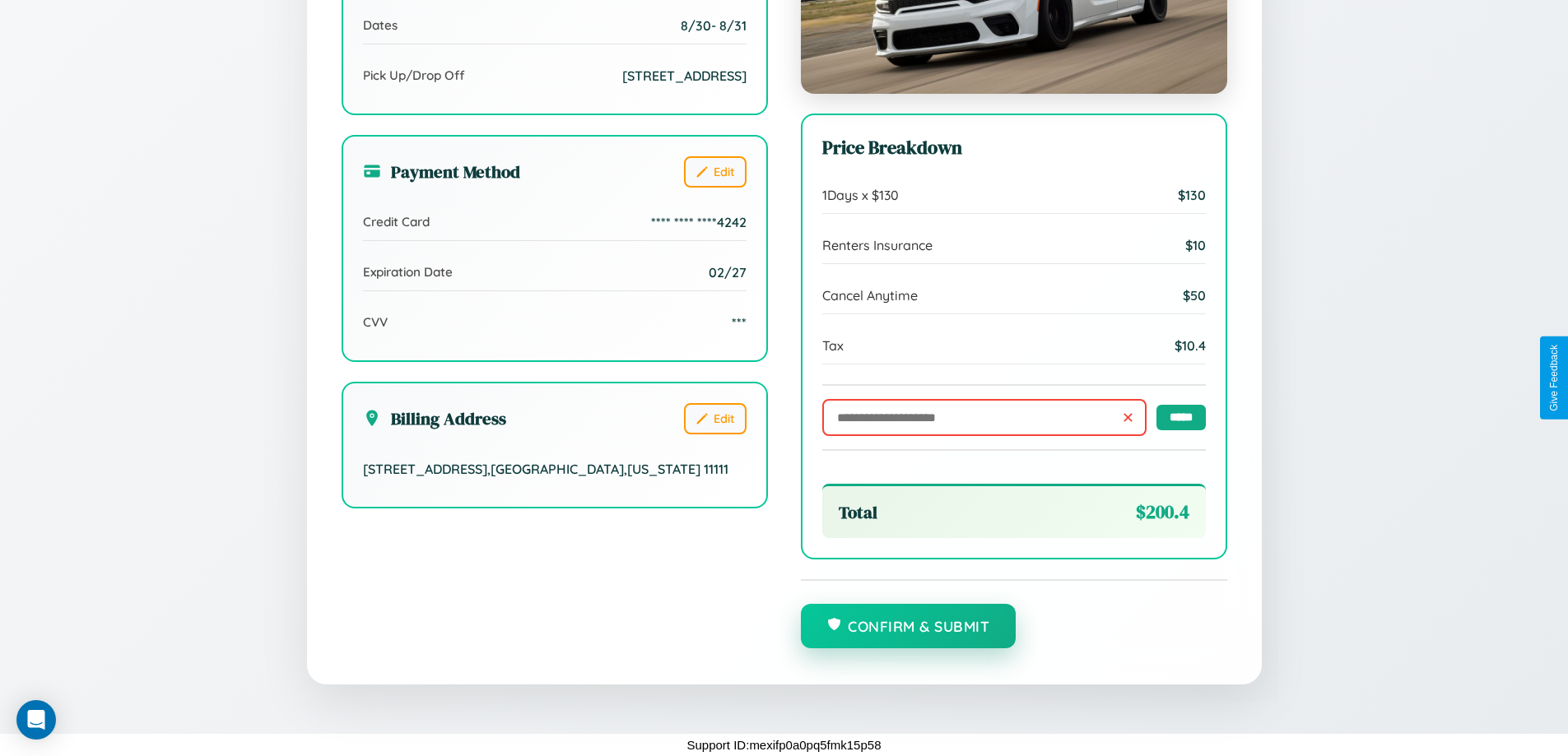
click at [908, 627] on button "Confirm & Submit" at bounding box center [908, 626] width 215 height 45
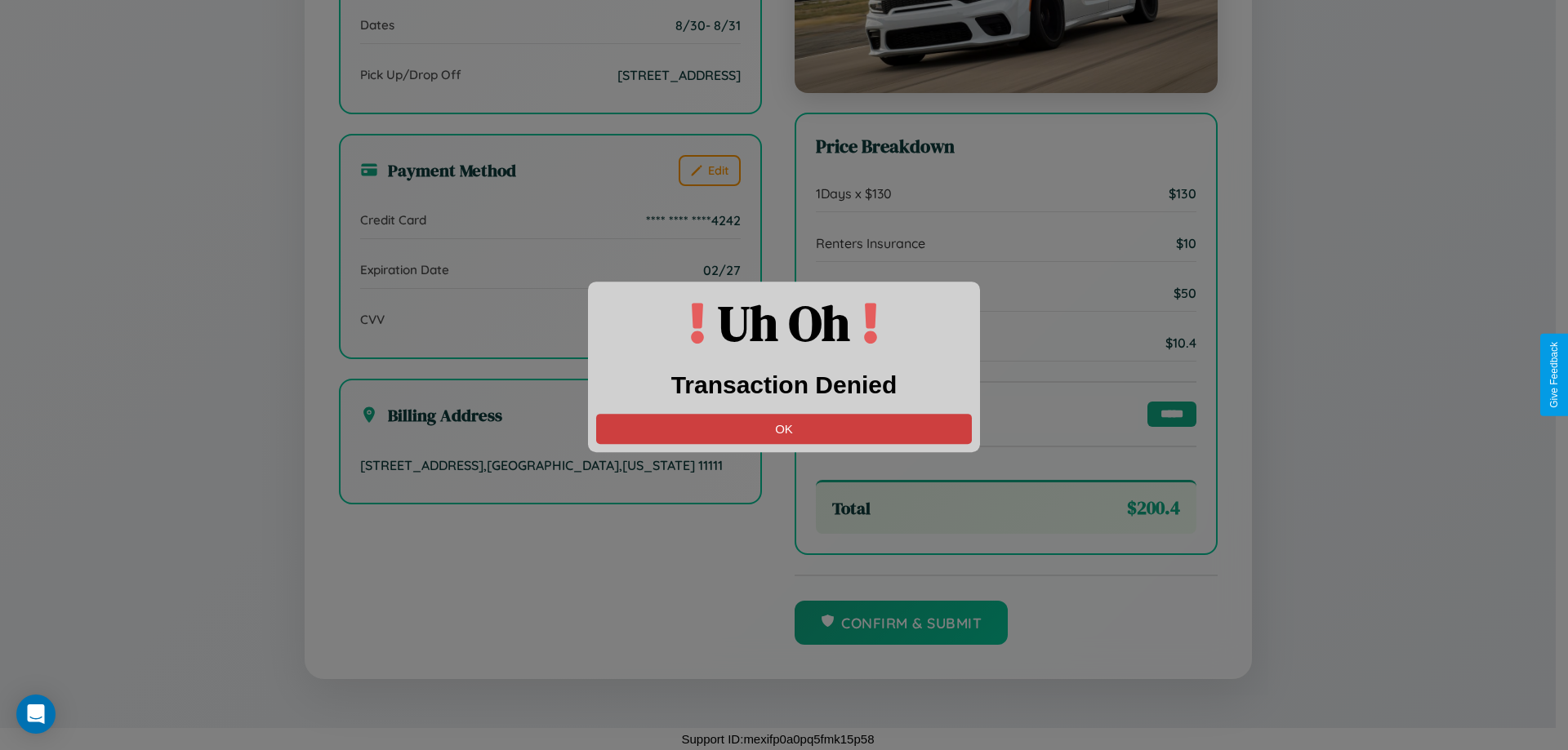
click at [784, 428] on button "OK" at bounding box center [783, 429] width 376 height 30
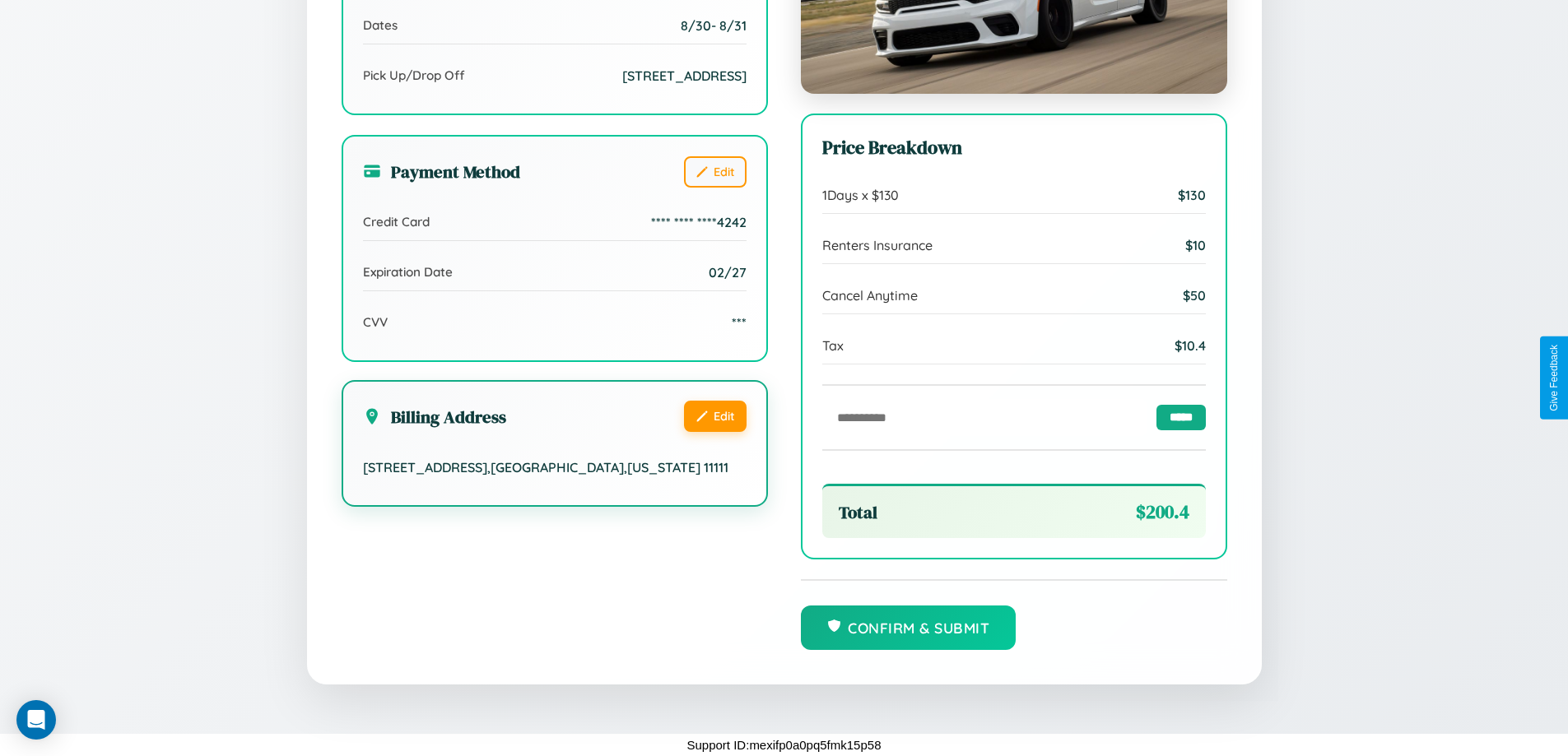
click at [714, 416] on button "Edit" at bounding box center [715, 415] width 63 height 31
click at [714, 414] on button "Edit" at bounding box center [715, 415] width 63 height 31
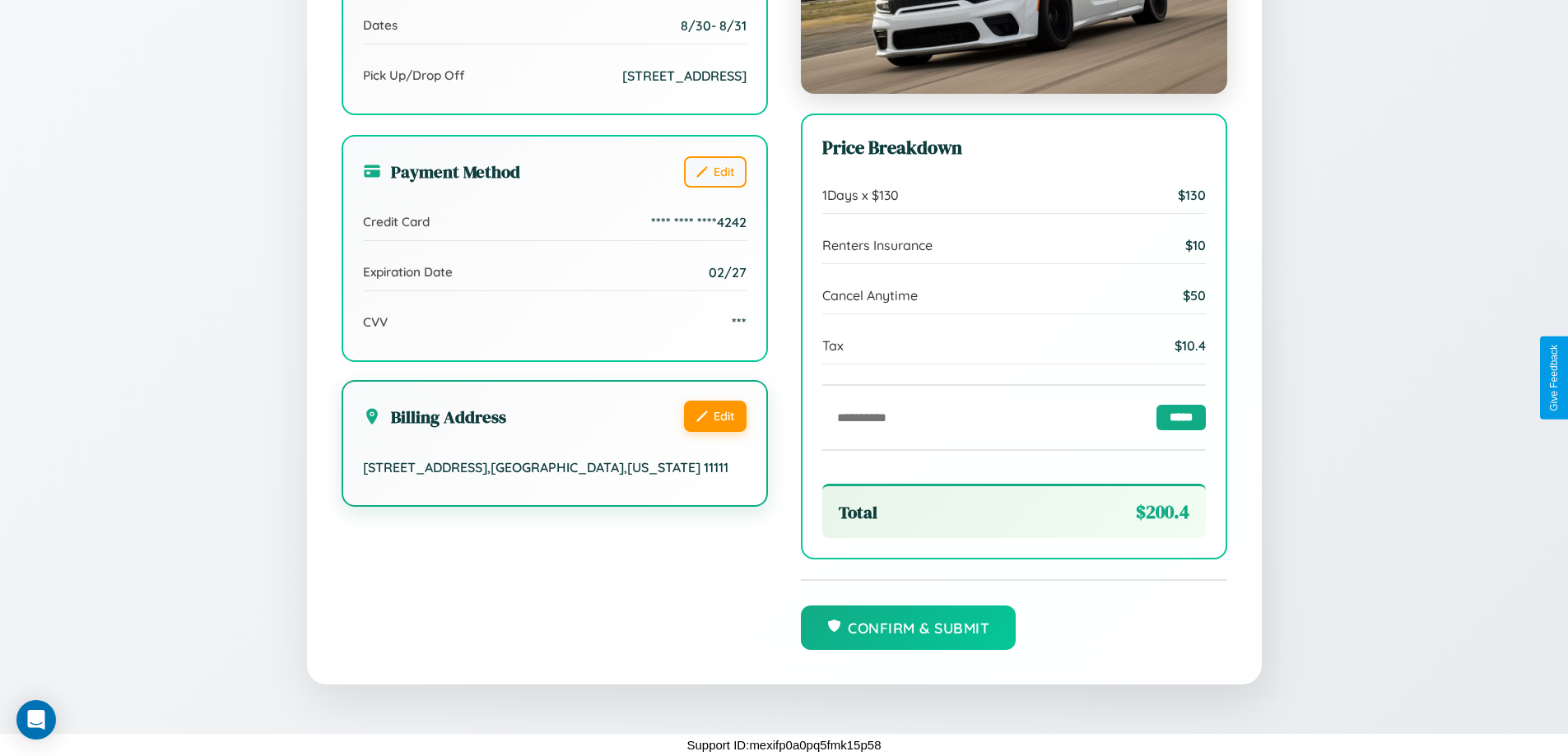
click at [714, 414] on button "Edit" at bounding box center [715, 415] width 63 height 31
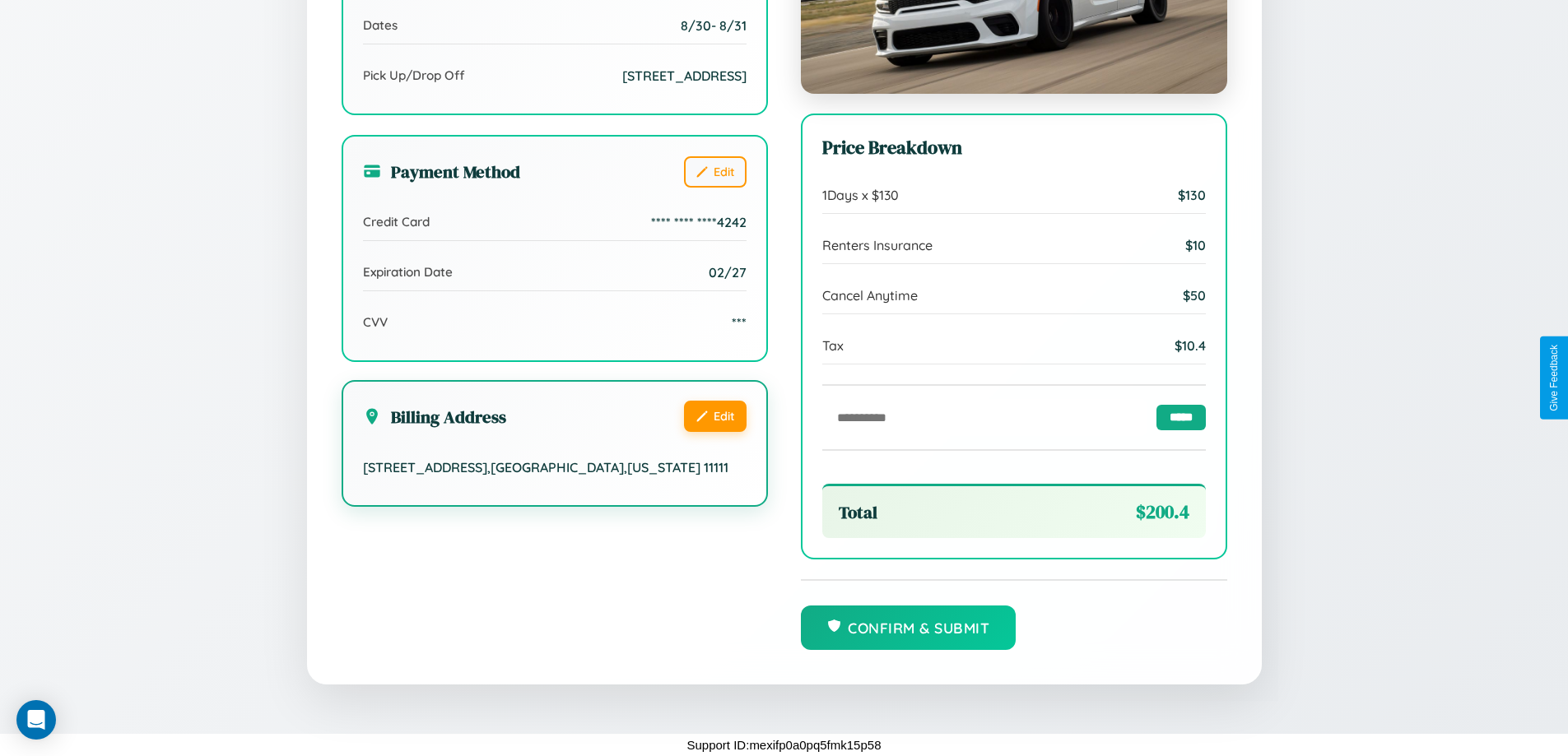
click at [714, 414] on button "Edit" at bounding box center [715, 415] width 63 height 31
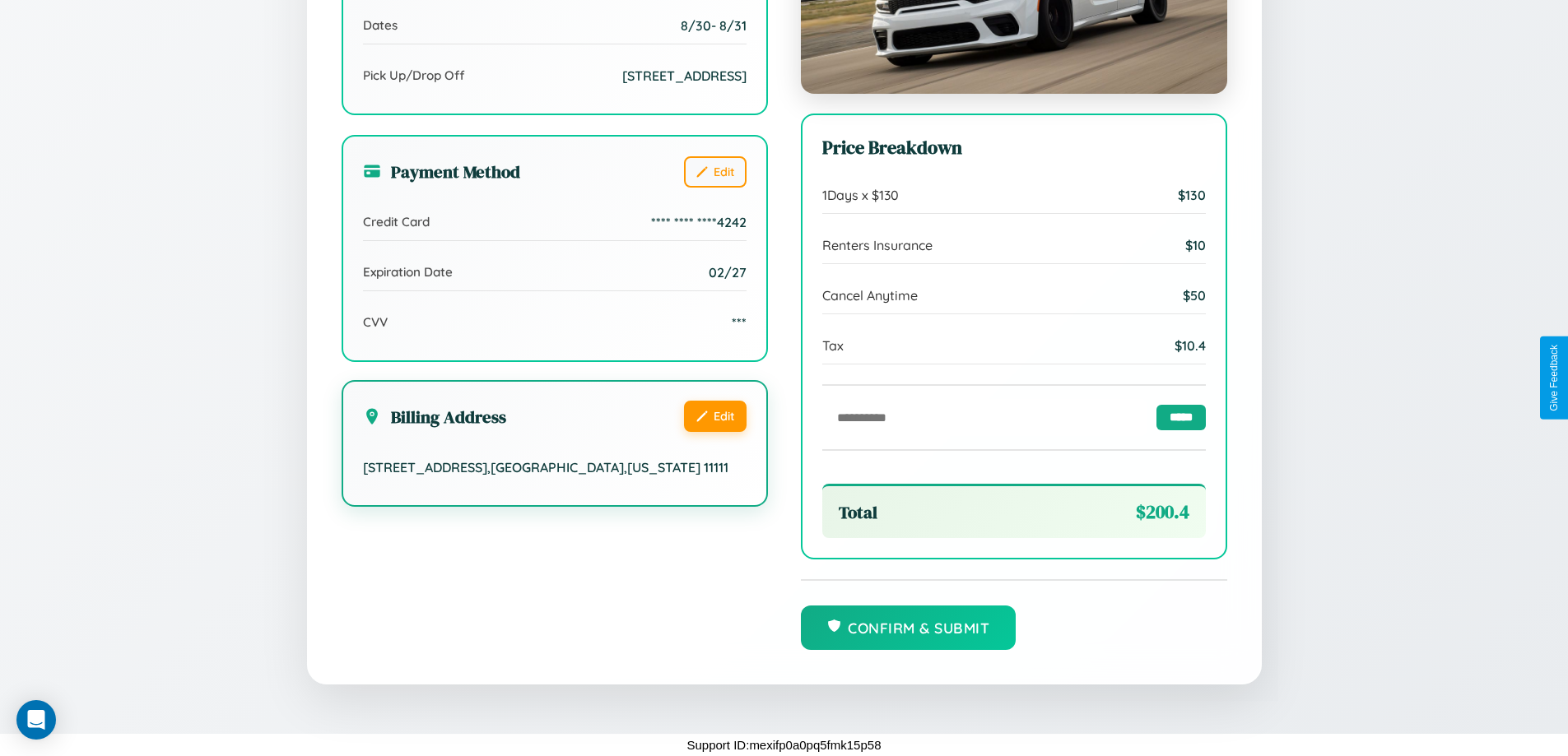
click at [714, 414] on button "Edit" at bounding box center [715, 415] width 63 height 31
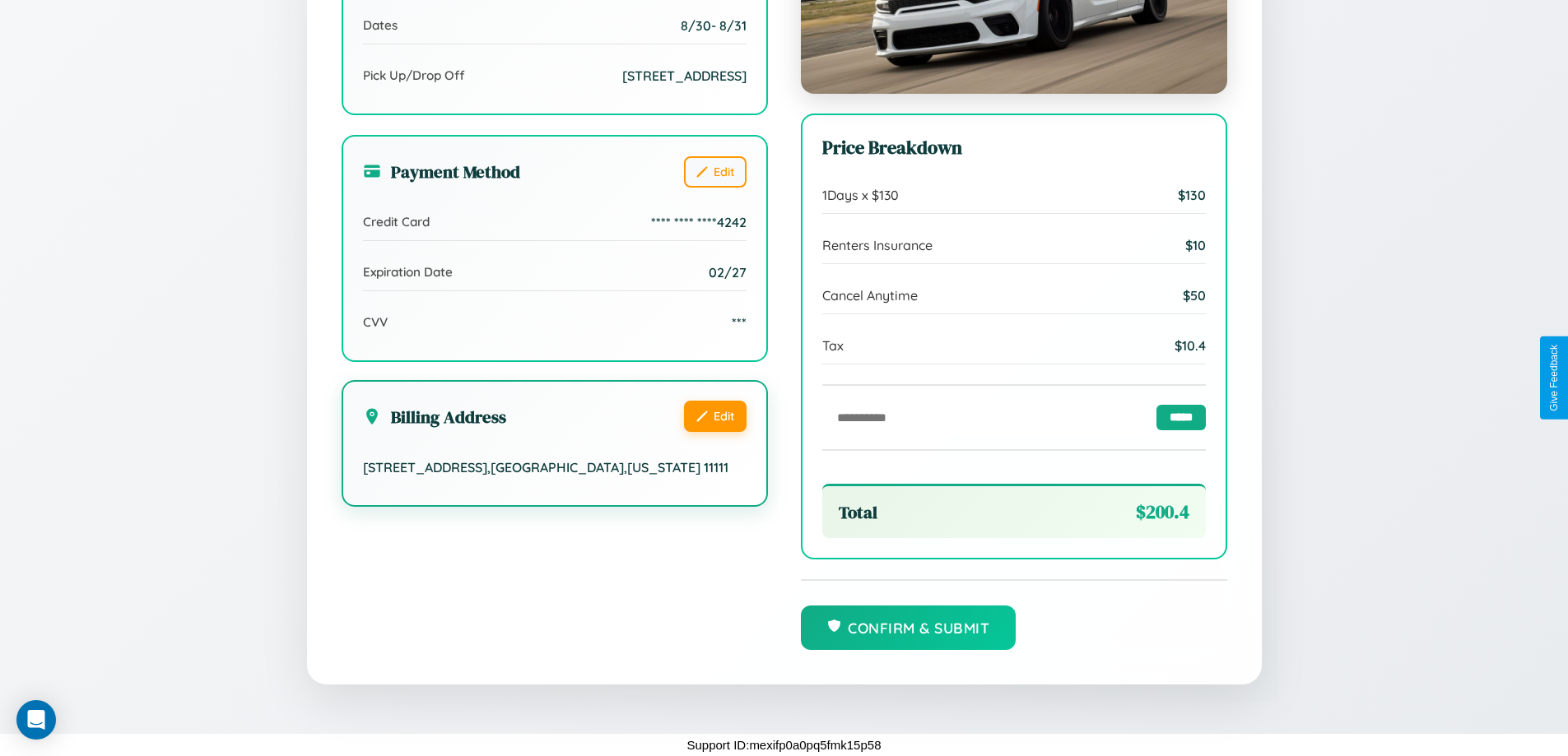
click at [714, 414] on button "Edit" at bounding box center [715, 415] width 63 height 31
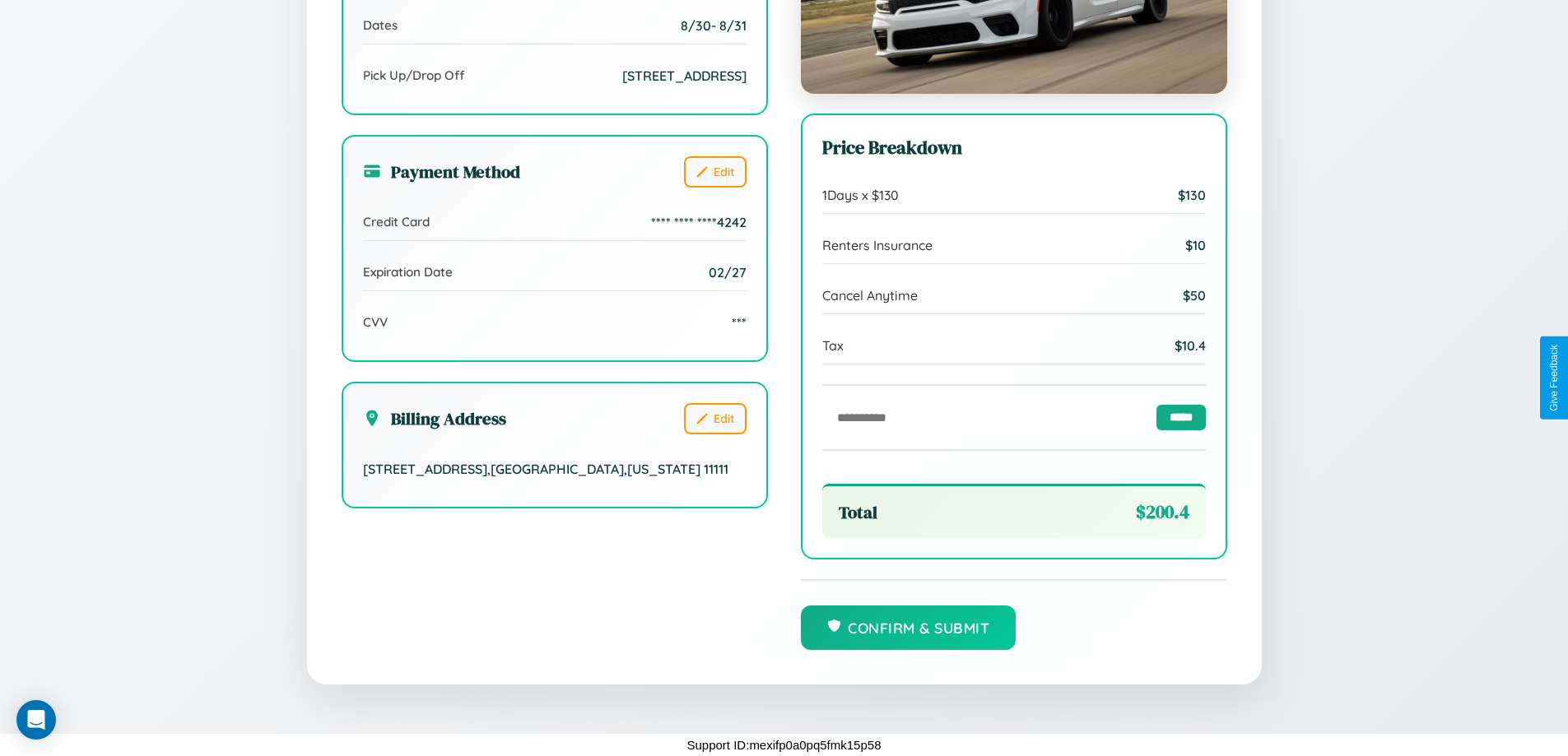
scroll to position [0, 0]
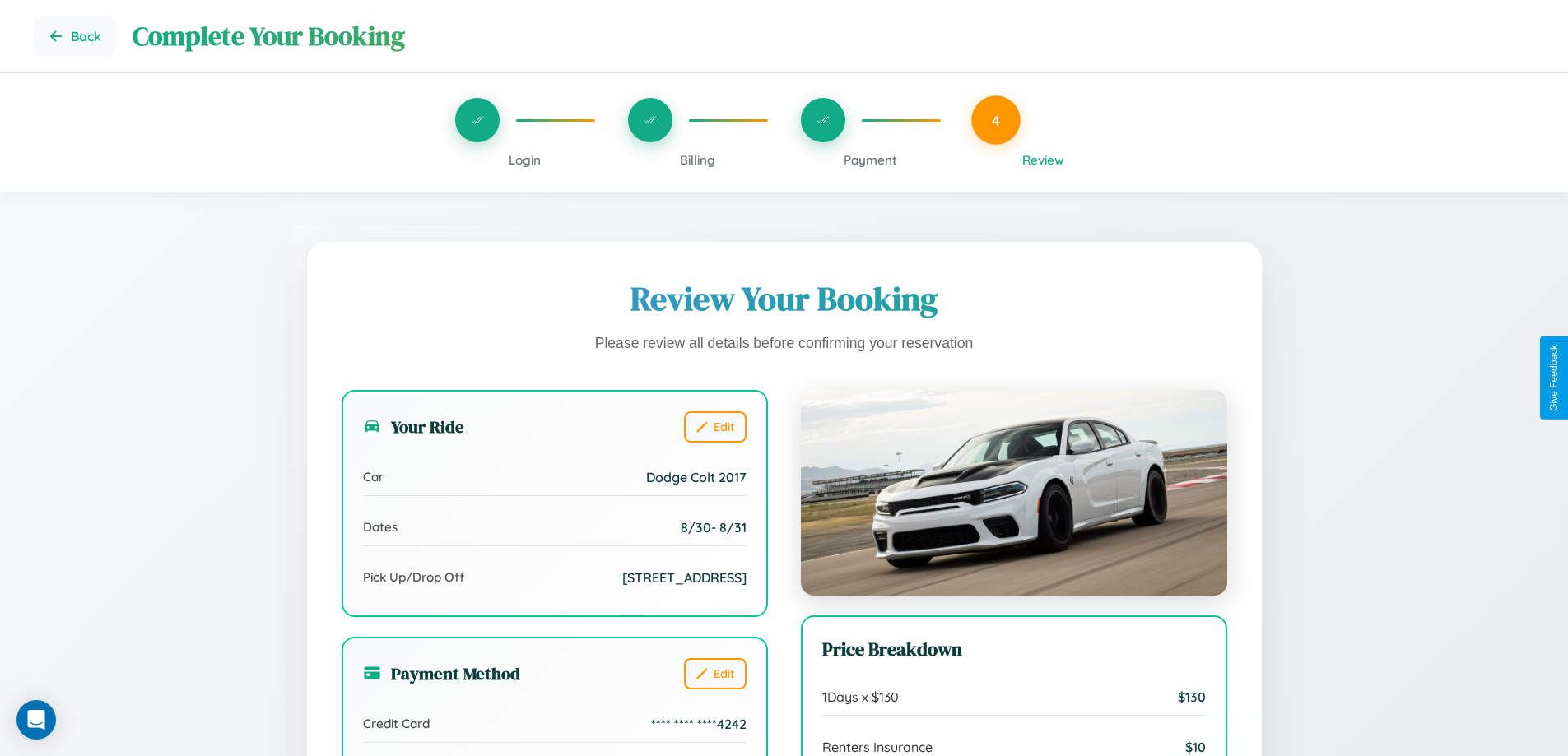
click at [870, 159] on span "Payment" at bounding box center [870, 159] width 53 height 15
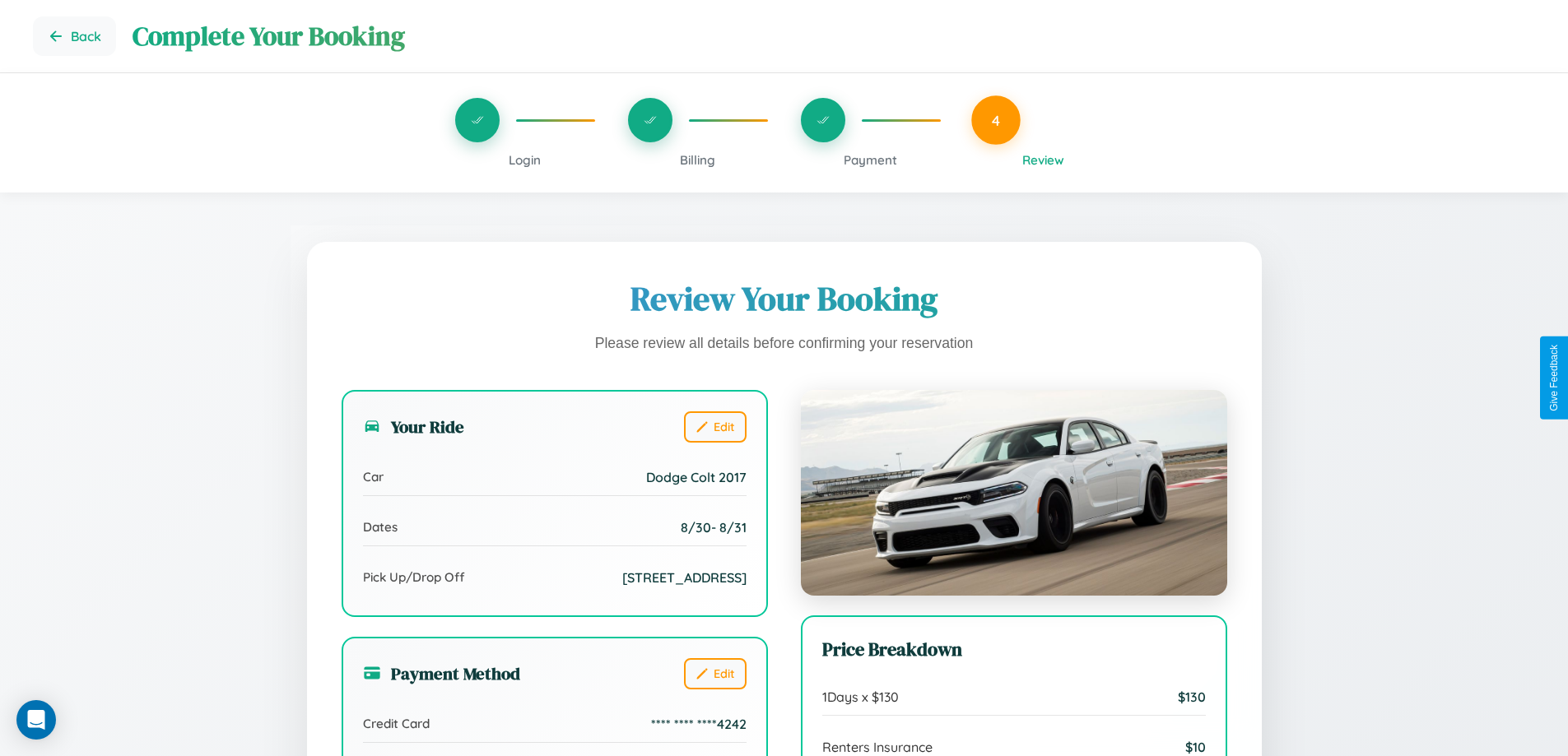
click at [870, 159] on span "Payment" at bounding box center [870, 159] width 53 height 15
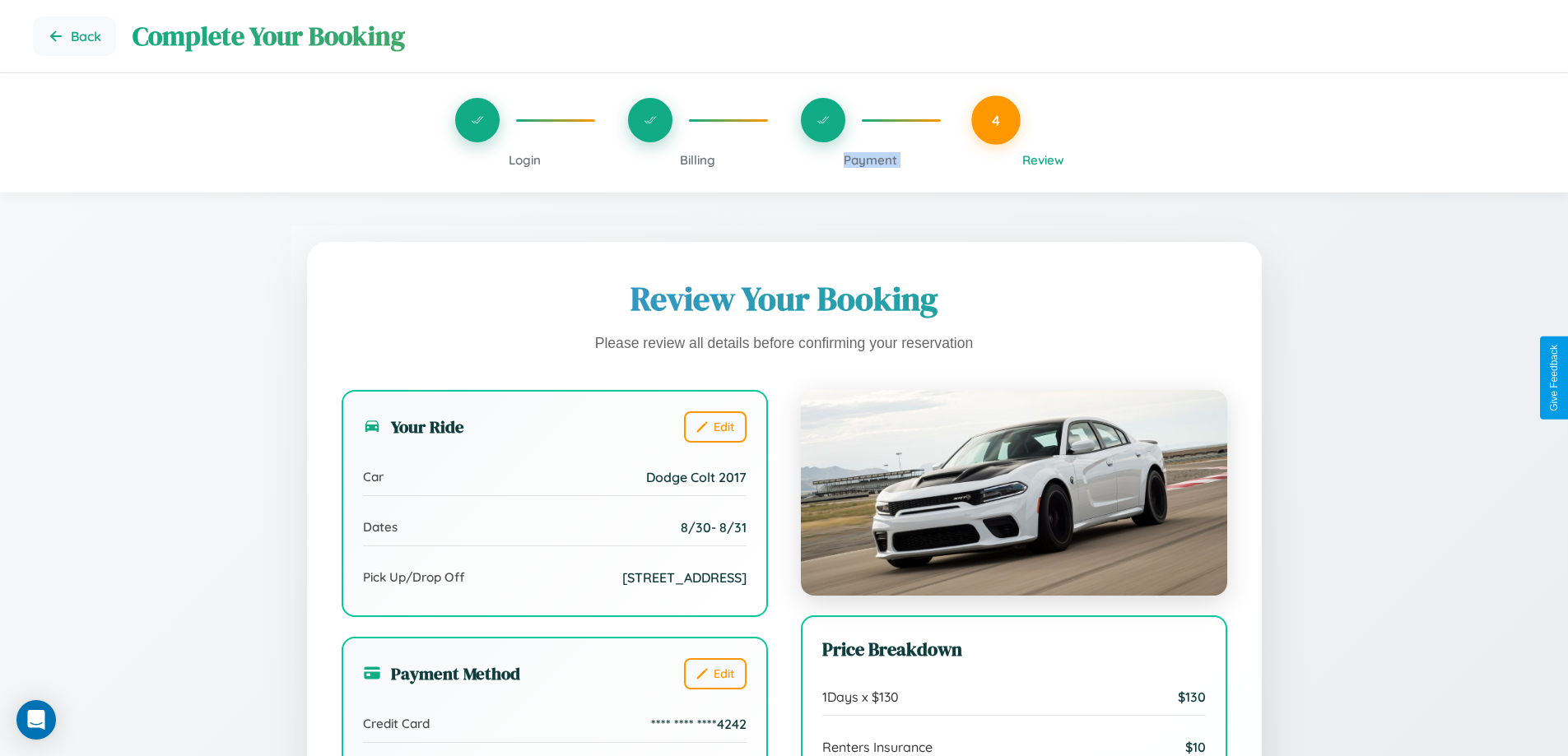
click at [870, 159] on span "Payment" at bounding box center [870, 159] width 53 height 15
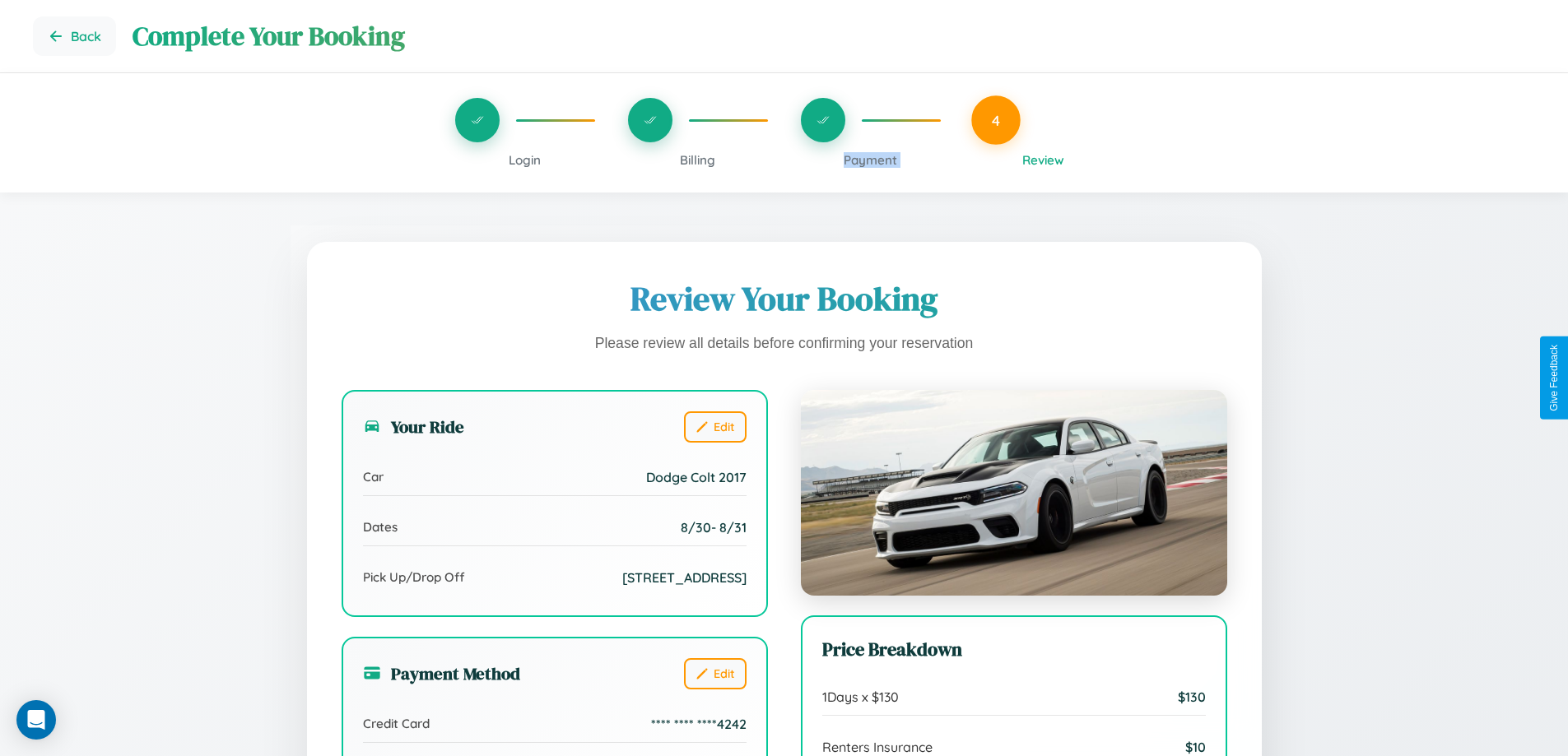
click at [870, 159] on span "Payment" at bounding box center [870, 159] width 53 height 15
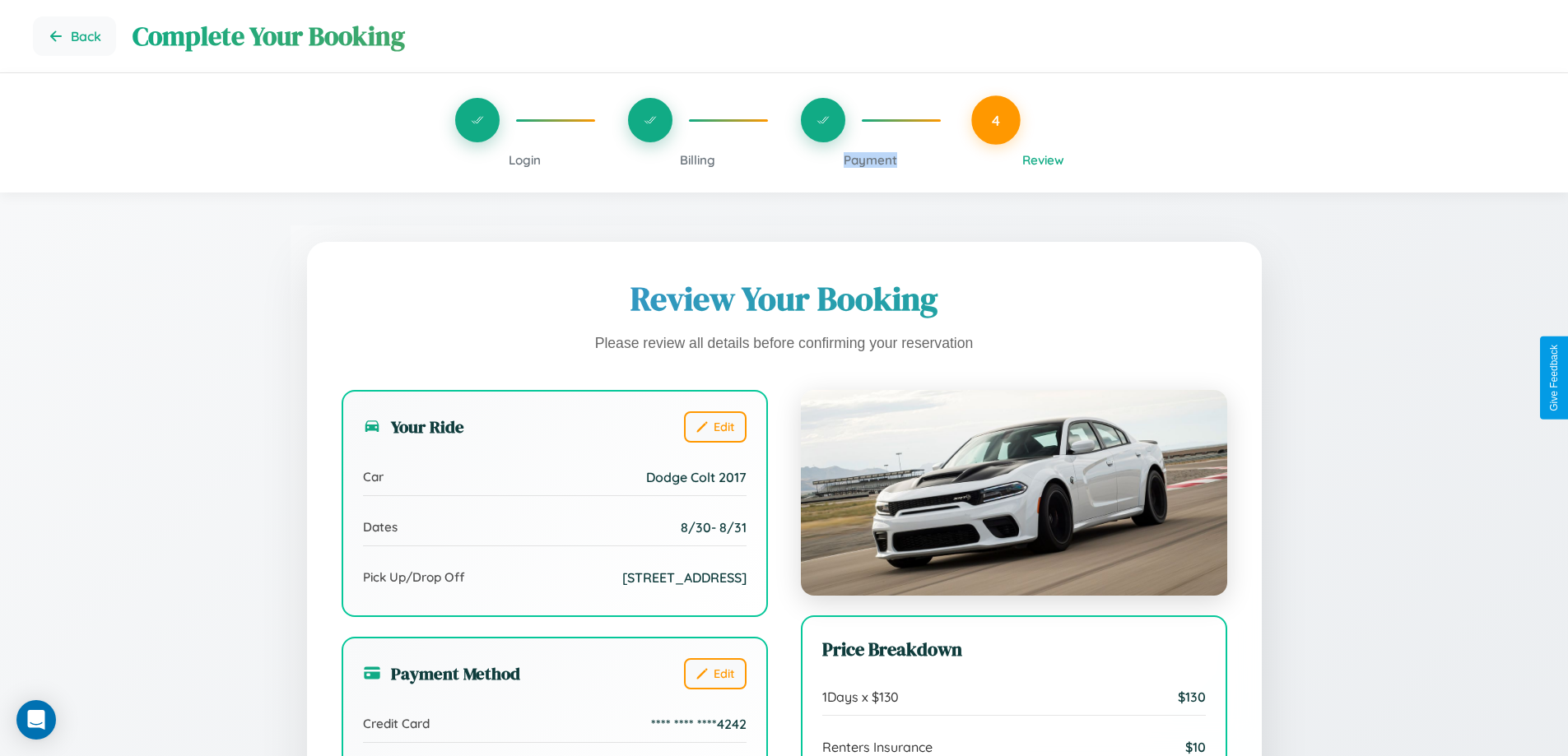
click at [870, 159] on span "Payment" at bounding box center [870, 159] width 53 height 15
